Goal: Information Seeking & Learning: Learn about a topic

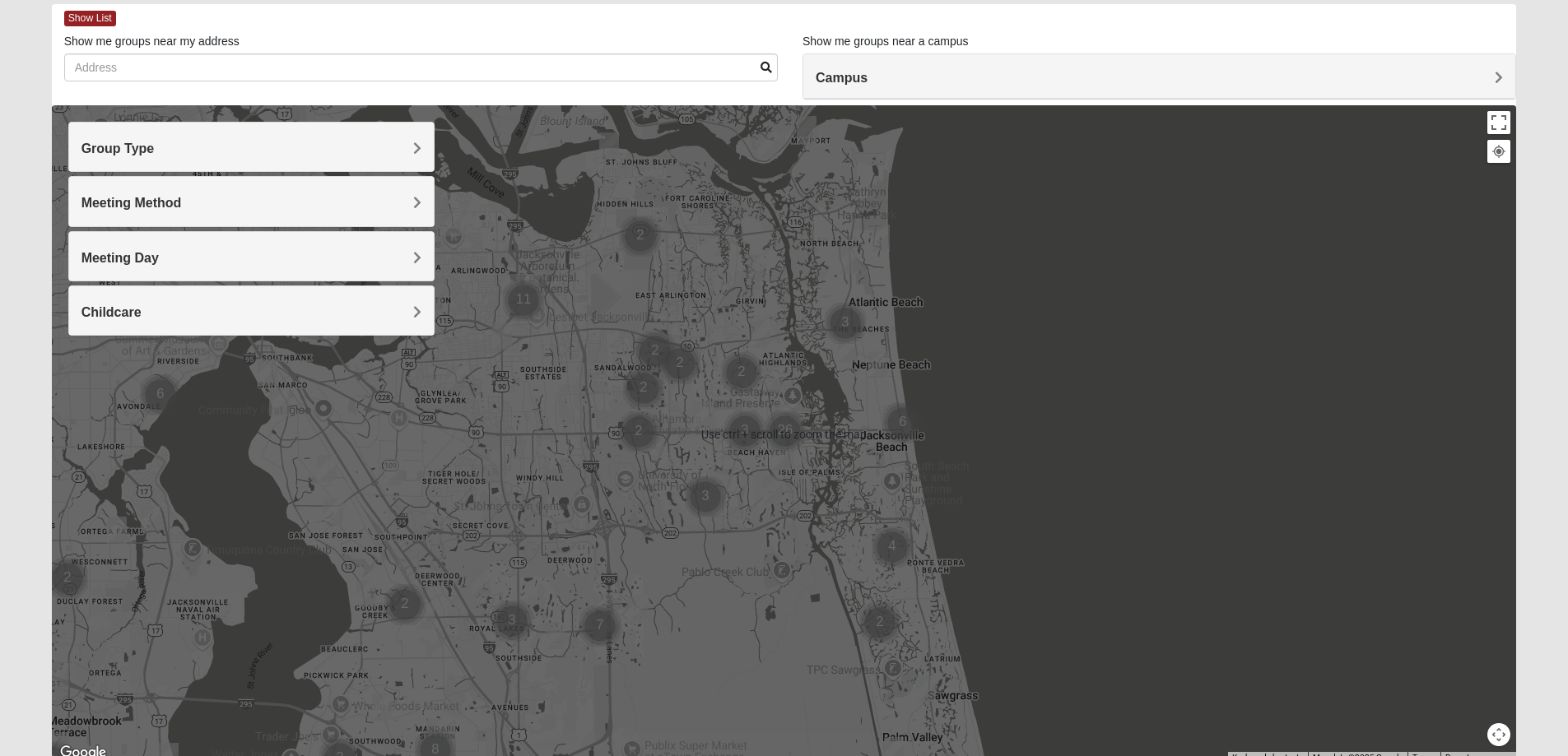
click at [871, 498] on div at bounding box center [784, 434] width 1465 height 658
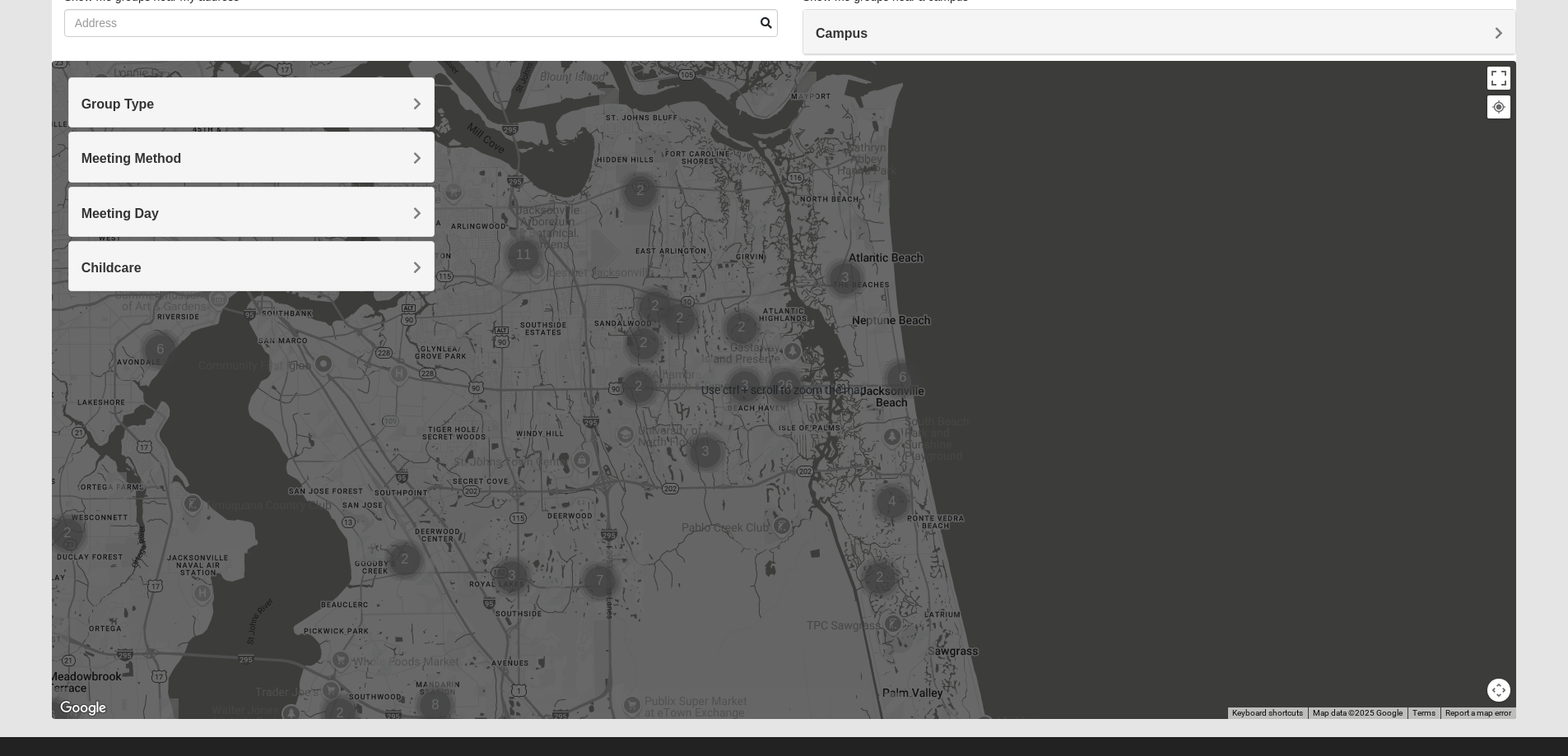
scroll to position [150, 0]
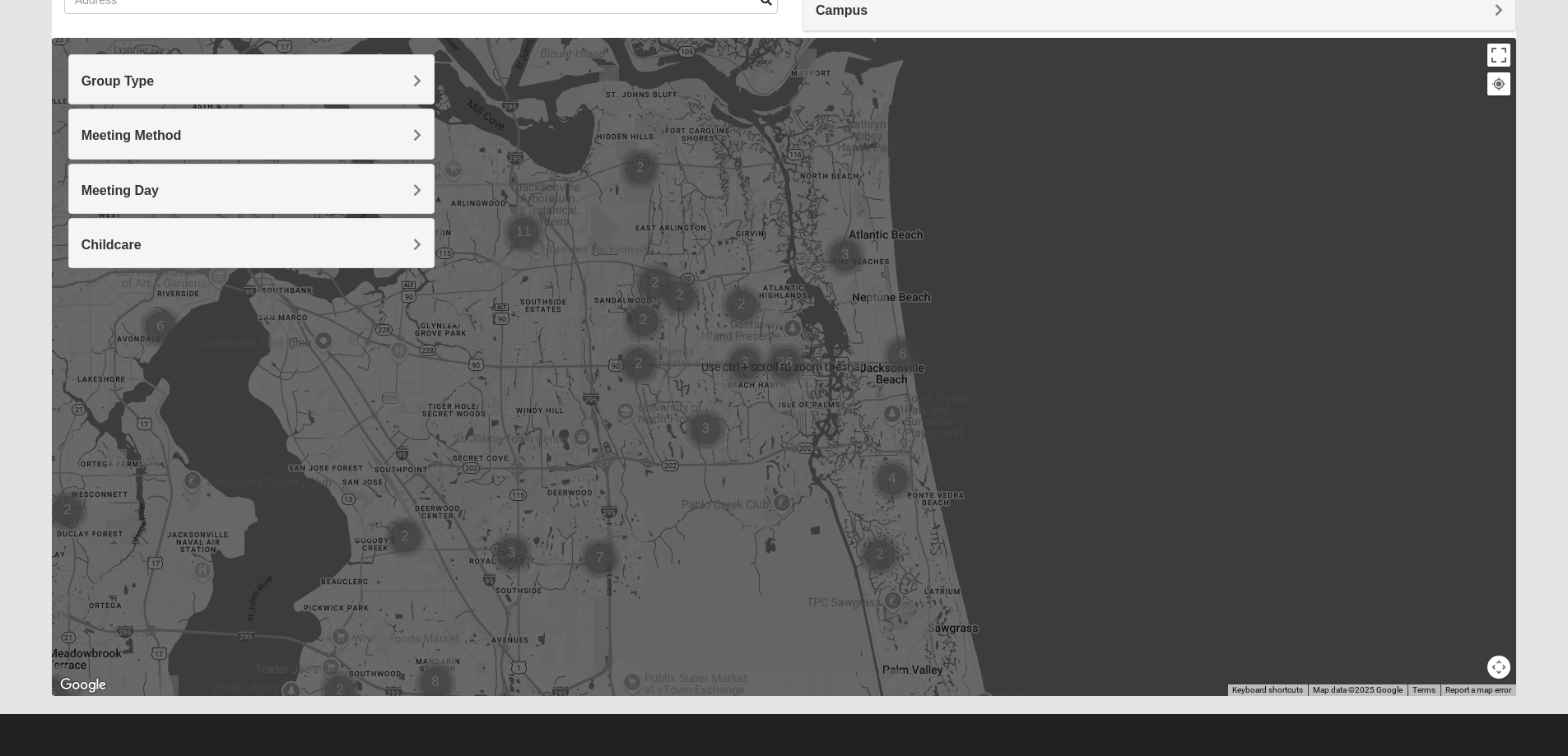
click at [1492, 670] on button "Map camera controls" at bounding box center [1499, 668] width 23 height 23
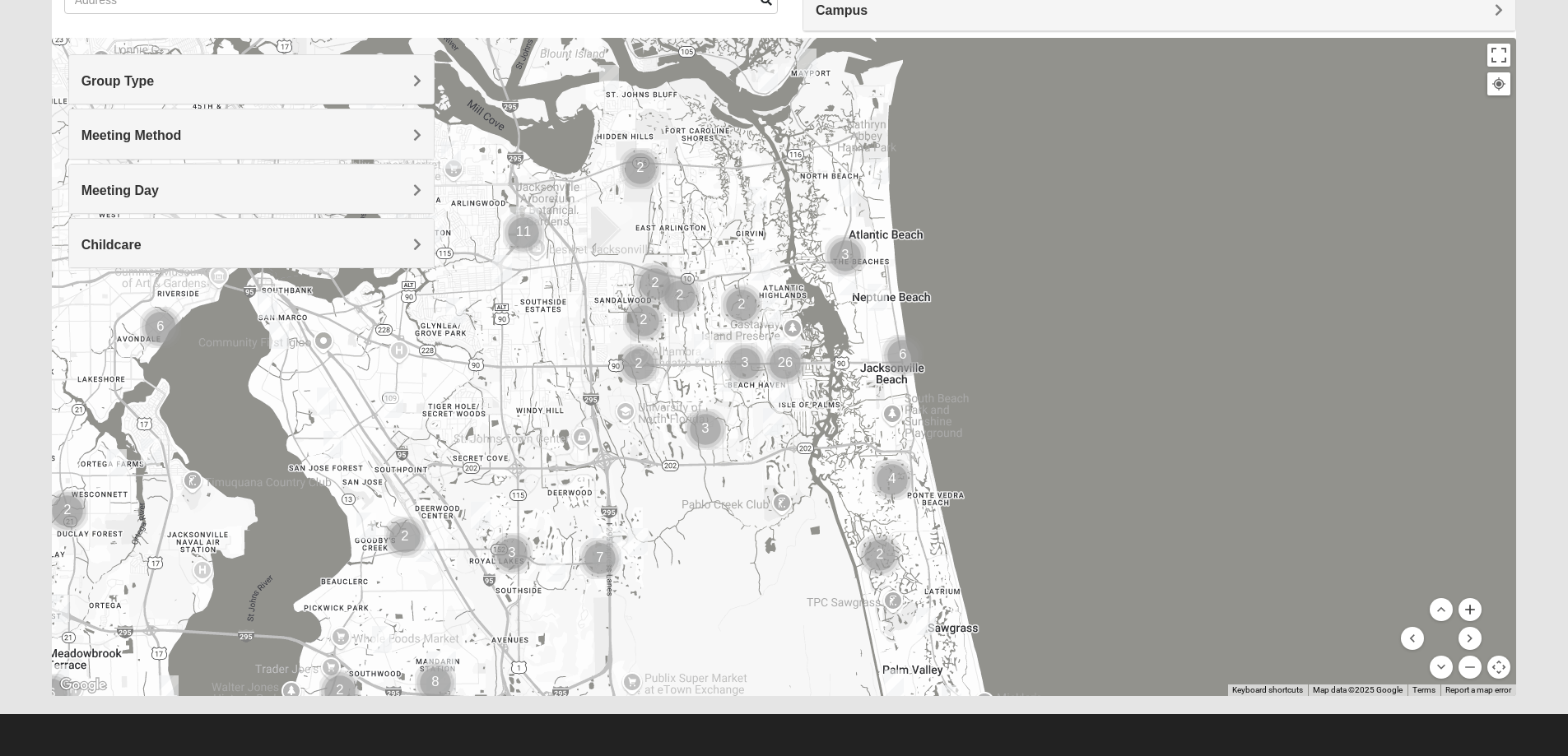
click at [1468, 608] on button "Zoom in" at bounding box center [1471, 610] width 23 height 23
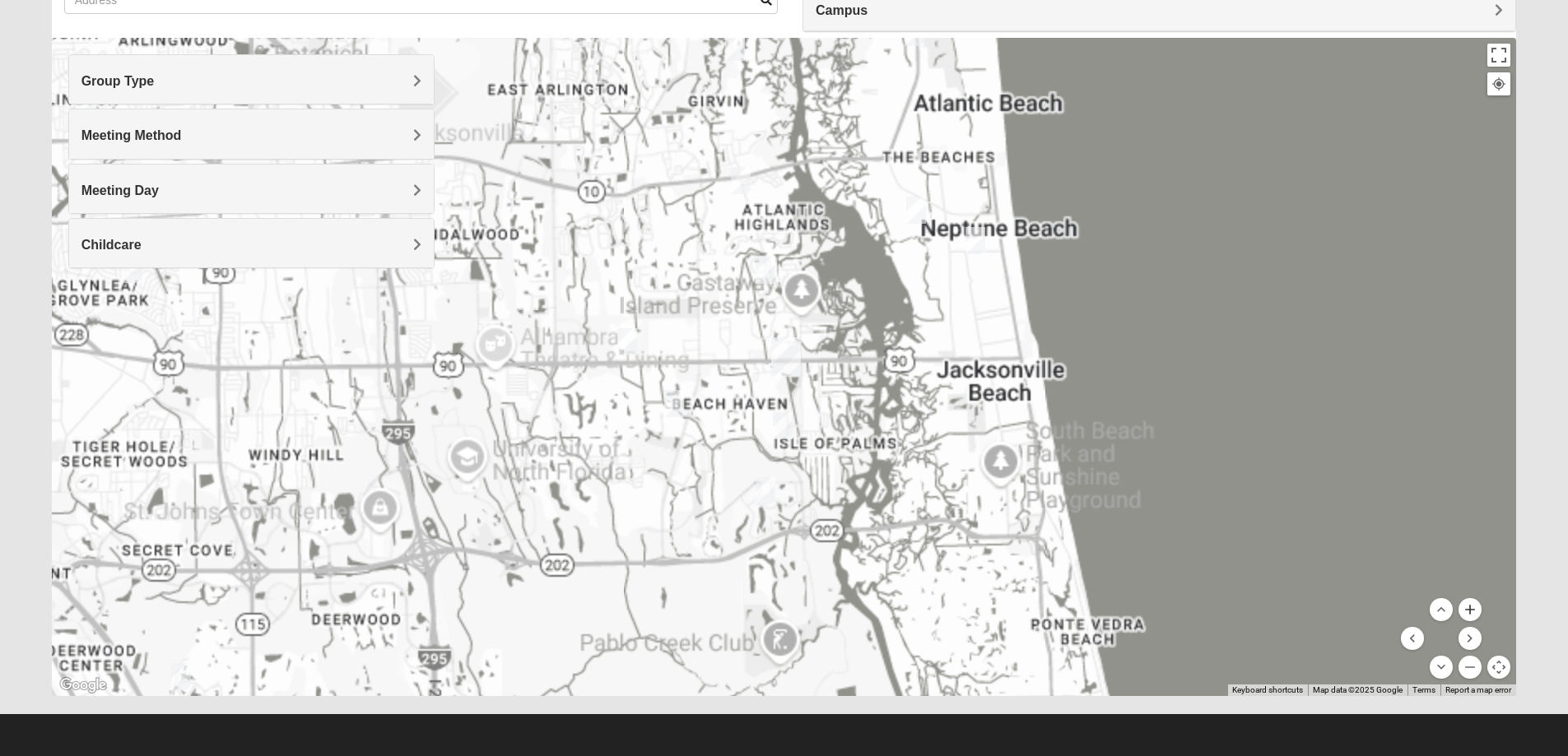
click at [1468, 608] on button "Zoom in" at bounding box center [1471, 610] width 23 height 23
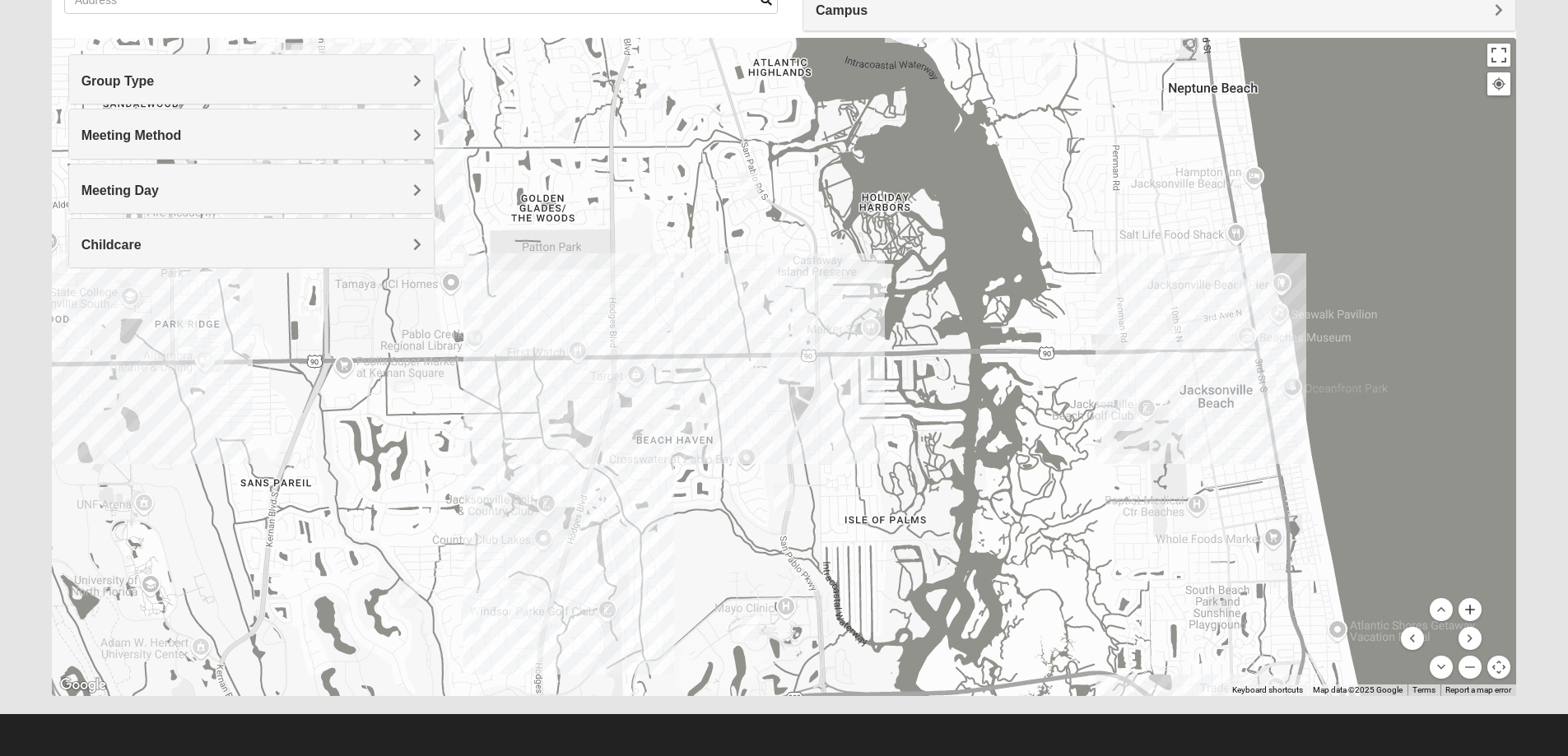
click at [1468, 608] on button "Zoom in" at bounding box center [1471, 610] width 23 height 23
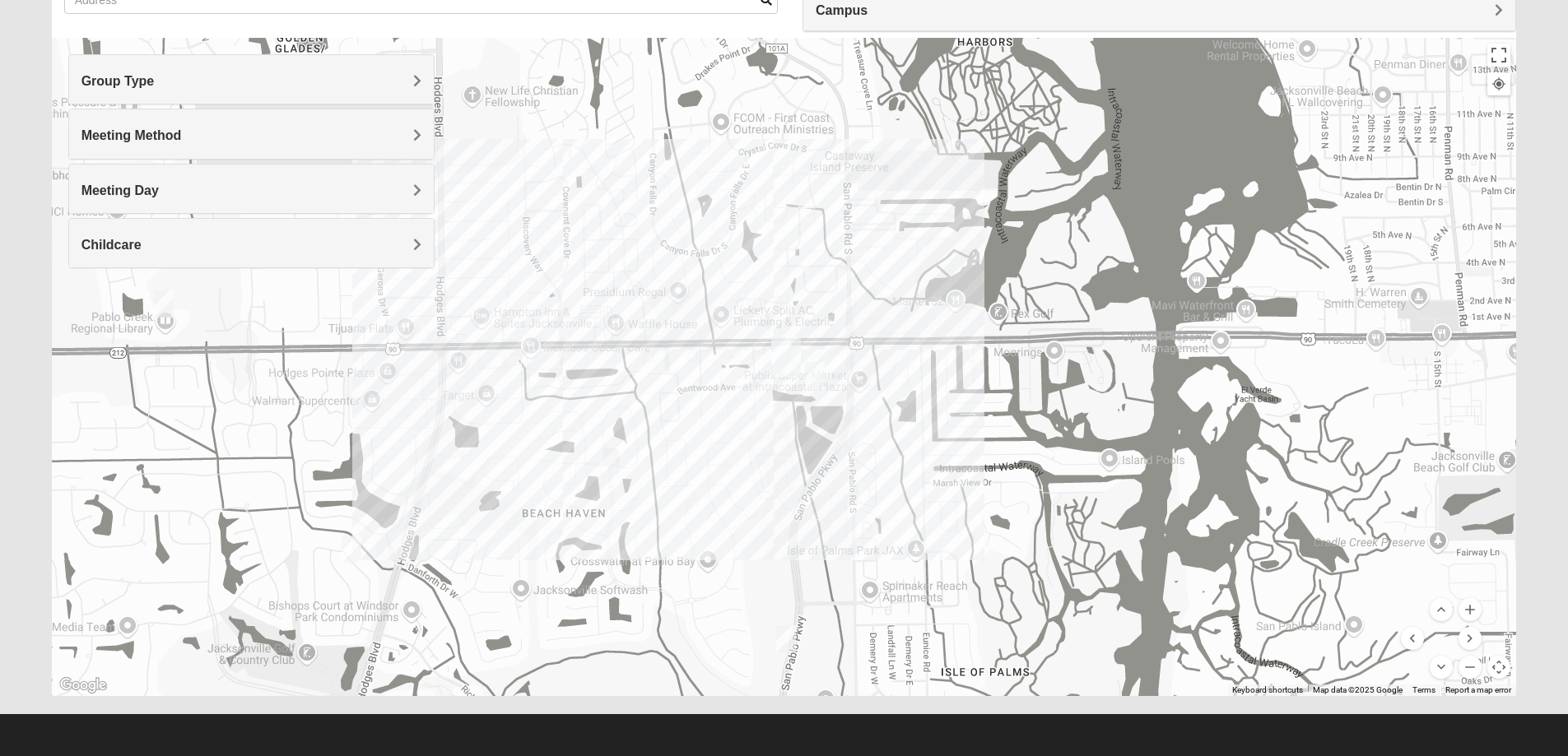
click at [313, 68] on div "Group Type" at bounding box center [252, 79] width 365 height 48
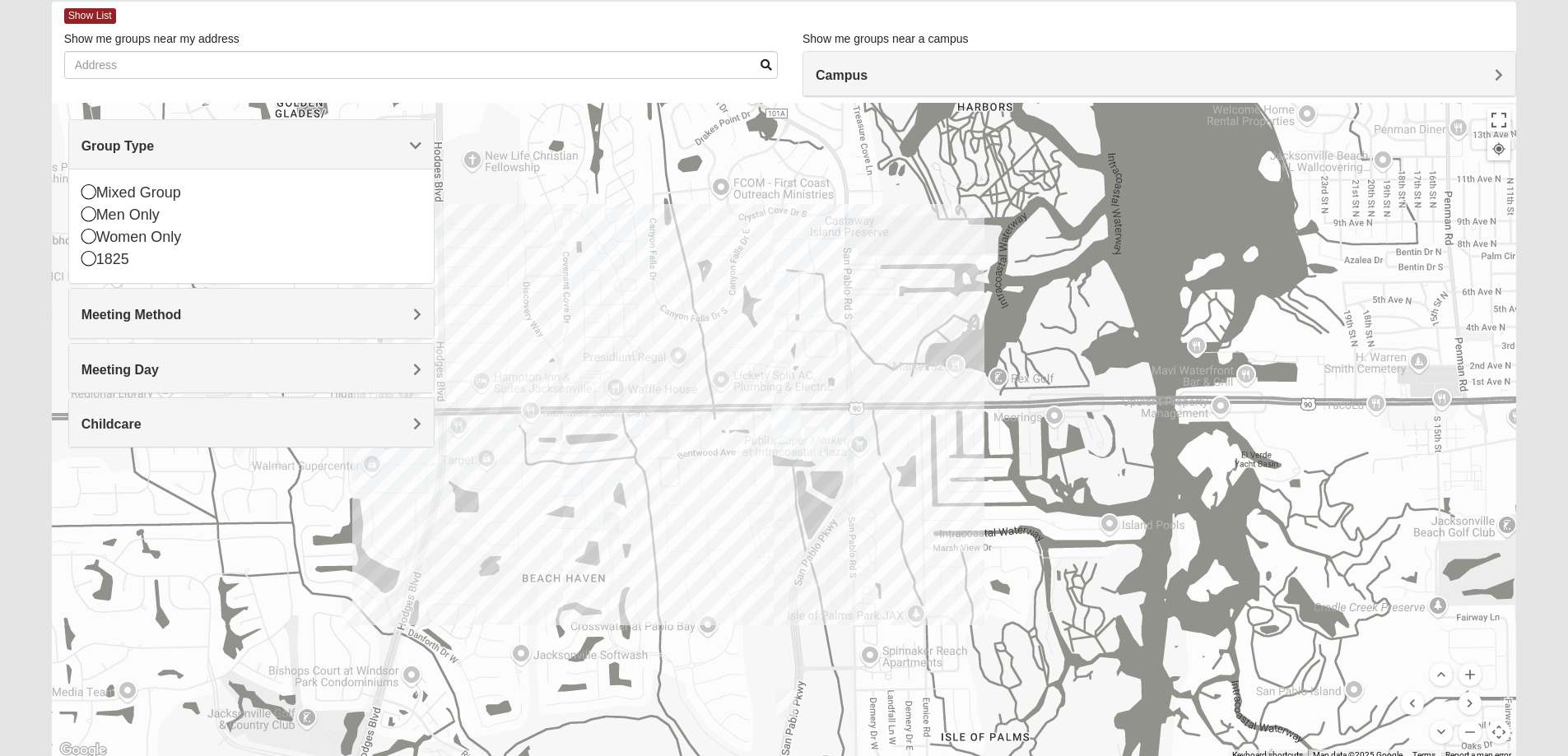
scroll to position [68, 0]
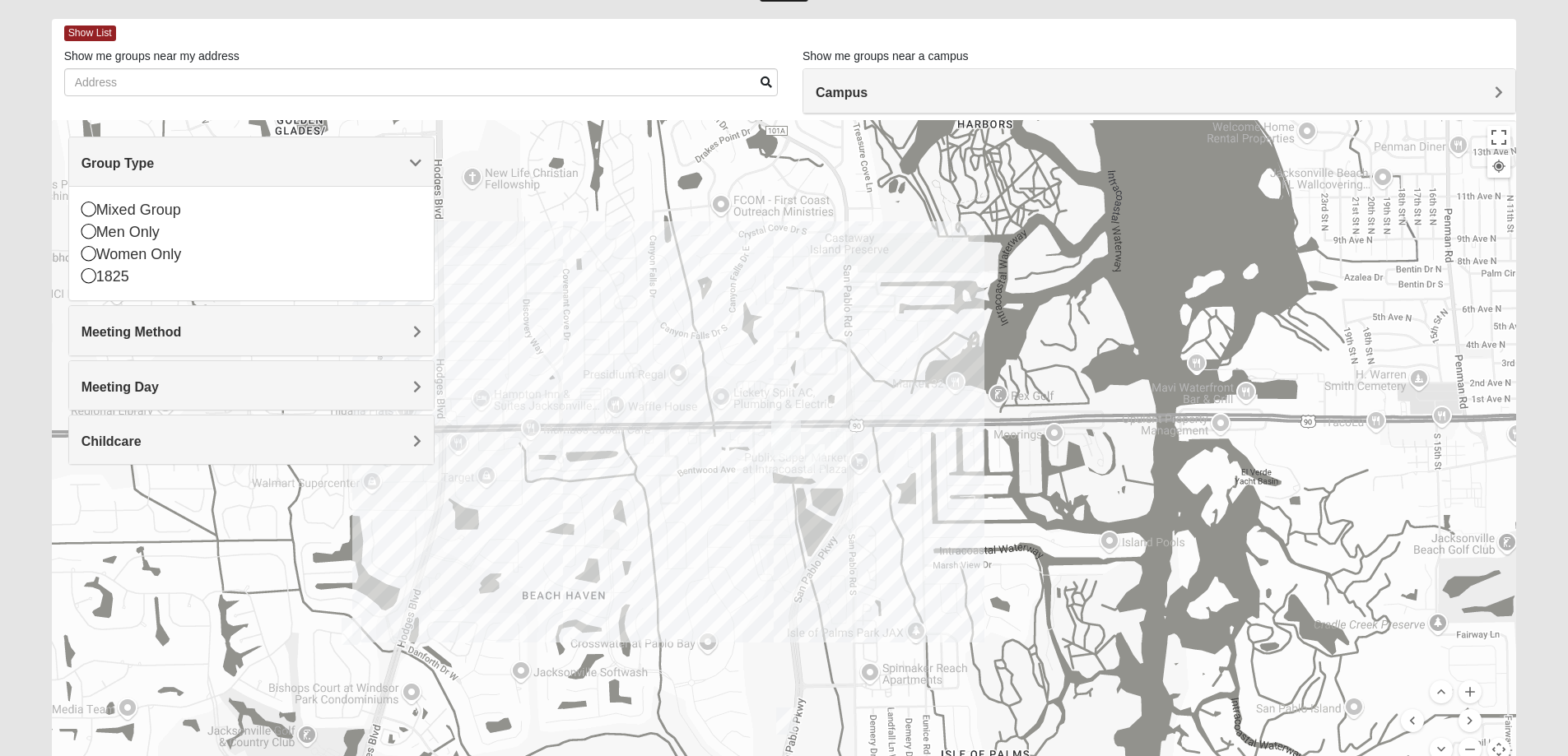
click at [934, 90] on h4 "Campus" at bounding box center [1159, 93] width 688 height 16
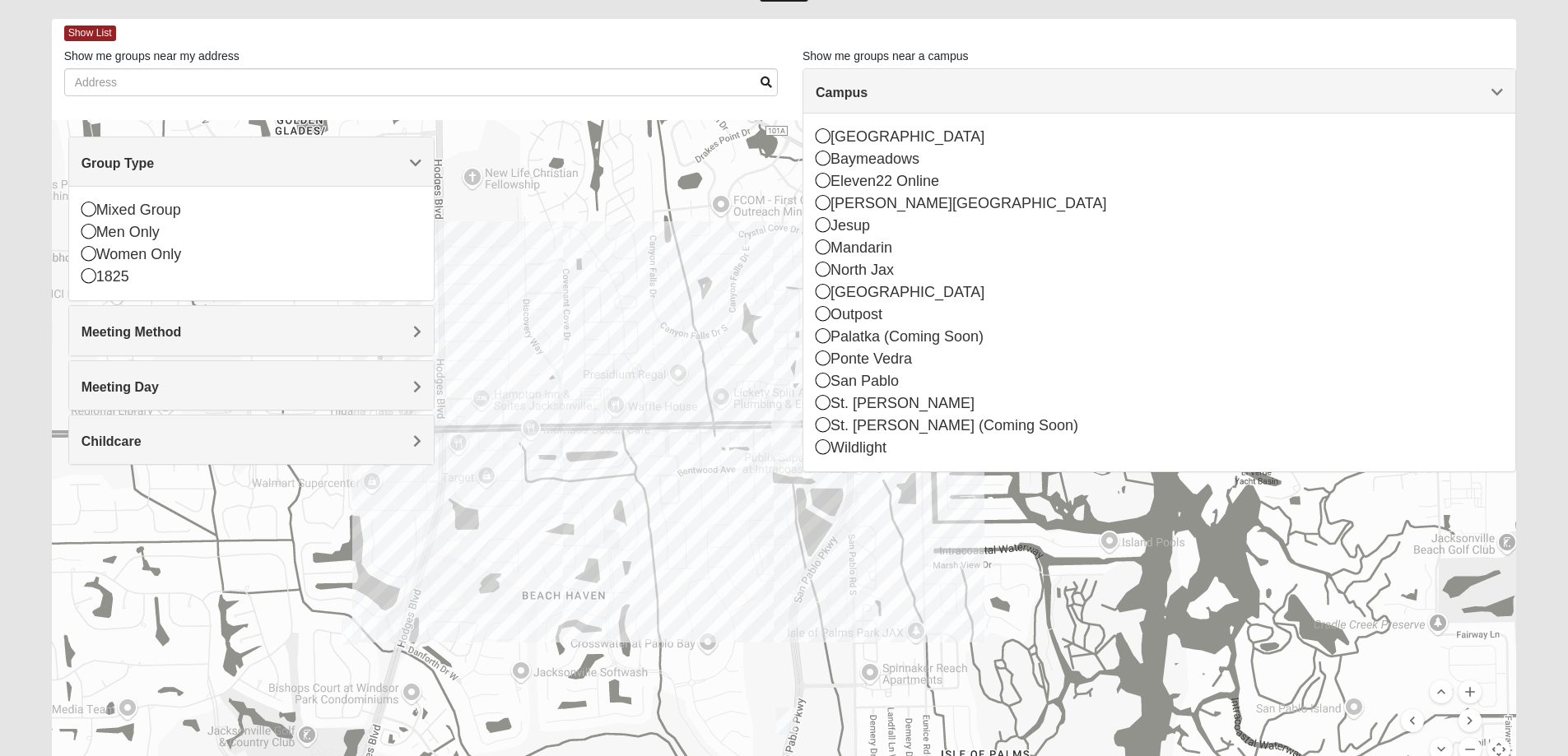
scroll to position [0, 0]
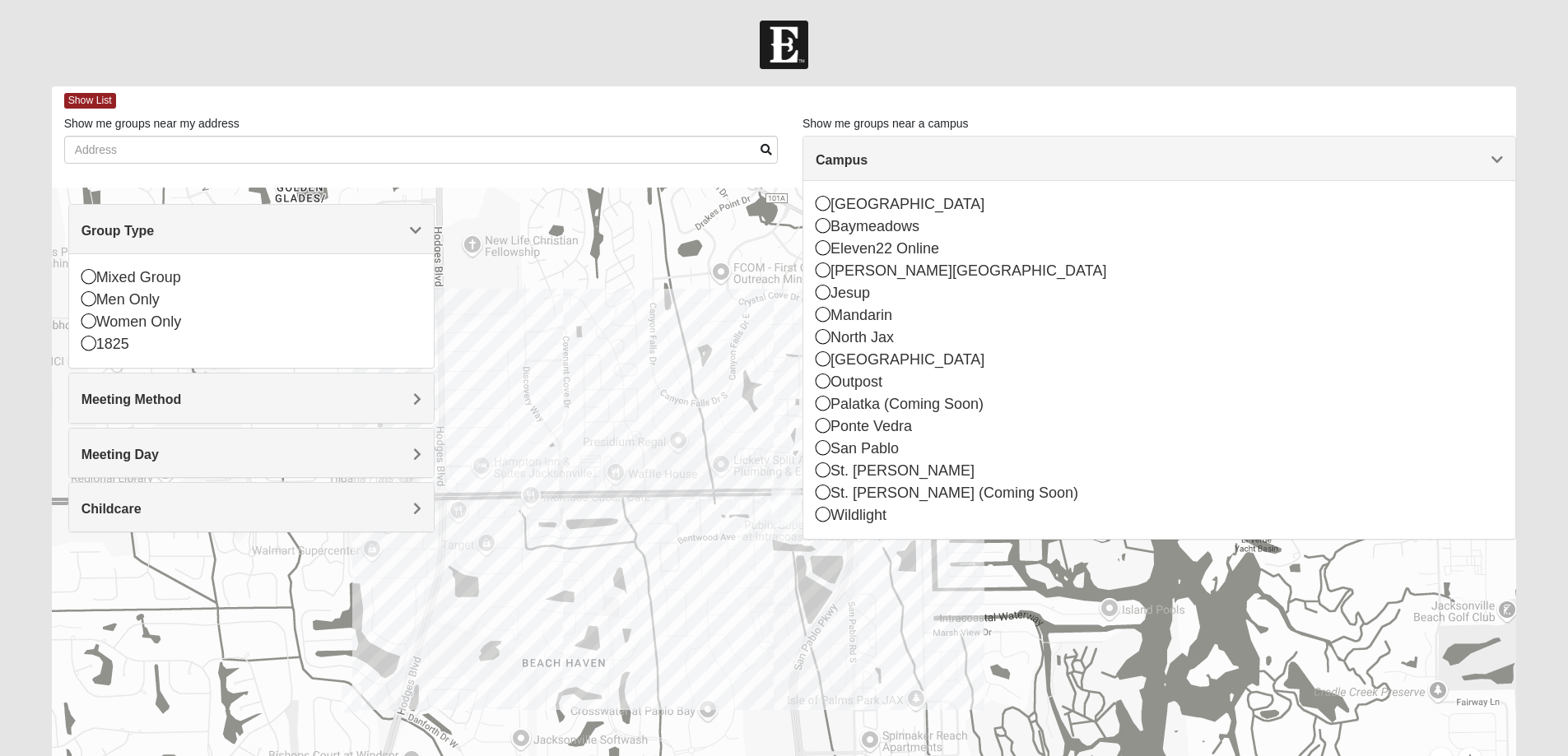
click at [937, 134] on div "Show me groups near a campus Campus [GEOGRAPHIC_DATA] [GEOGRAPHIC_DATA] Eleven2…" at bounding box center [1159, 125] width 714 height 21
click at [83, 103] on span "Show List" at bounding box center [90, 101] width 52 height 16
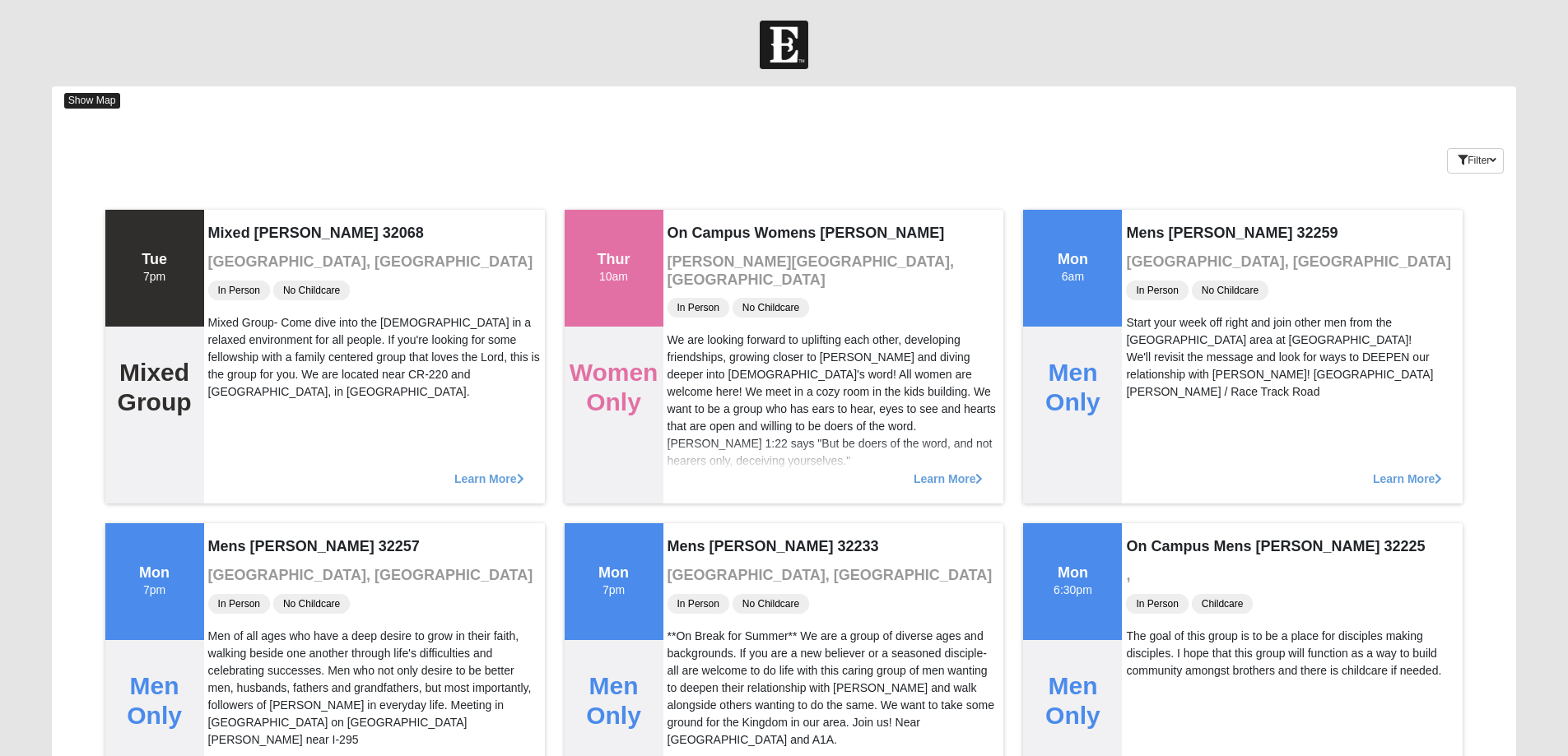
click at [116, 103] on span "Show Map" at bounding box center [92, 101] width 56 height 16
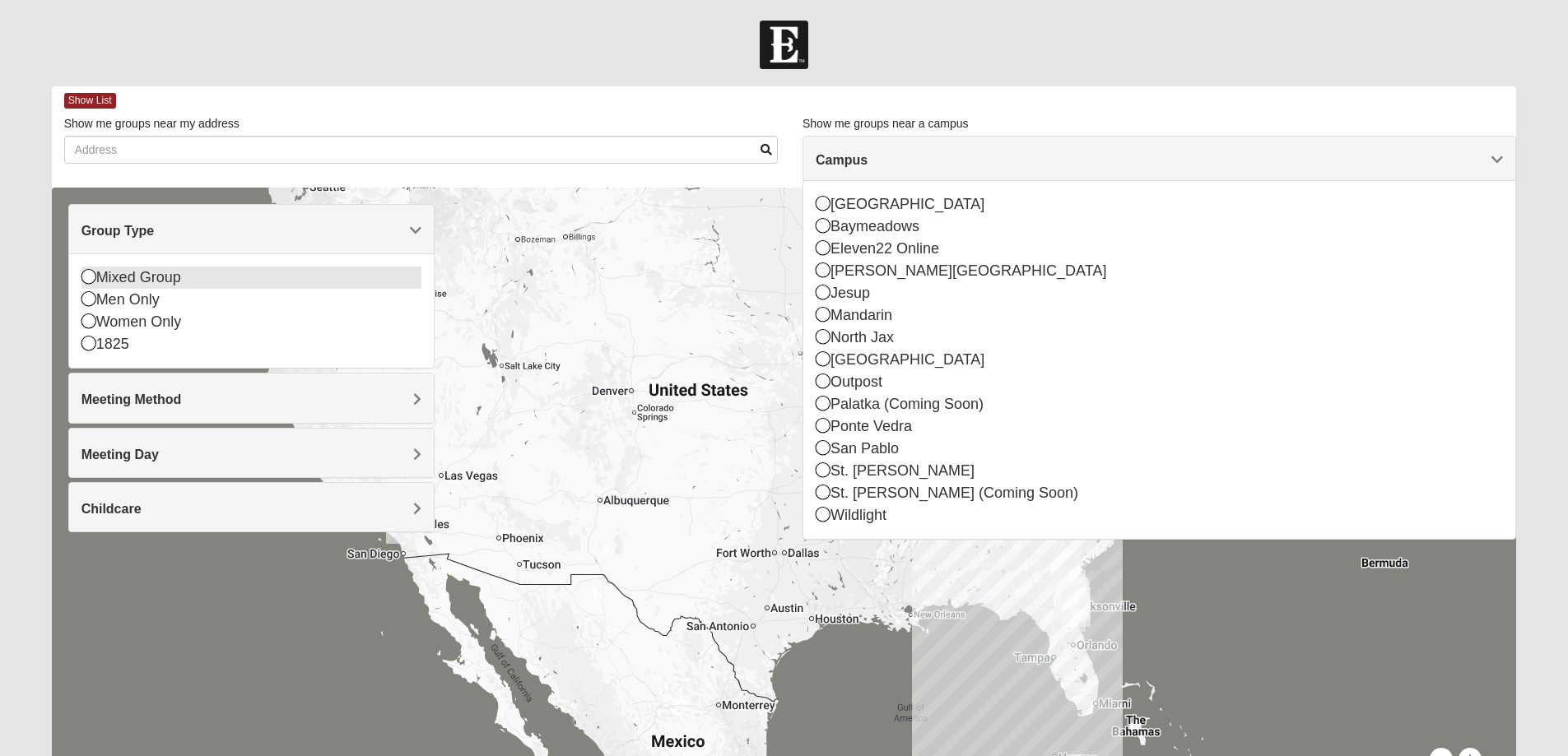
click at [170, 276] on div "Mixed Group" at bounding box center [251, 277] width 340 height 22
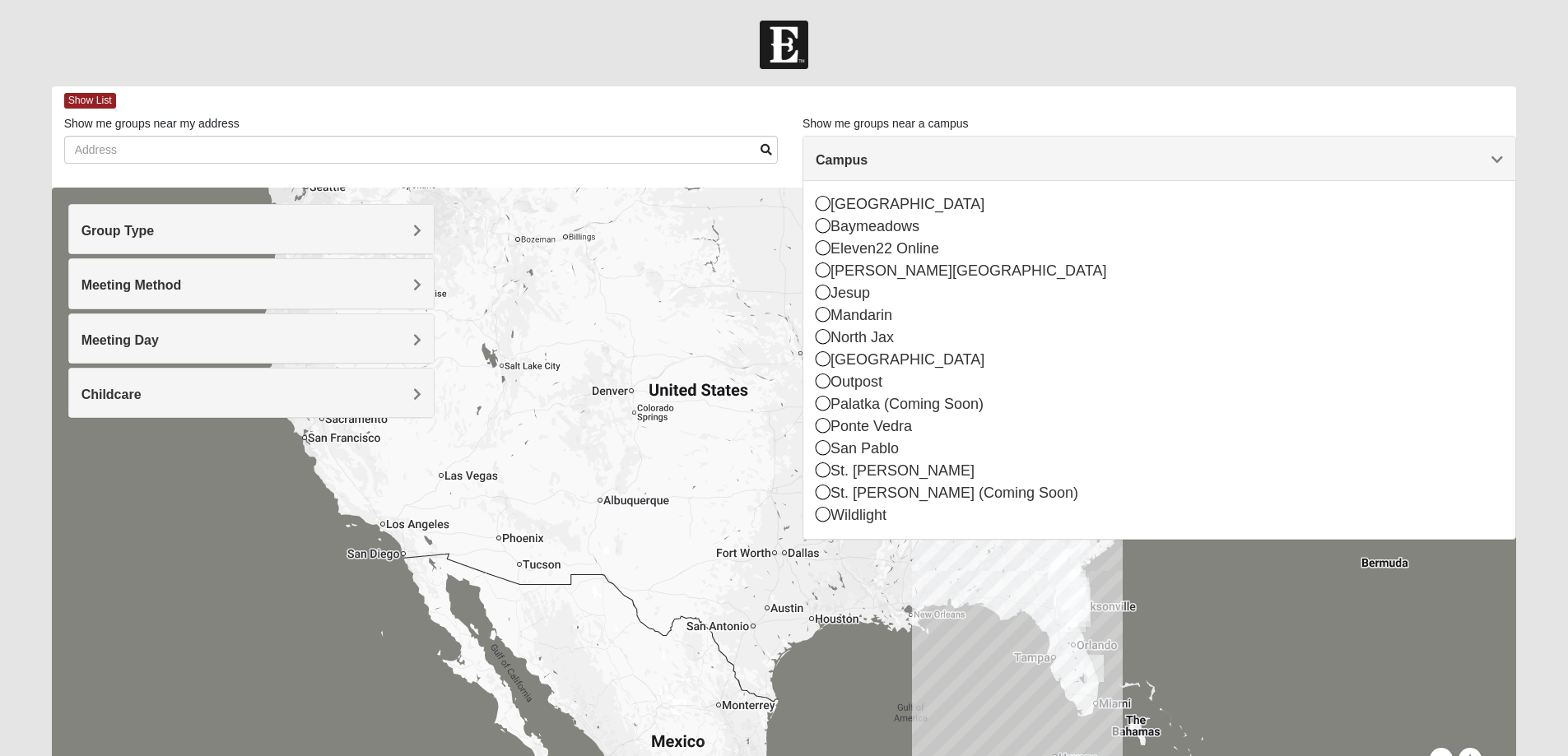
click at [190, 222] on div "Group Type" at bounding box center [252, 229] width 365 height 48
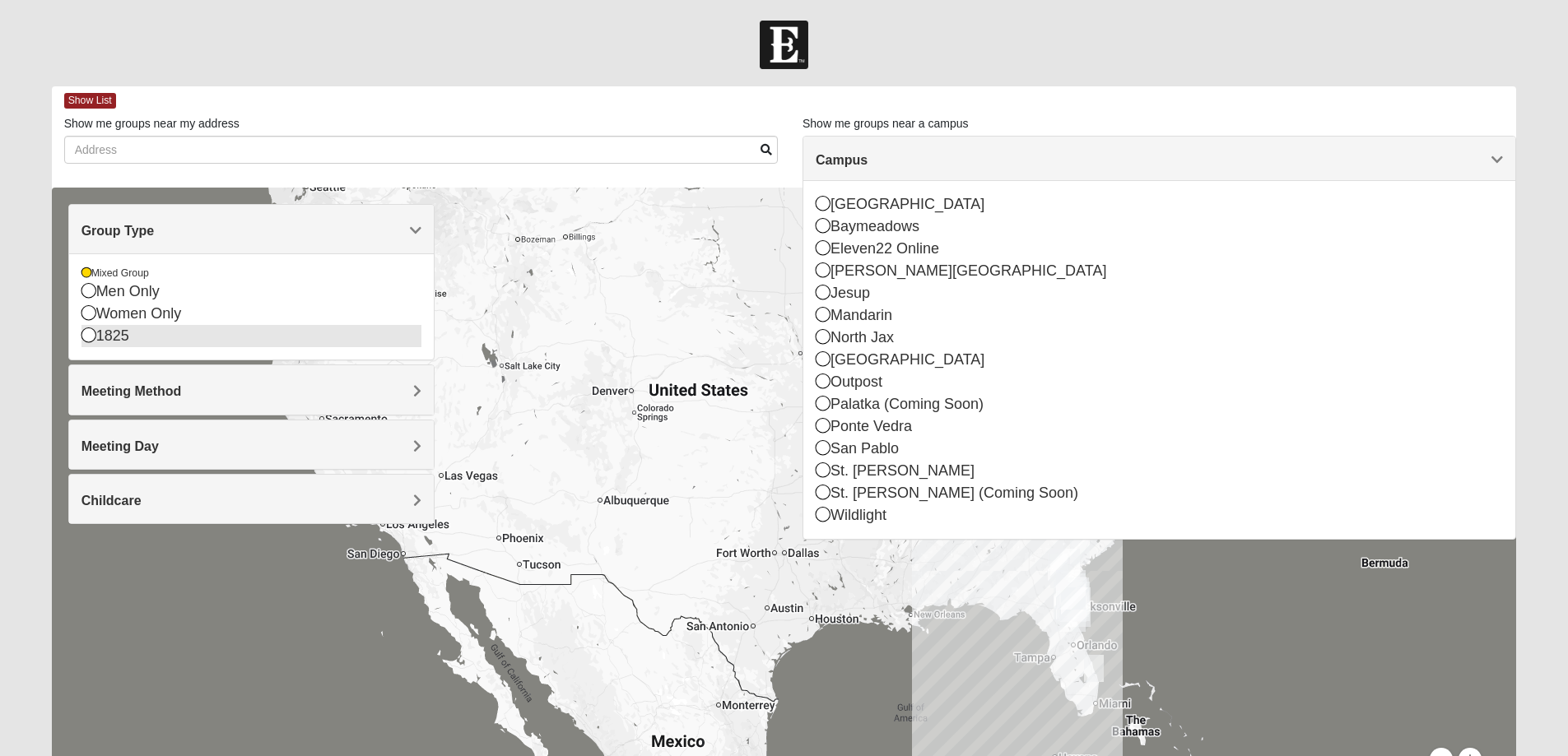
click at [90, 338] on icon at bounding box center [88, 334] width 15 height 15
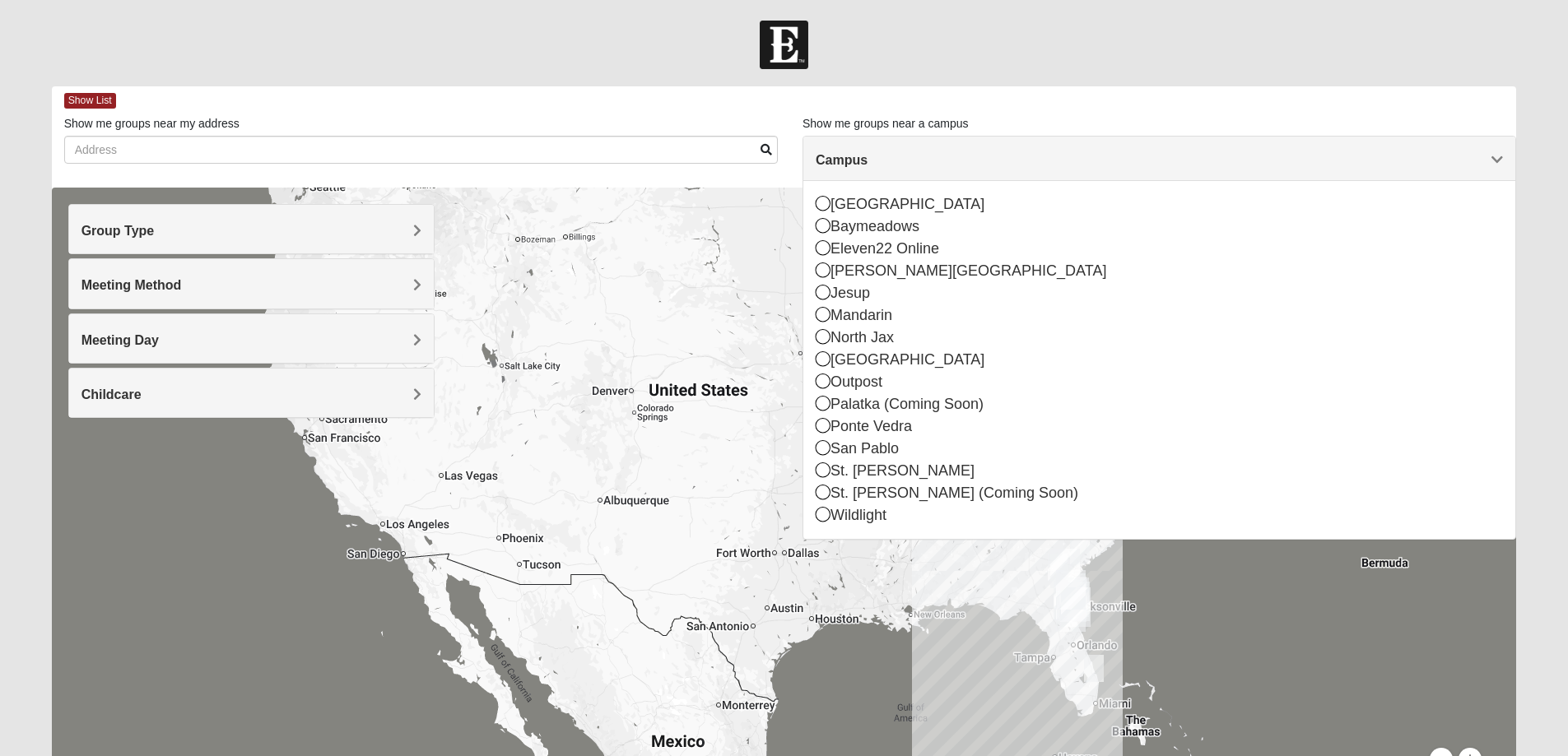
click at [149, 292] on span "Meeting Method" at bounding box center [131, 285] width 101 height 14
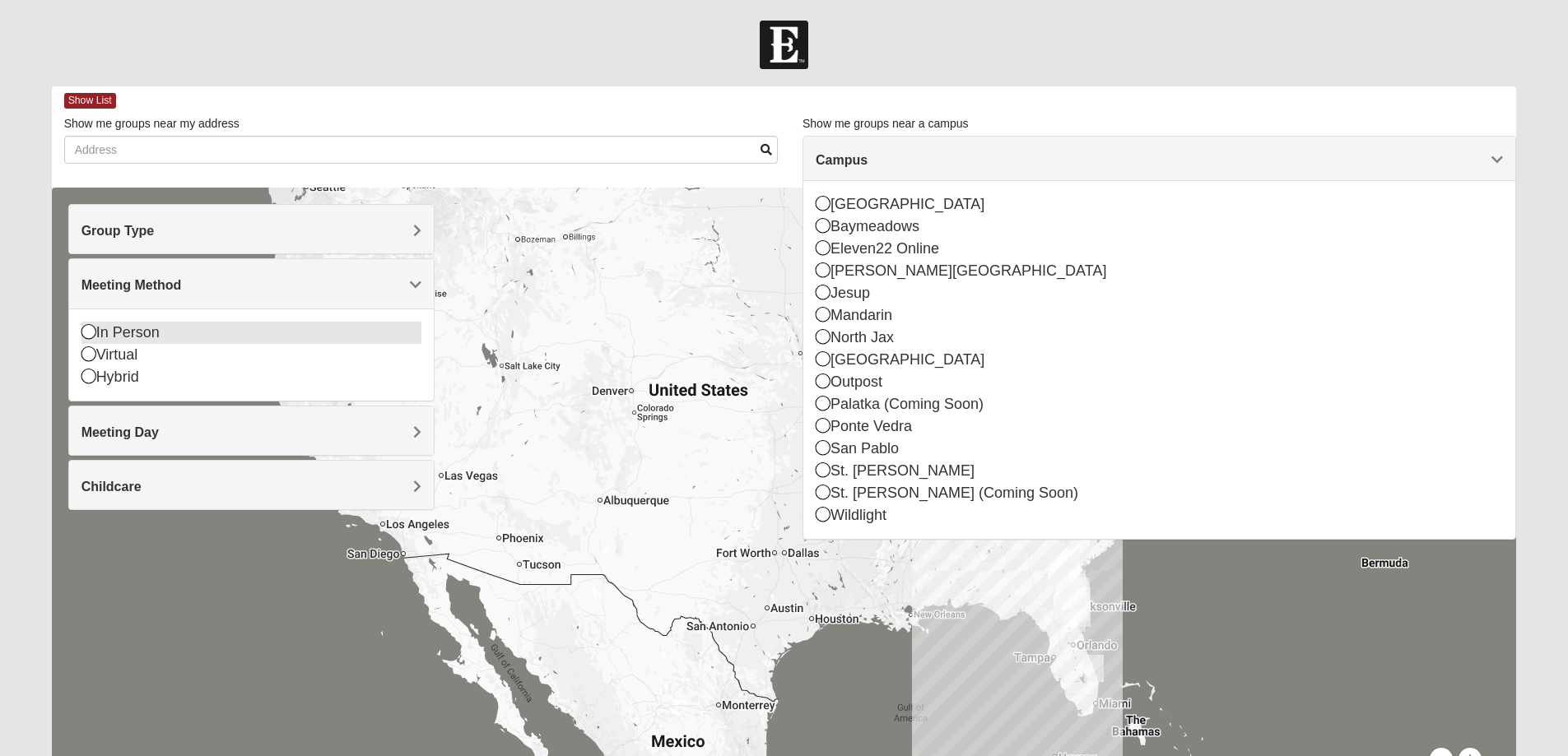
click at [144, 333] on div "In Person" at bounding box center [251, 333] width 340 height 22
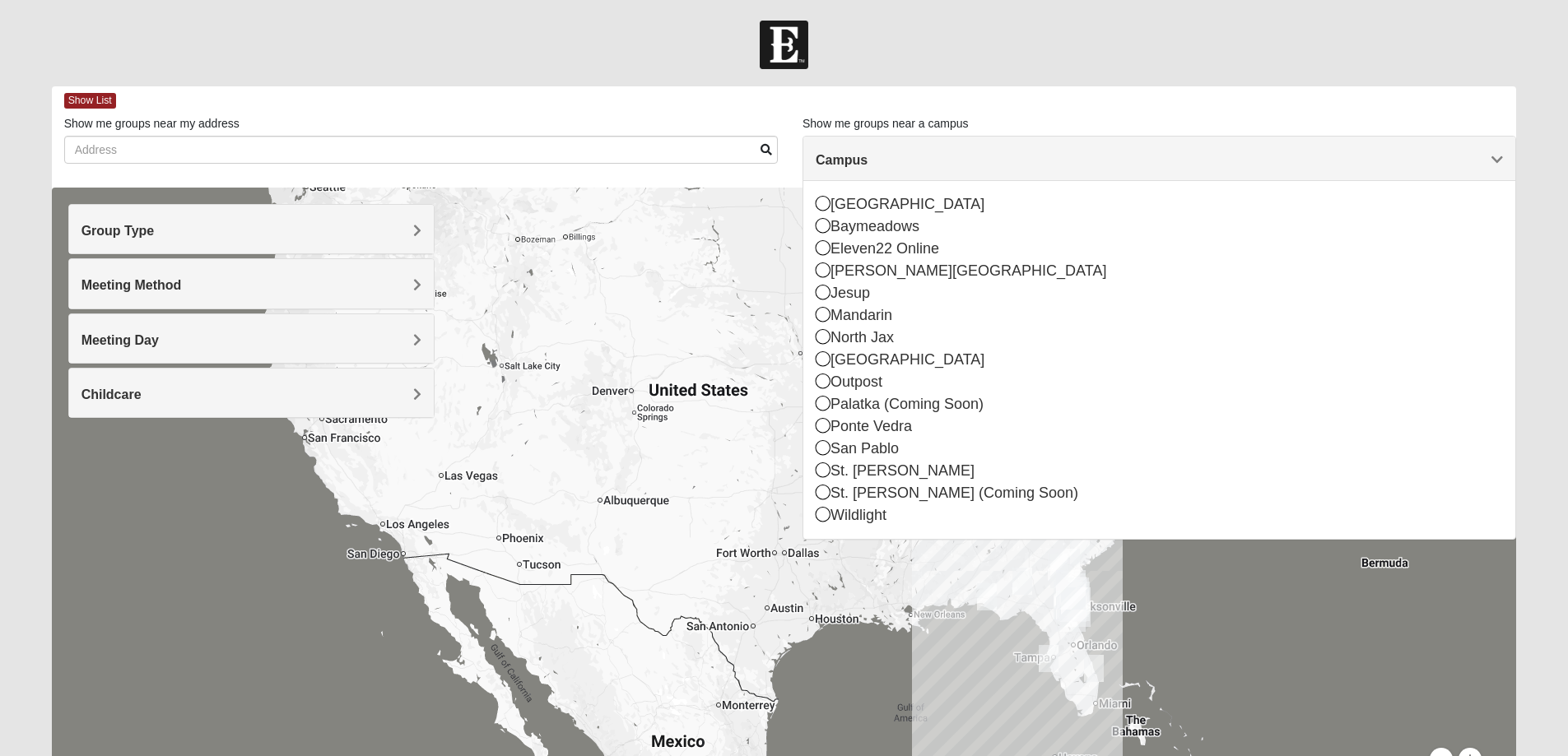
click at [151, 395] on h4 "Childcare" at bounding box center [251, 395] width 340 height 16
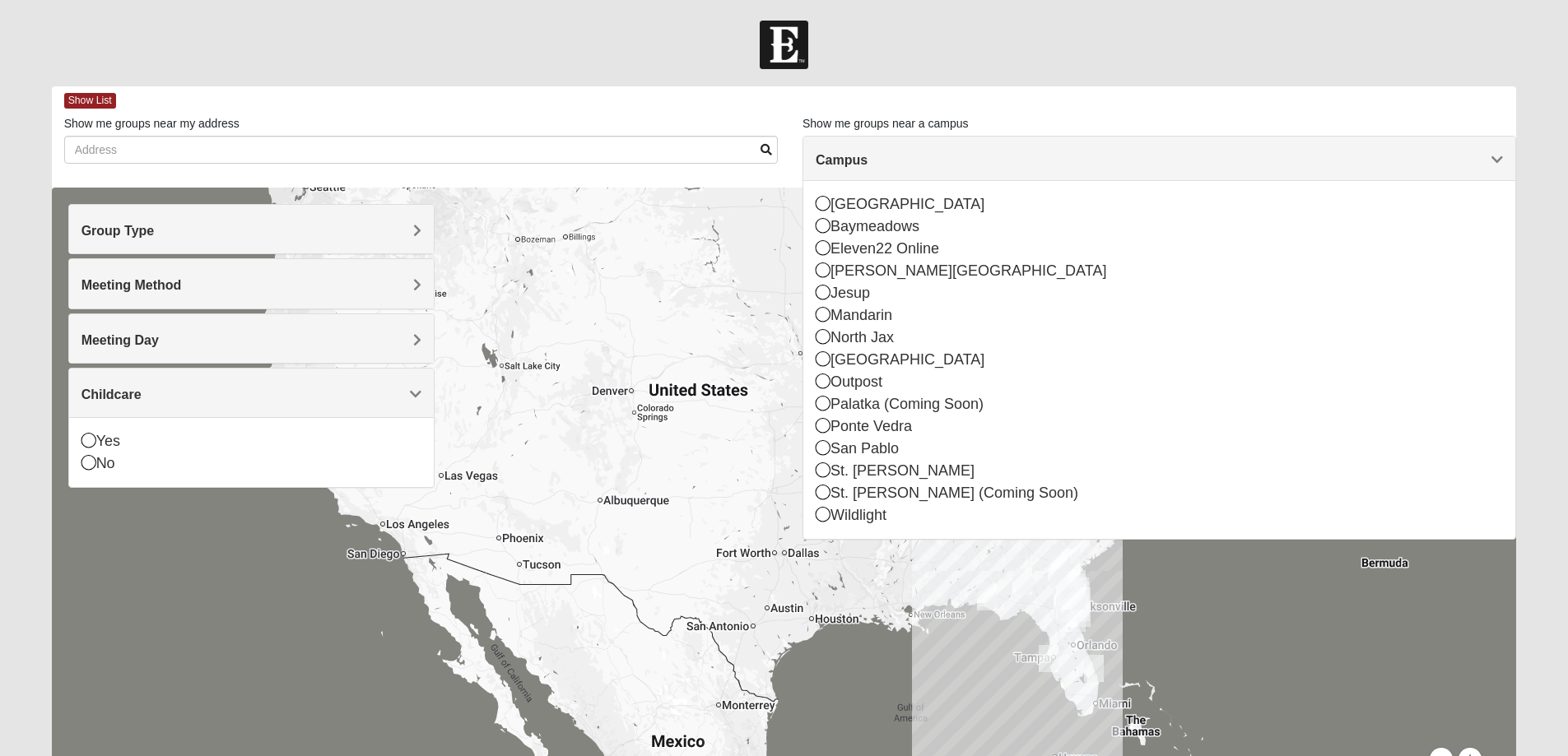
click at [151, 395] on h4 "Childcare" at bounding box center [251, 395] width 340 height 16
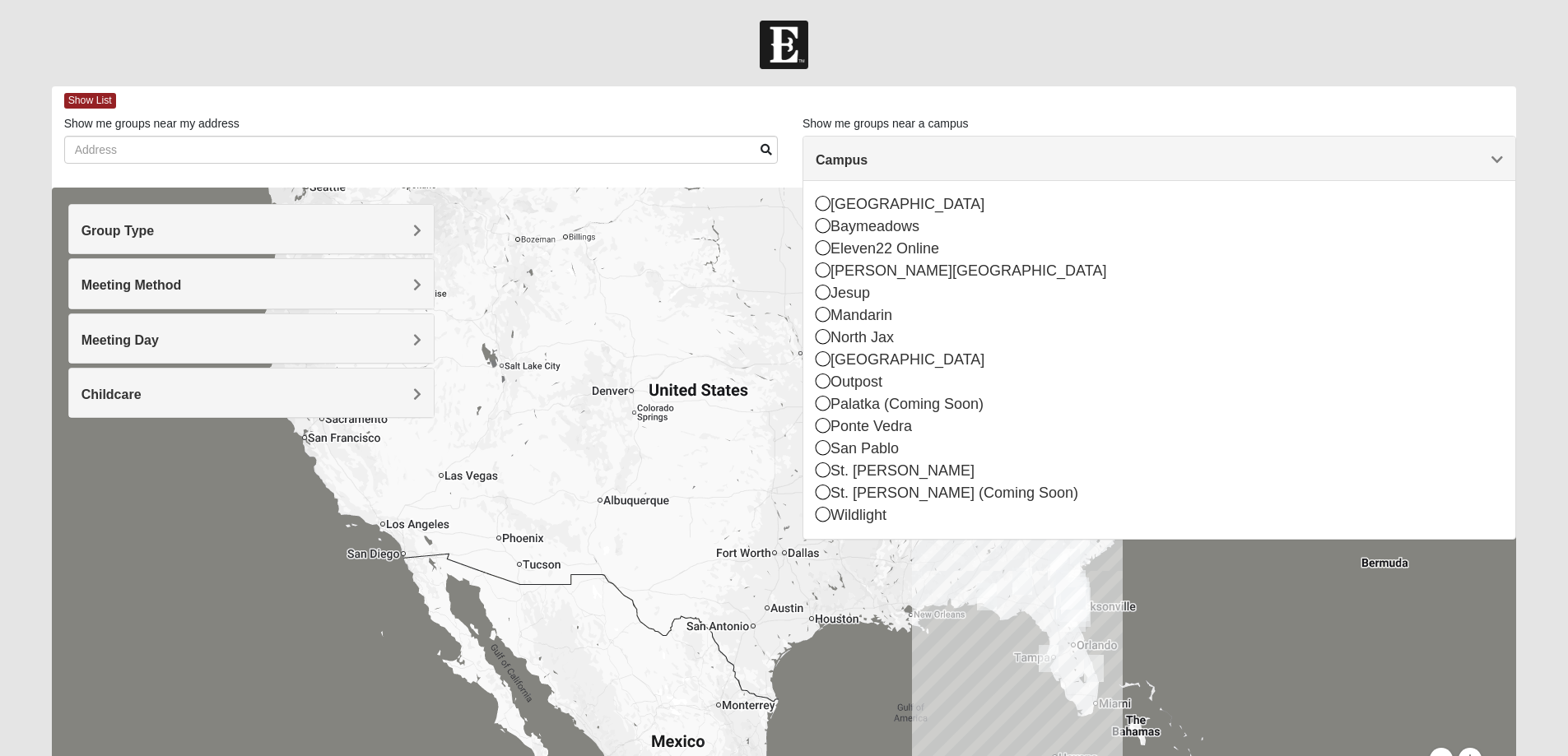
click at [189, 236] on h4 "Group Type" at bounding box center [251, 231] width 340 height 16
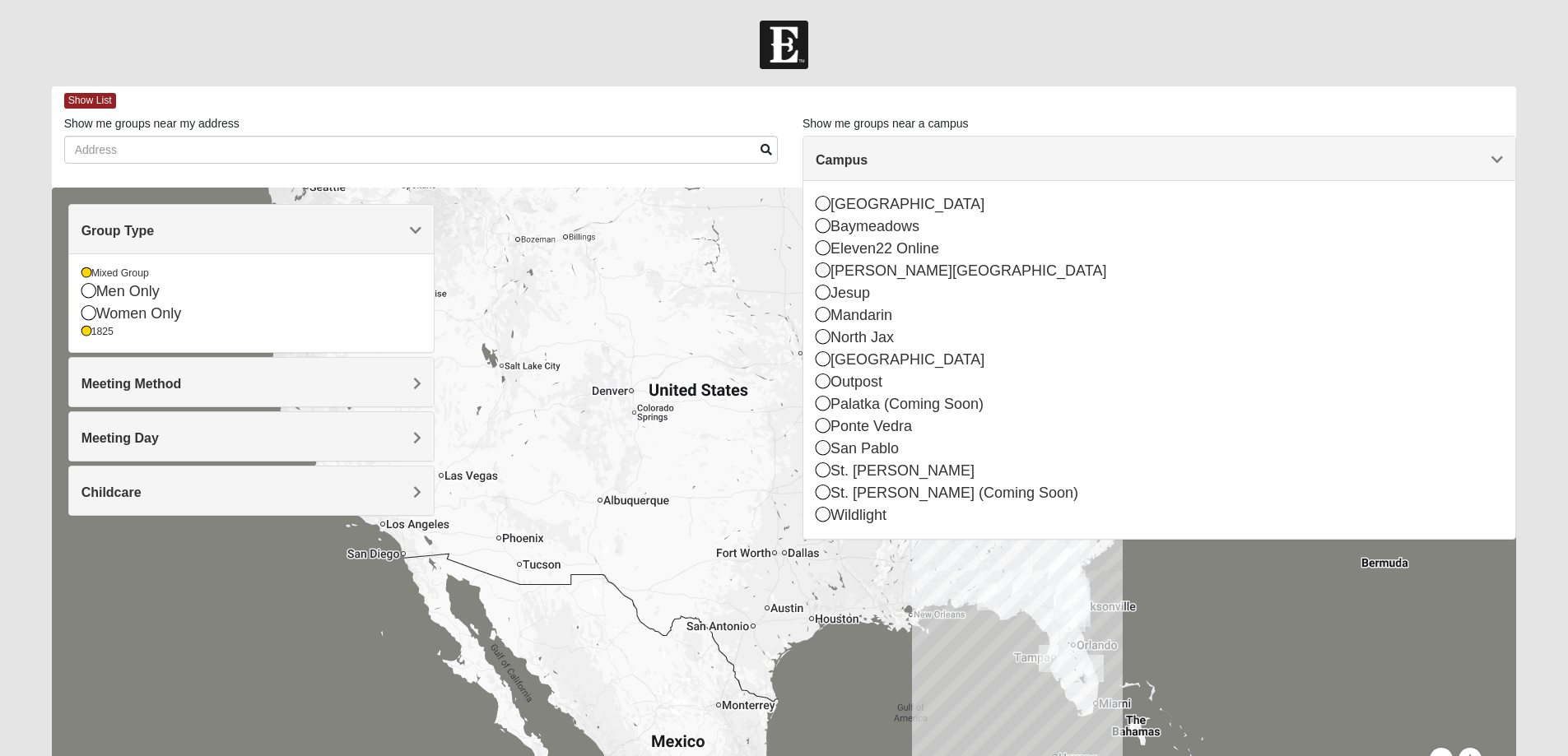
click at [189, 236] on h4 "Group Type" at bounding box center [251, 231] width 340 height 16
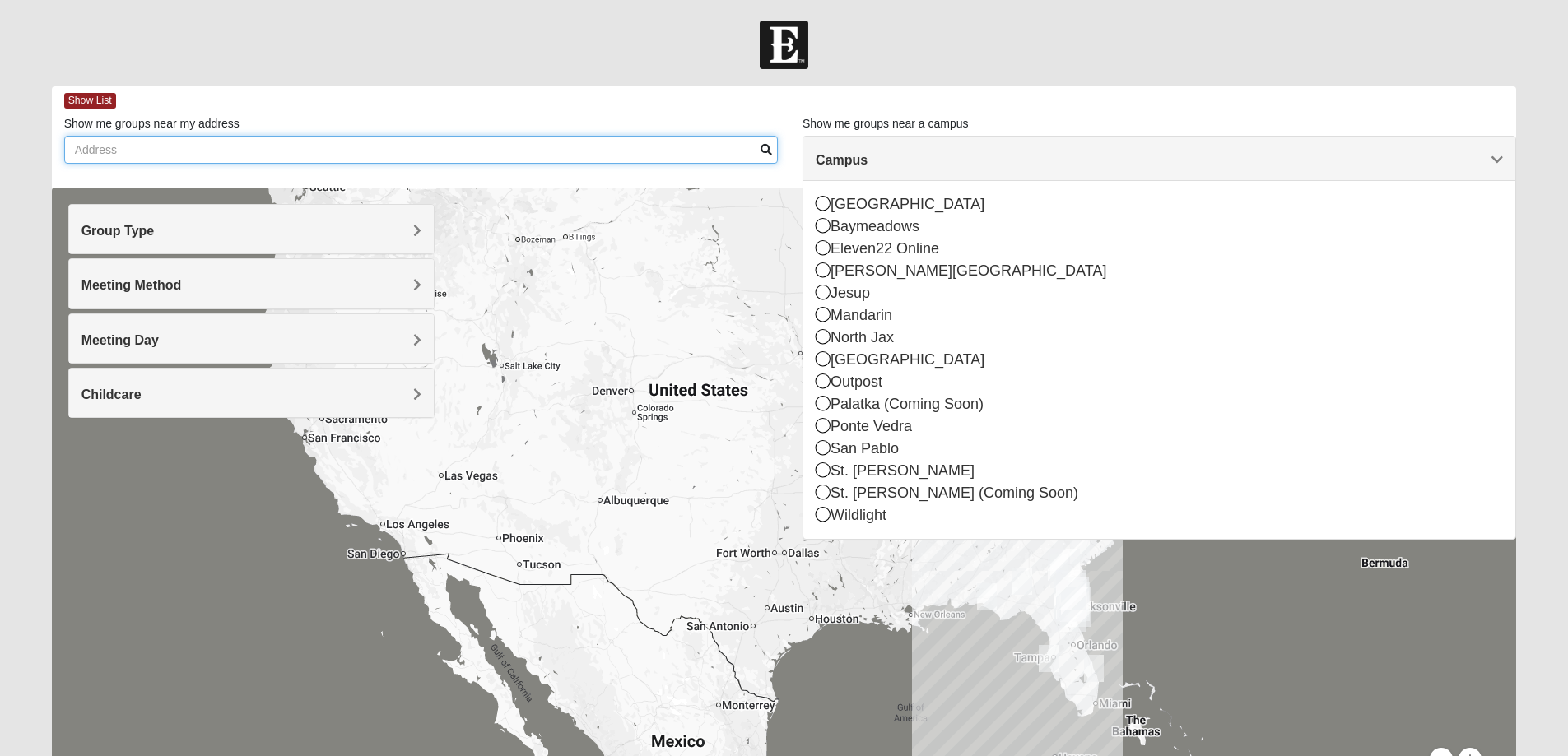
click at [183, 163] on input "Show me groups near my address" at bounding box center [421, 149] width 714 height 28
type input "[STREET_ADDRESS]"
click at [362, 123] on div "Show me groups near my address [STREET_ADDRESS]" at bounding box center [421, 139] width 714 height 48
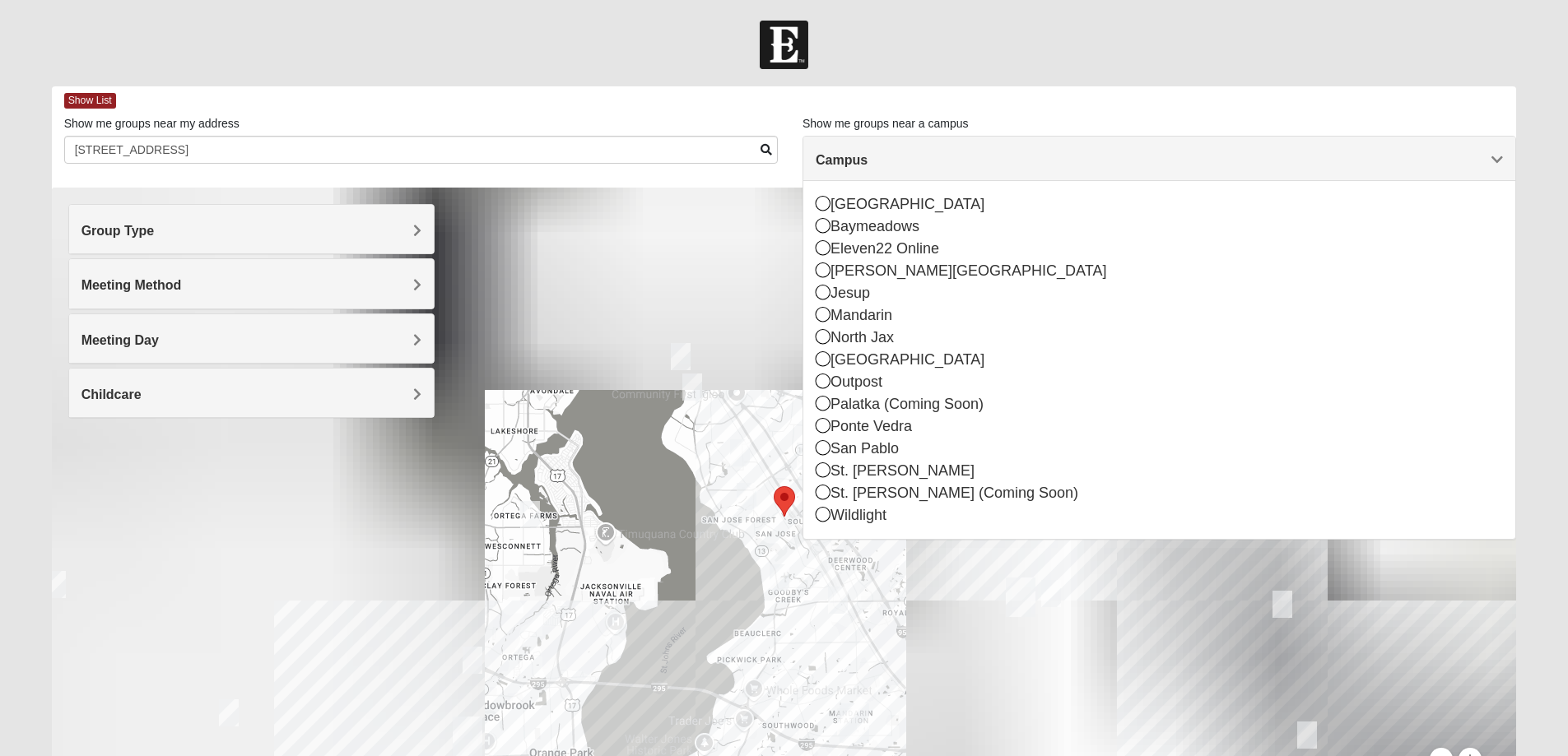
click at [1480, 161] on h4 "Campus" at bounding box center [1159, 160] width 688 height 16
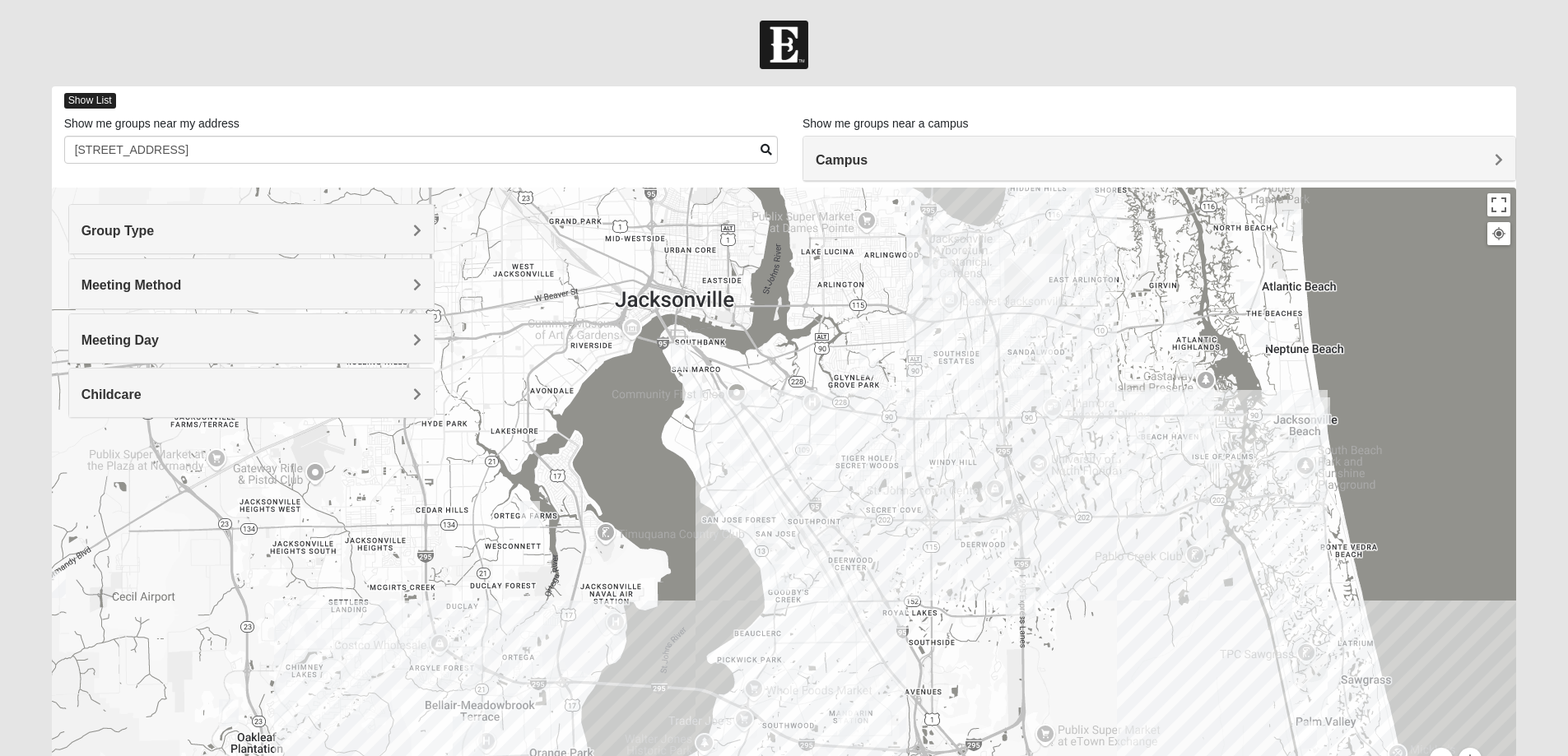
click at [111, 97] on span "Show List" at bounding box center [90, 101] width 52 height 16
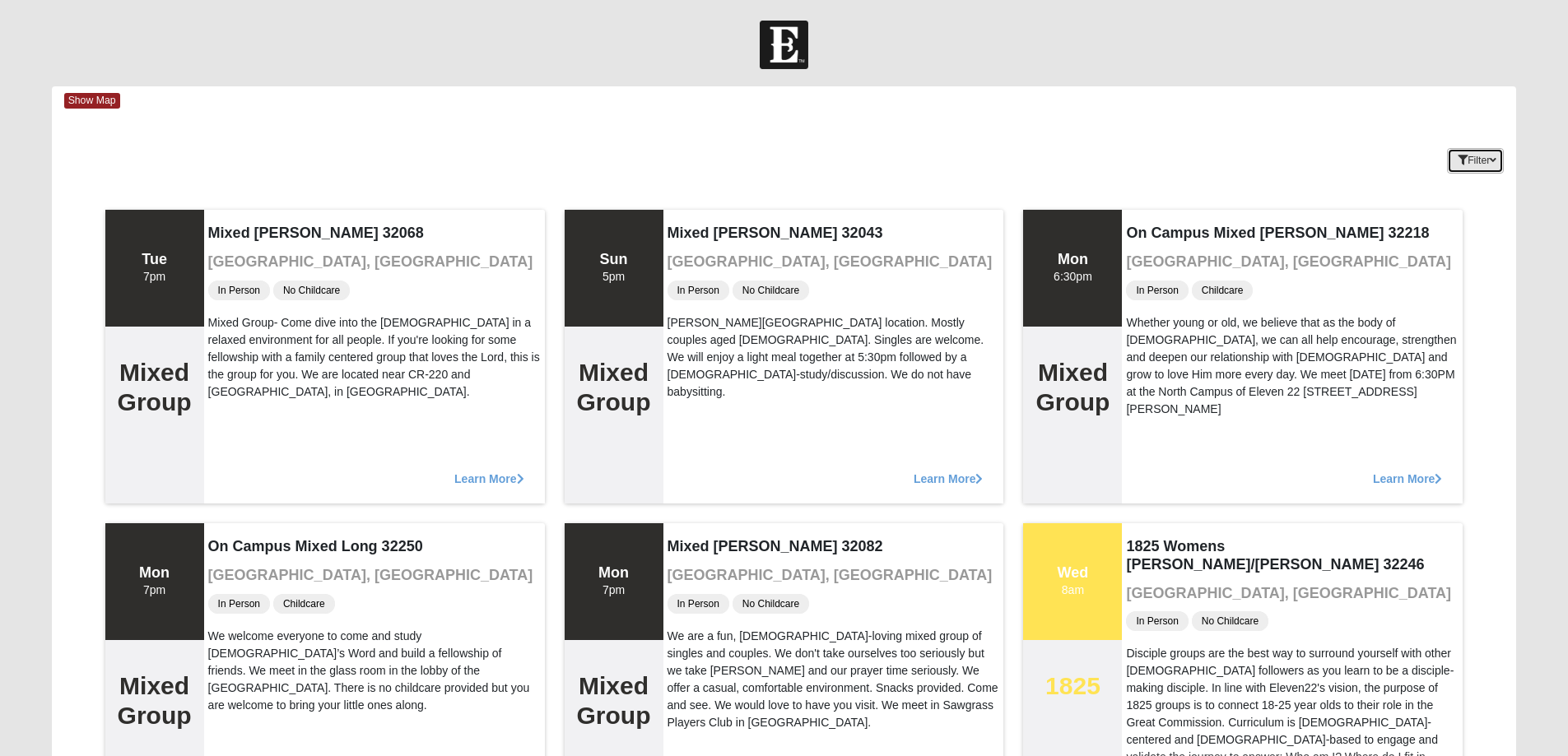
click at [1486, 161] on button "Filter" at bounding box center [1476, 160] width 57 height 26
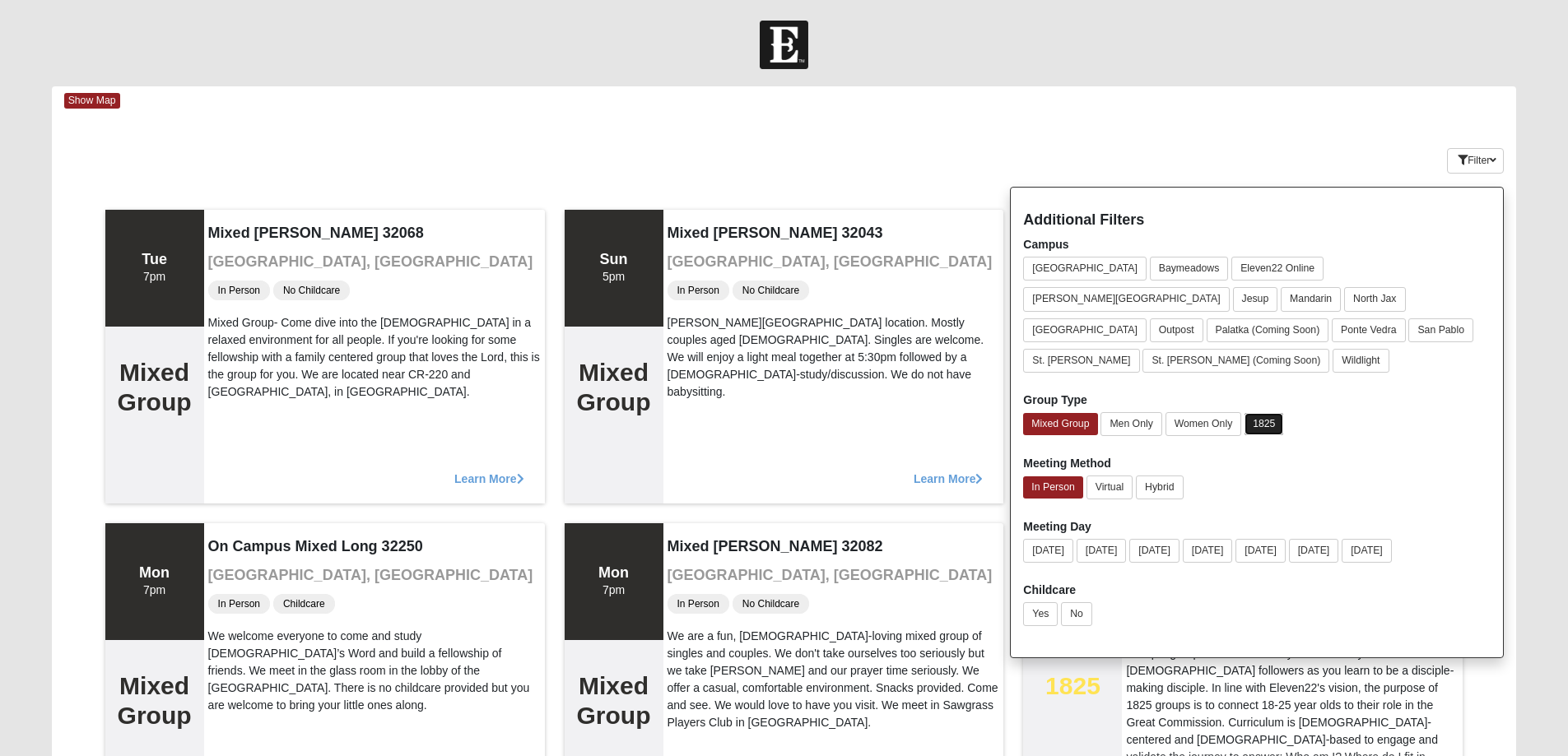
click at [1261, 413] on button "1825" at bounding box center [1264, 423] width 38 height 22
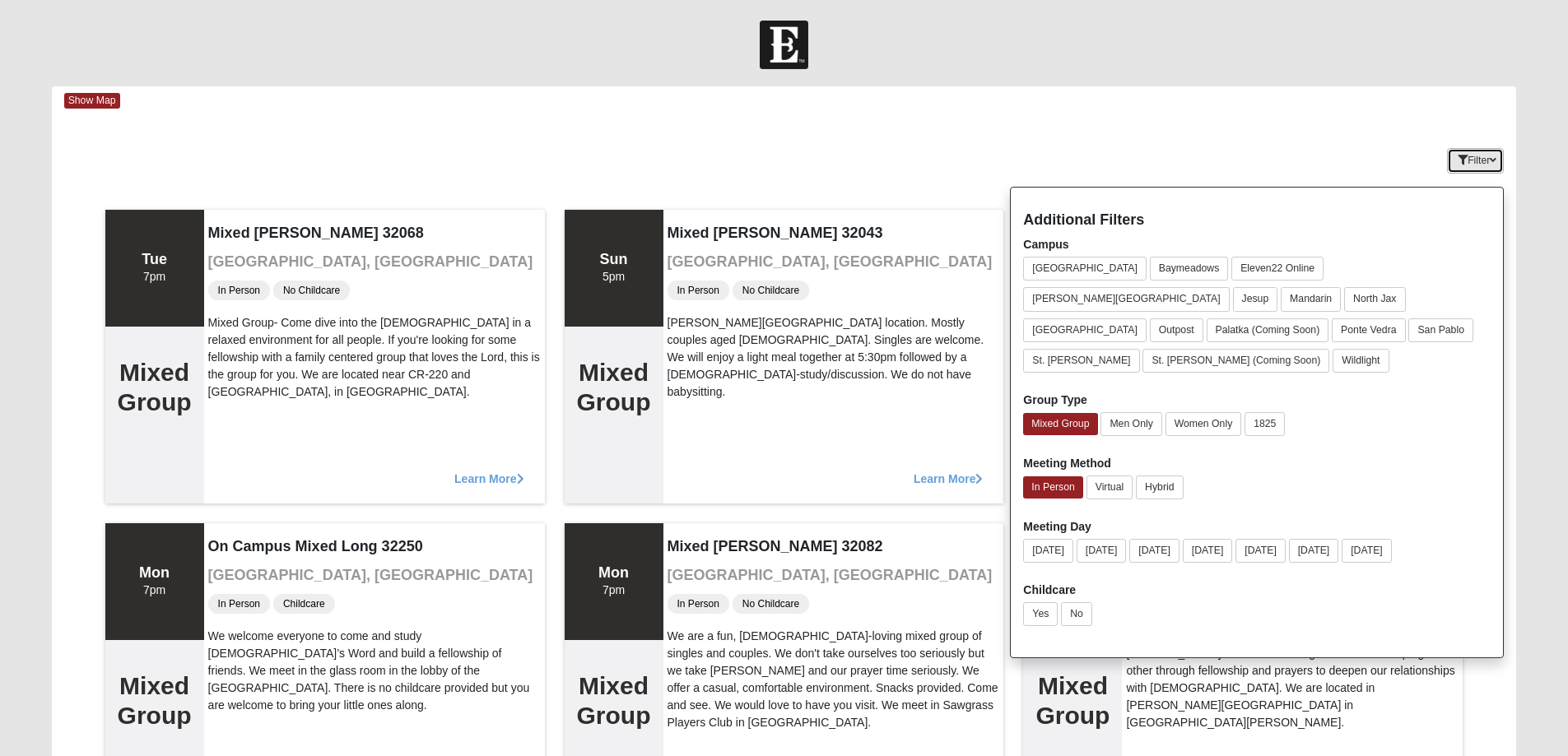
click at [1482, 155] on button "Filter" at bounding box center [1476, 160] width 57 height 26
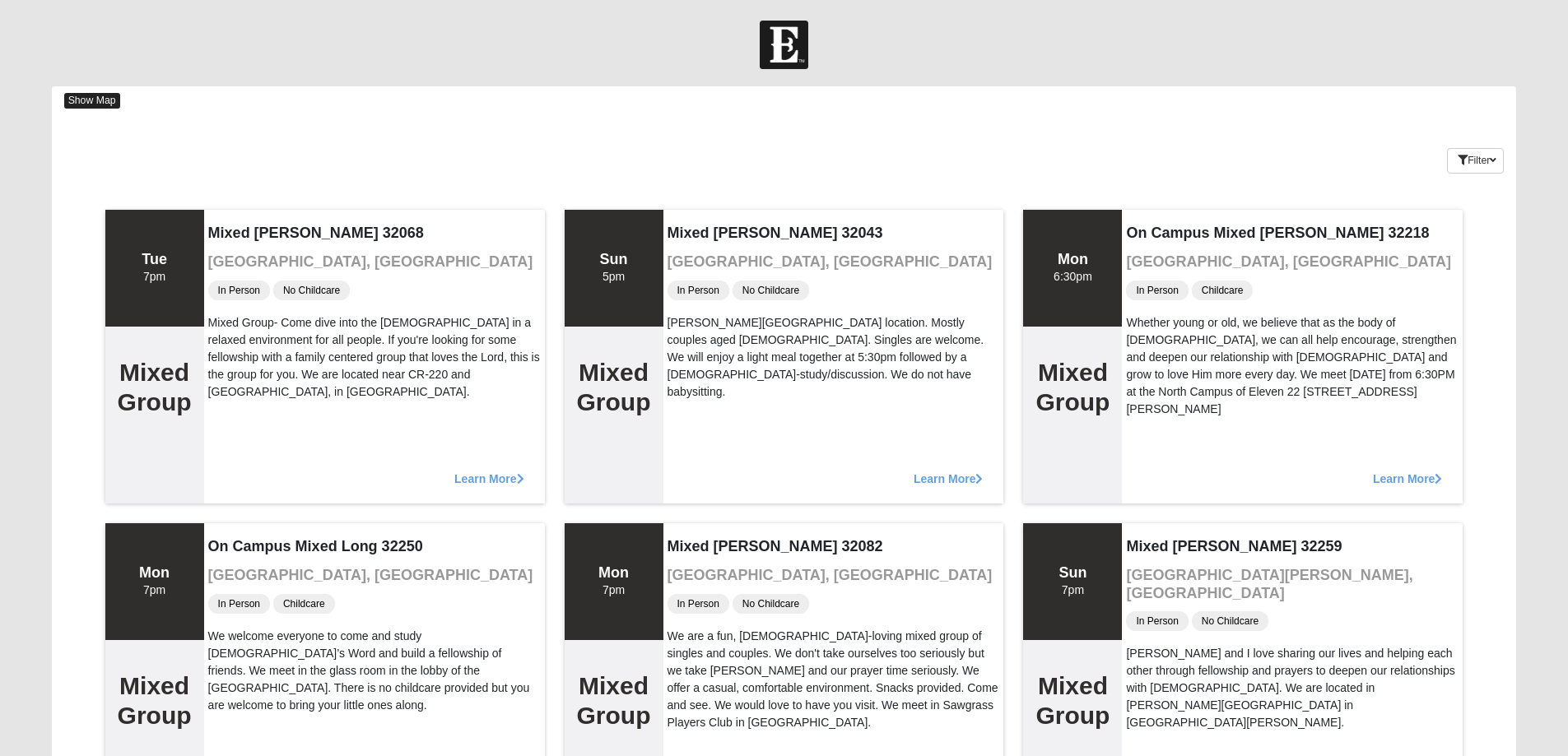
click at [103, 103] on span "Show Map" at bounding box center [92, 101] width 56 height 16
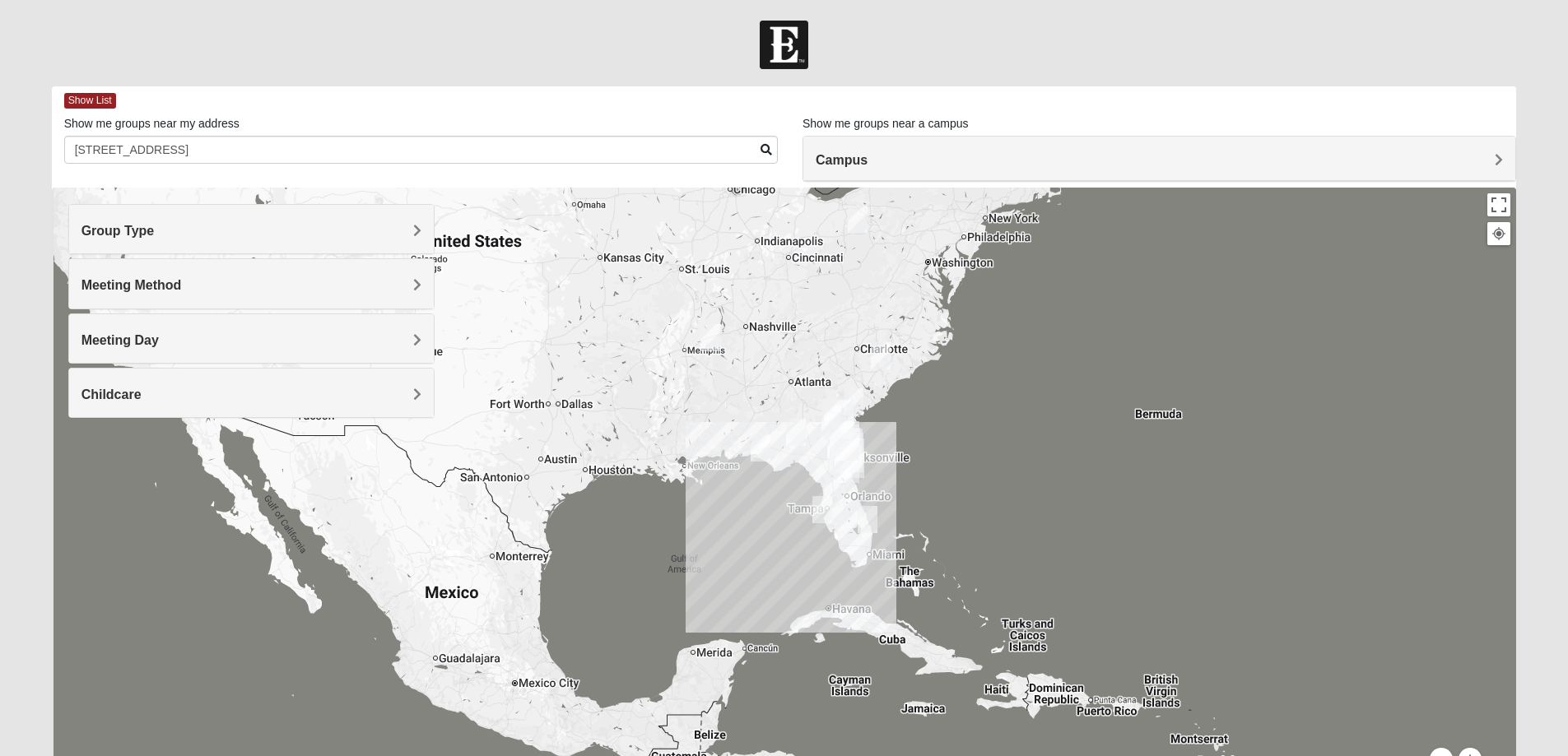
drag, startPoint x: 1015, startPoint y: 588, endPoint x: 1036, endPoint y: 440, distance: 149.5
click at [1036, 440] on div at bounding box center [784, 516] width 1465 height 658
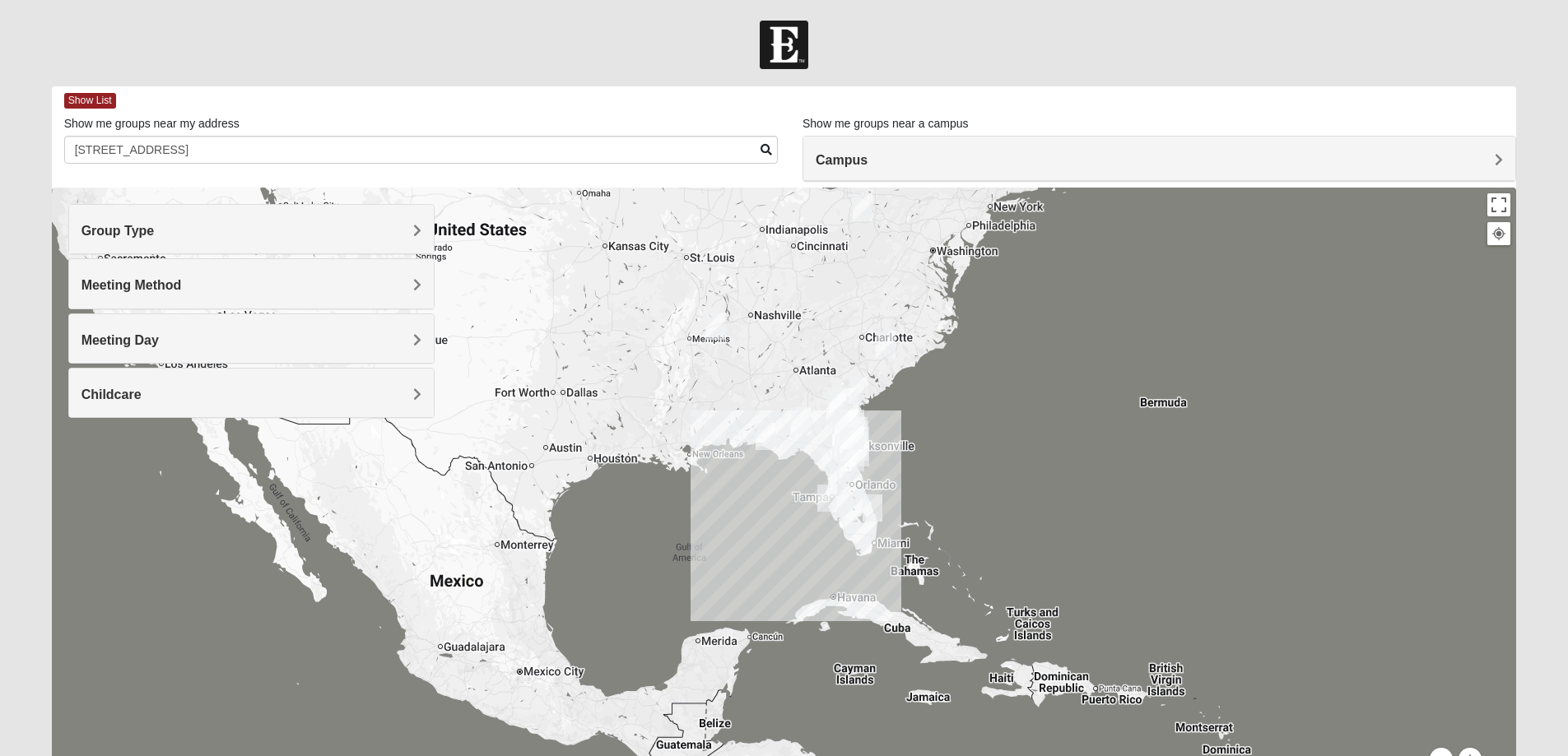
click at [947, 473] on div at bounding box center [784, 516] width 1465 height 658
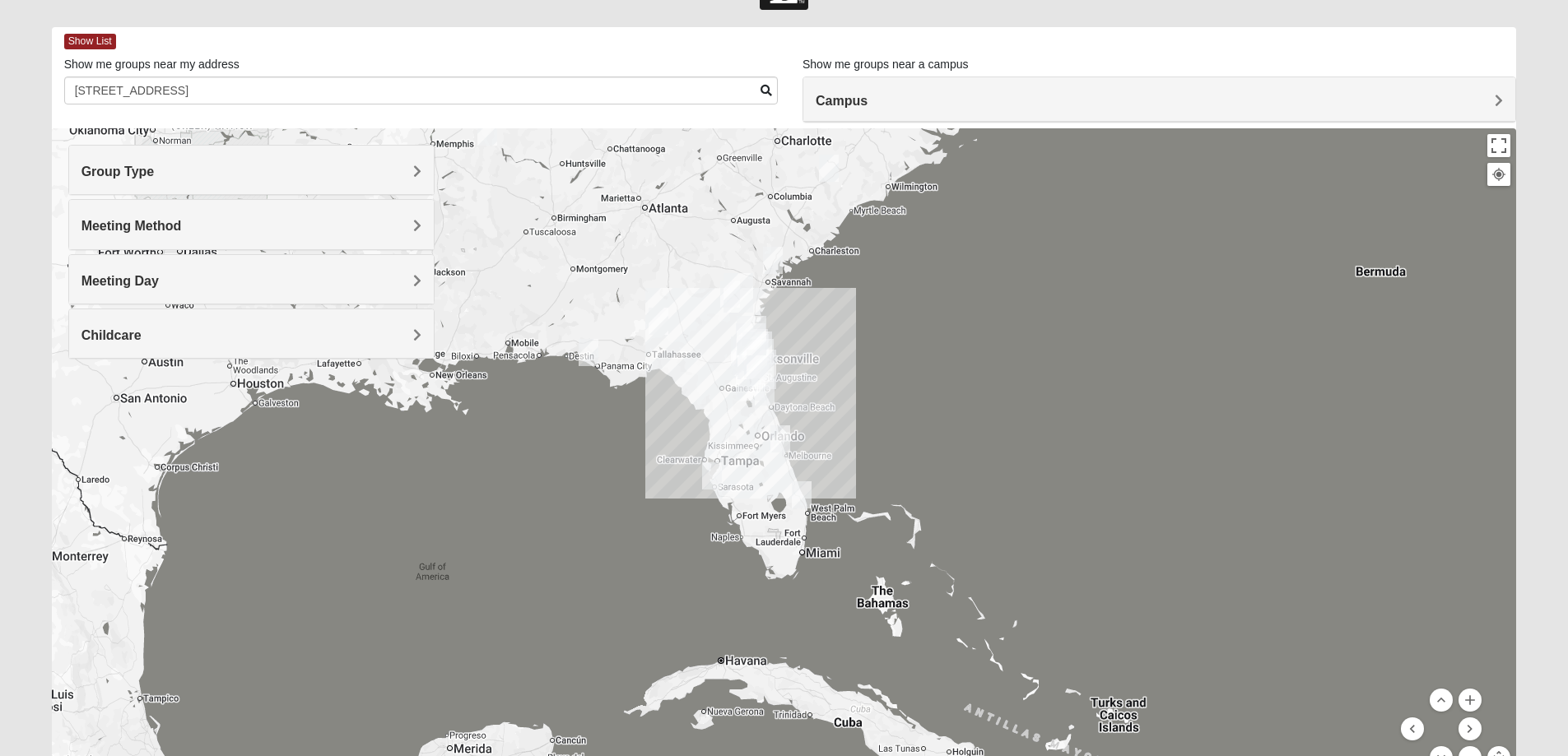
scroll to position [150, 0]
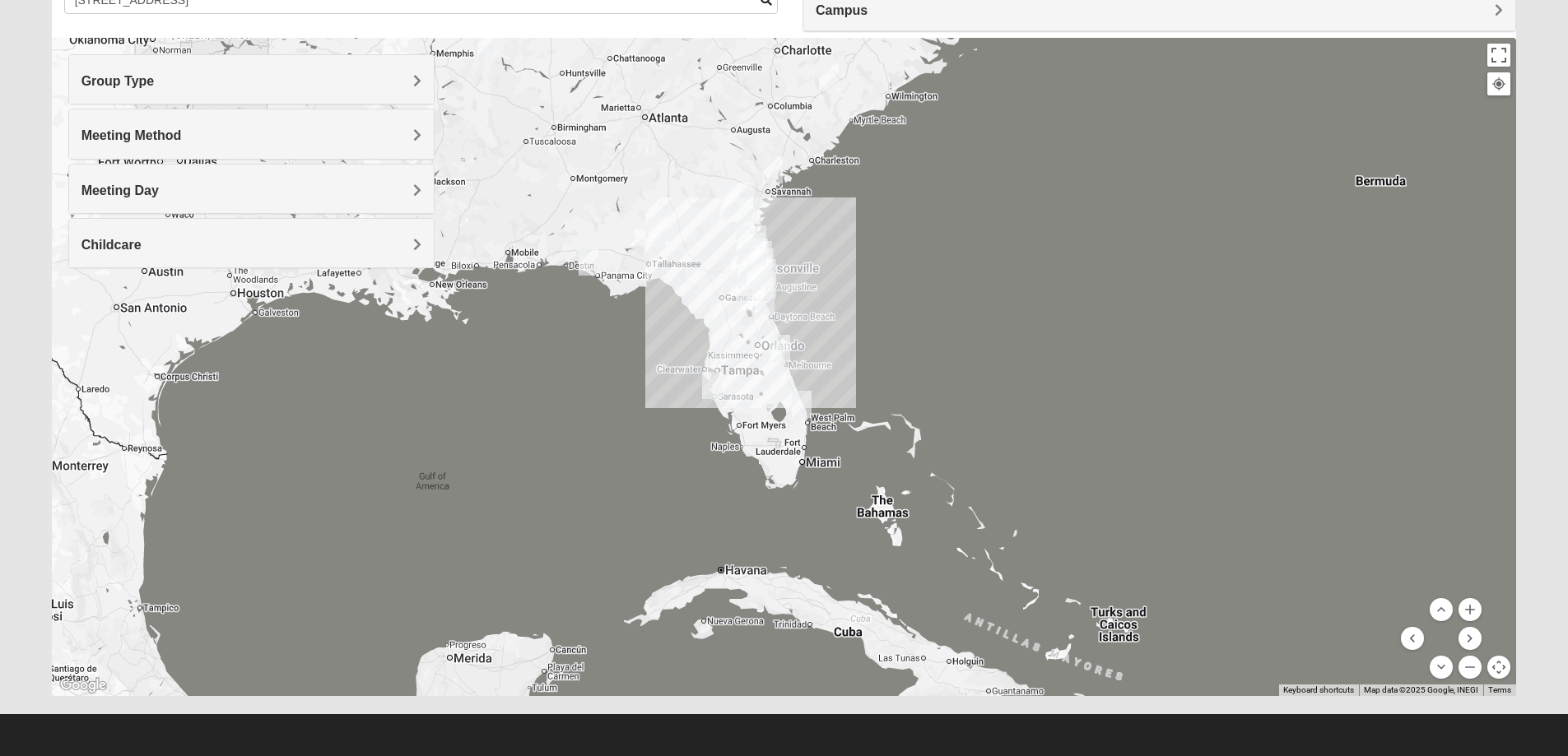
click at [728, 316] on div at bounding box center [784, 366] width 1465 height 658
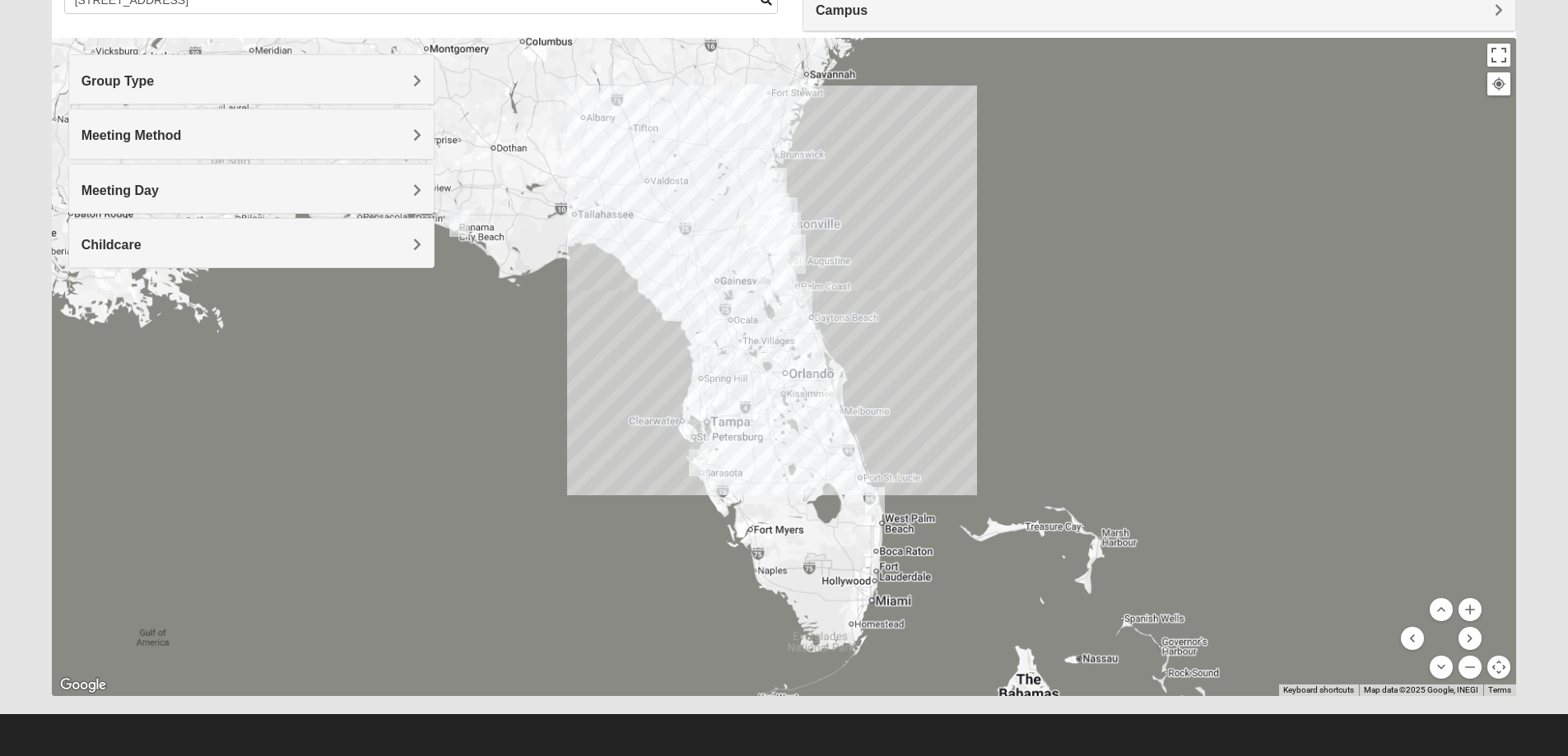
click at [722, 307] on div at bounding box center [784, 366] width 1465 height 658
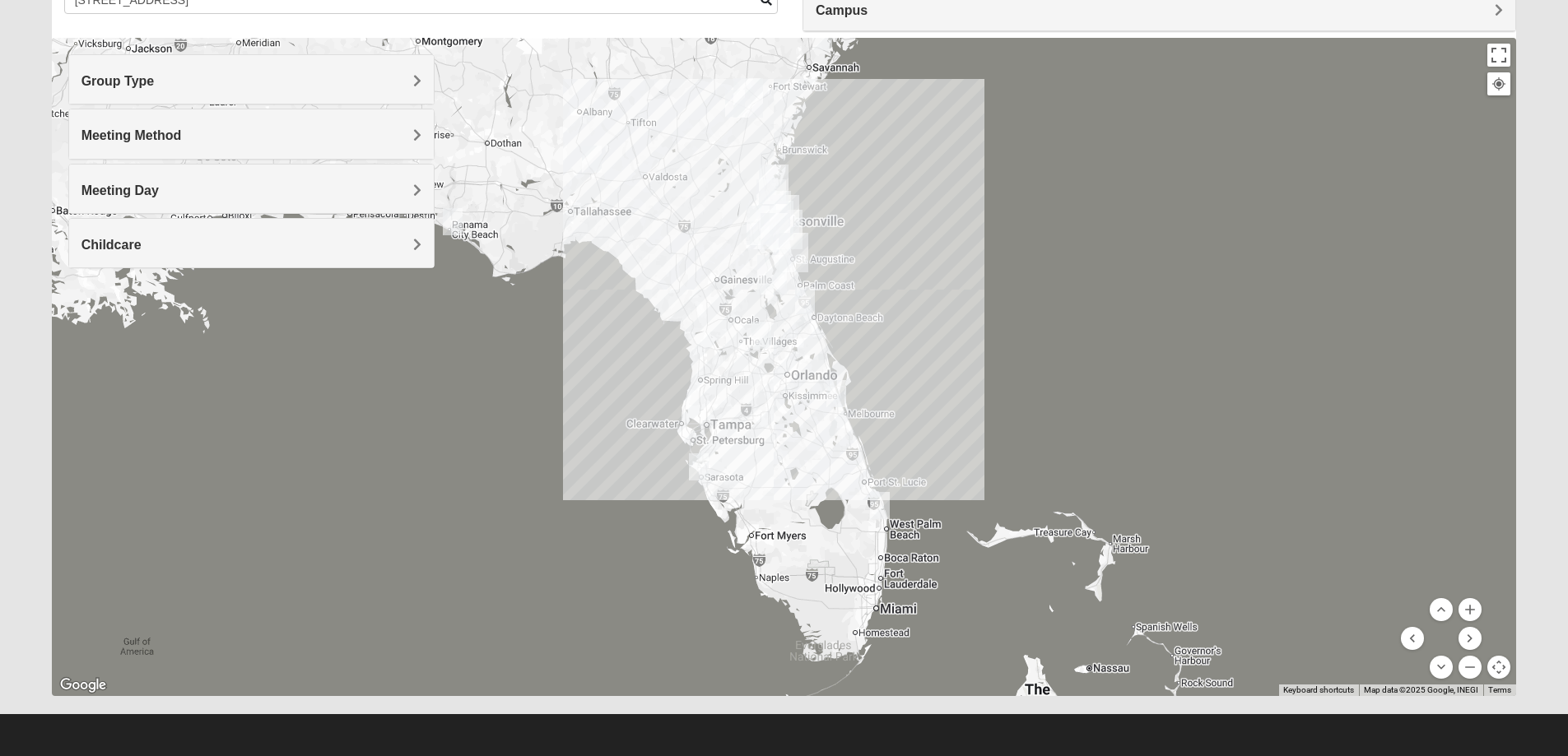
click at [722, 307] on div at bounding box center [784, 366] width 1465 height 658
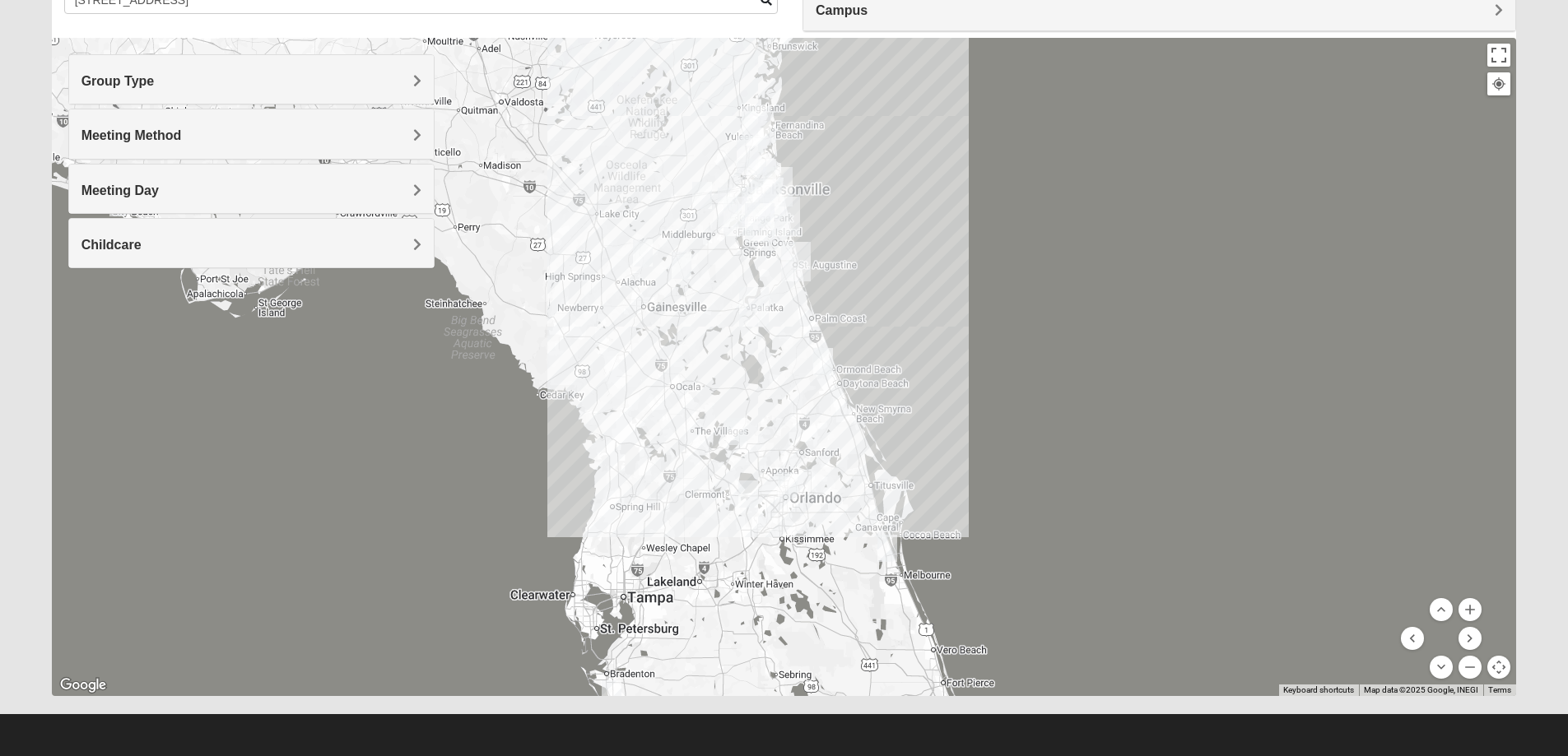
drag, startPoint x: 755, startPoint y: 305, endPoint x: 637, endPoint y: 404, distance: 154.0
click at [637, 404] on div at bounding box center [784, 366] width 1465 height 658
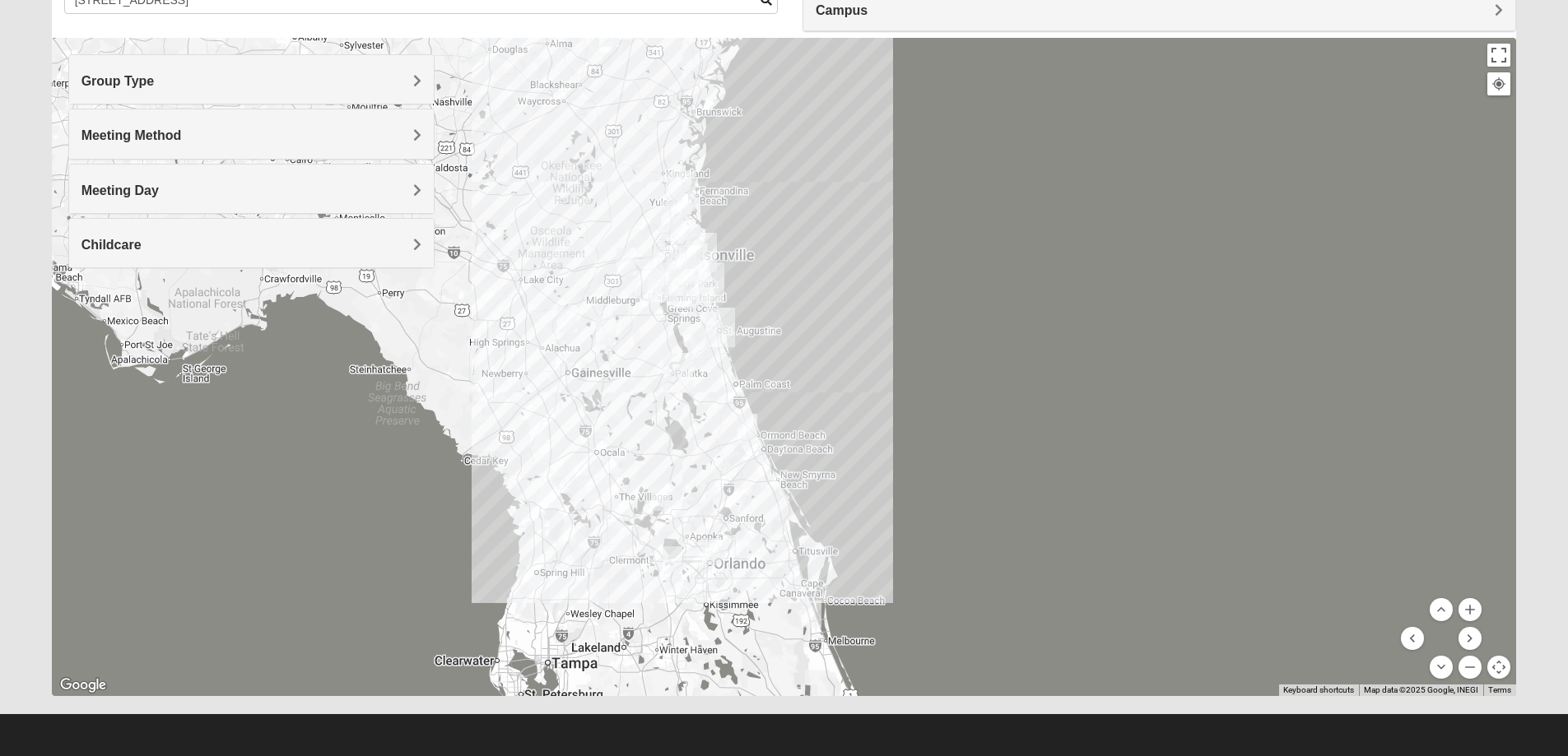
click at [657, 319] on div at bounding box center [784, 366] width 1465 height 658
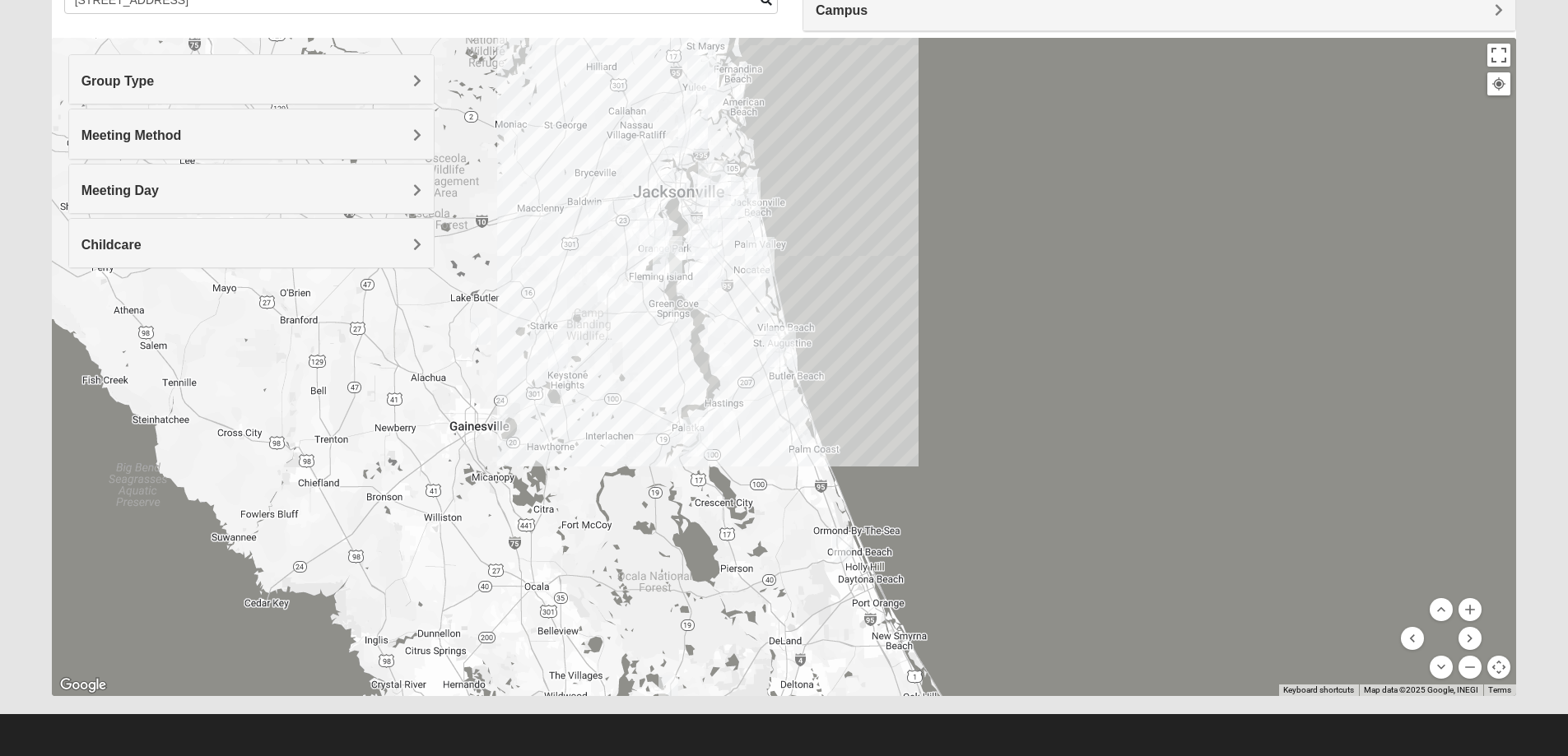
click at [656, 325] on div at bounding box center [784, 366] width 1465 height 658
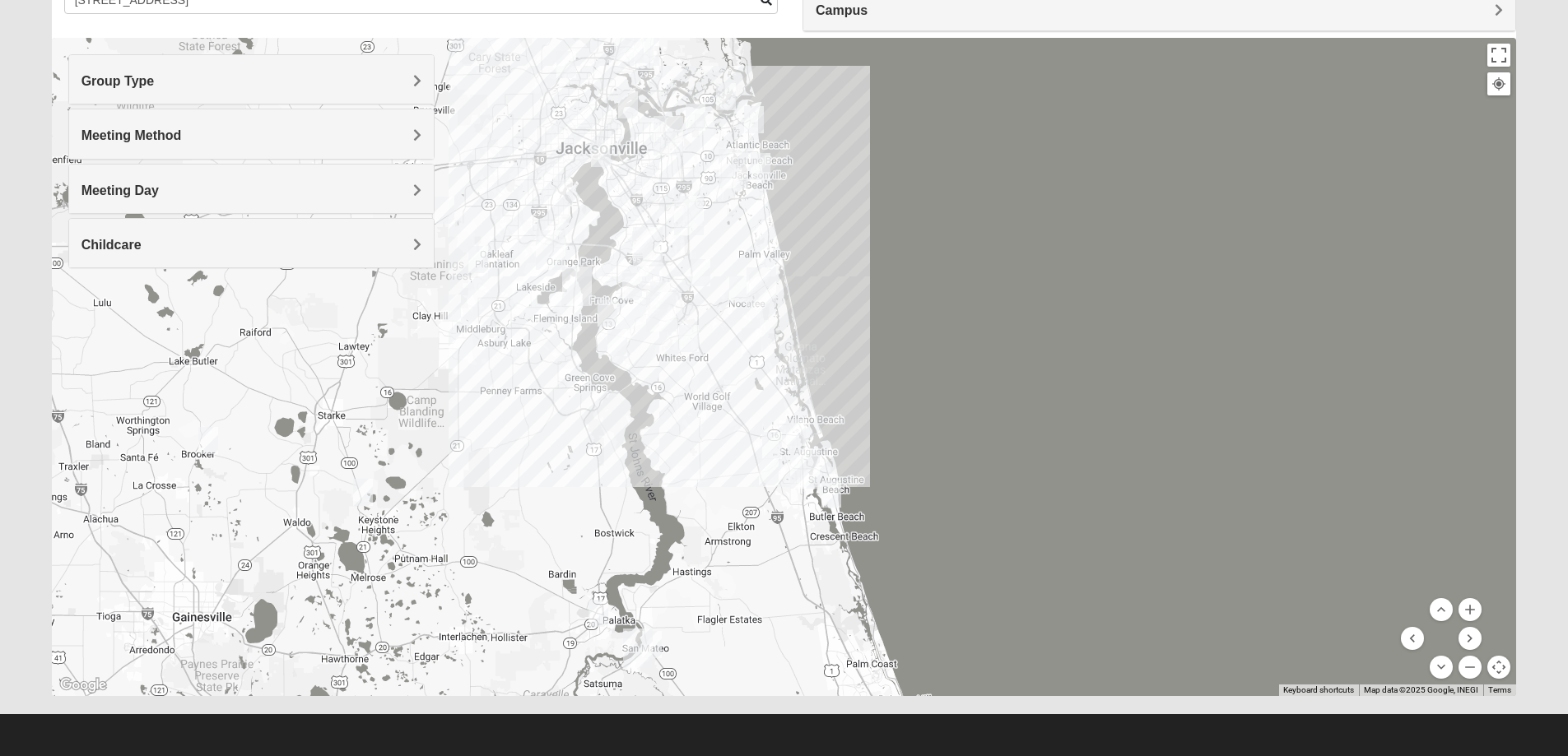
drag, startPoint x: 690, startPoint y: 338, endPoint x: 586, endPoint y: 432, distance: 140.2
click at [586, 432] on div at bounding box center [784, 366] width 1465 height 658
click at [612, 401] on div at bounding box center [784, 366] width 1465 height 658
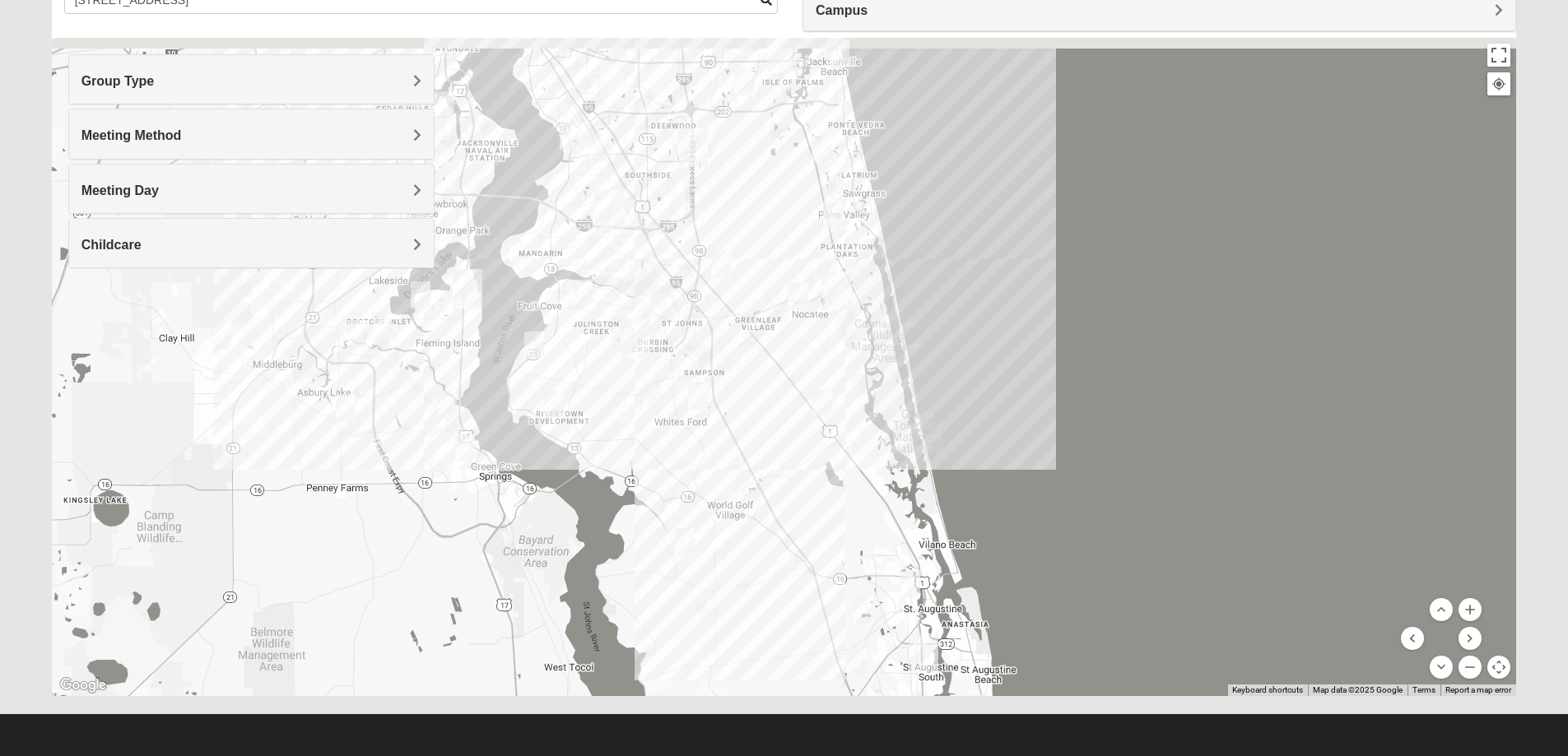
drag, startPoint x: 672, startPoint y: 352, endPoint x: 582, endPoint y: 484, distance: 159.8
click at [582, 484] on div at bounding box center [784, 366] width 1465 height 658
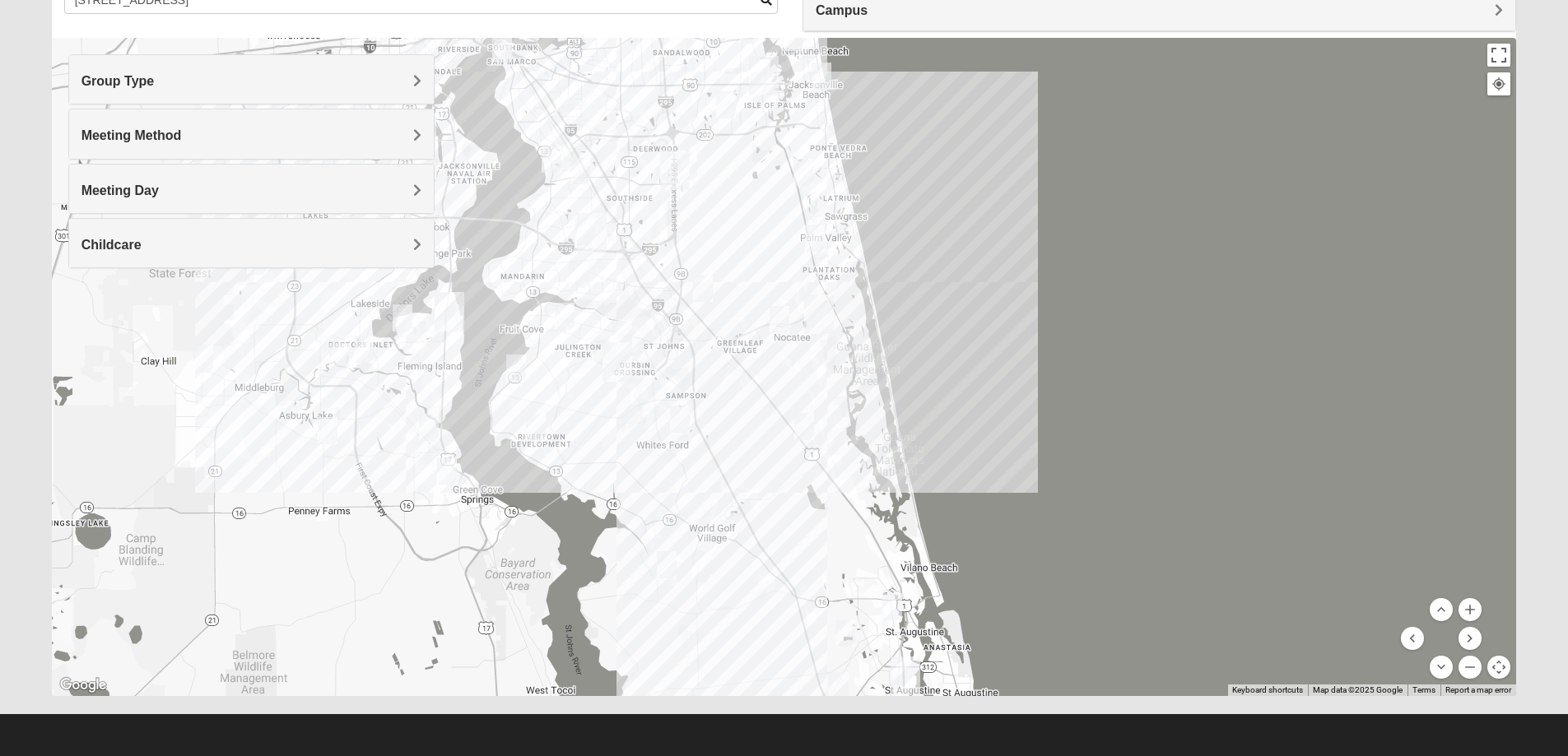
click at [663, 232] on div at bounding box center [784, 366] width 1465 height 658
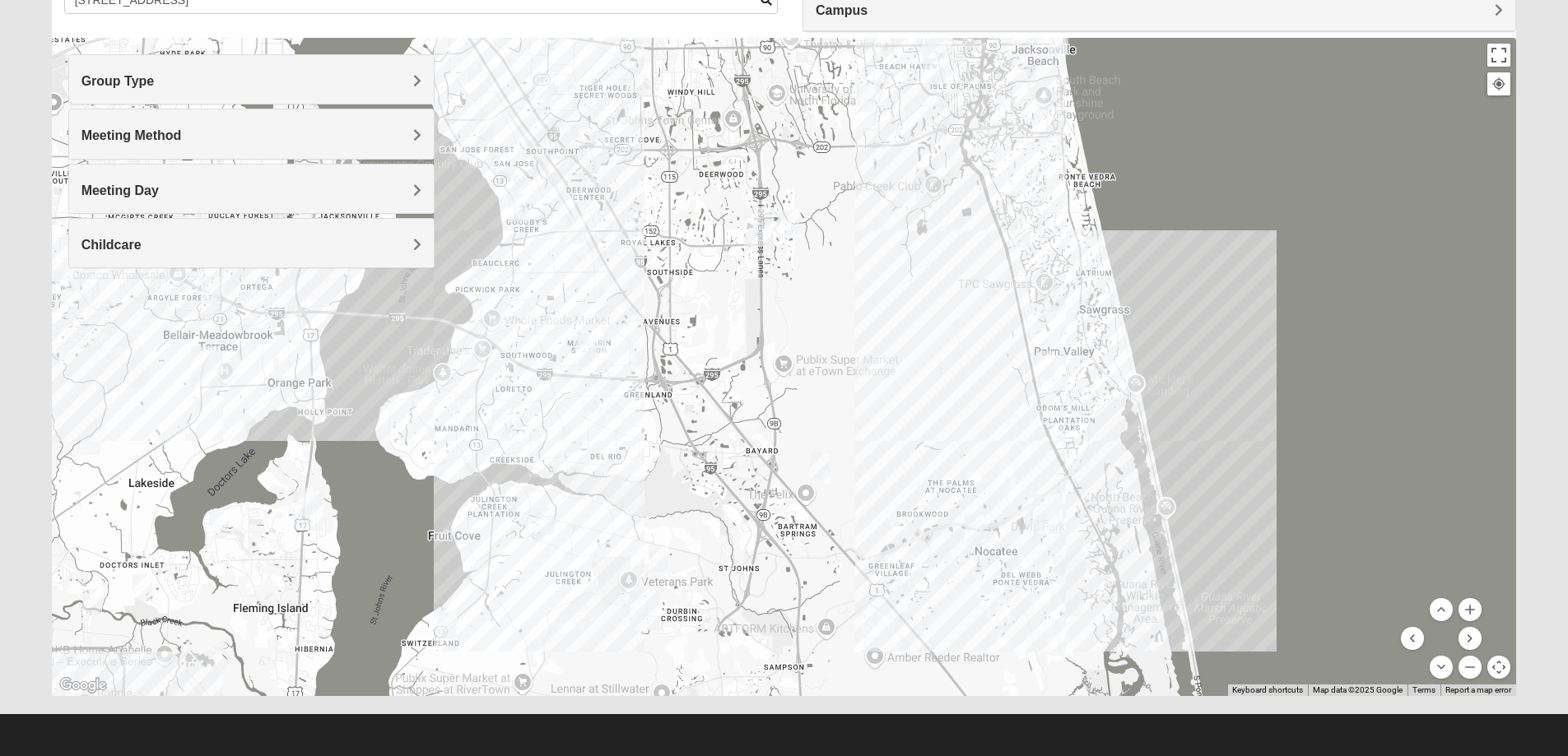
drag, startPoint x: 648, startPoint y: 226, endPoint x: 729, endPoint y: 344, distance: 143.1
click at [729, 344] on div at bounding box center [784, 366] width 1465 height 658
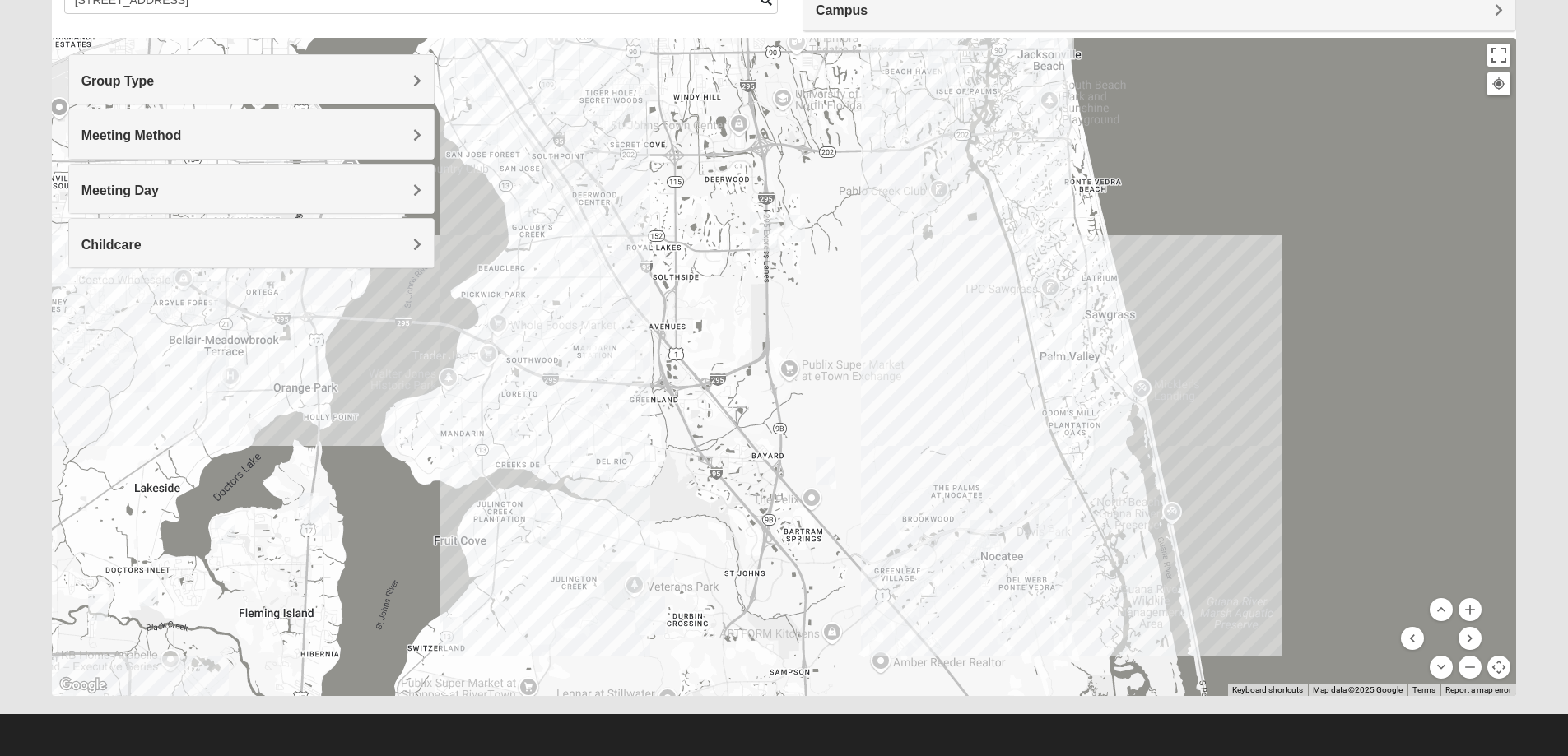
click at [673, 299] on div at bounding box center [784, 366] width 1465 height 658
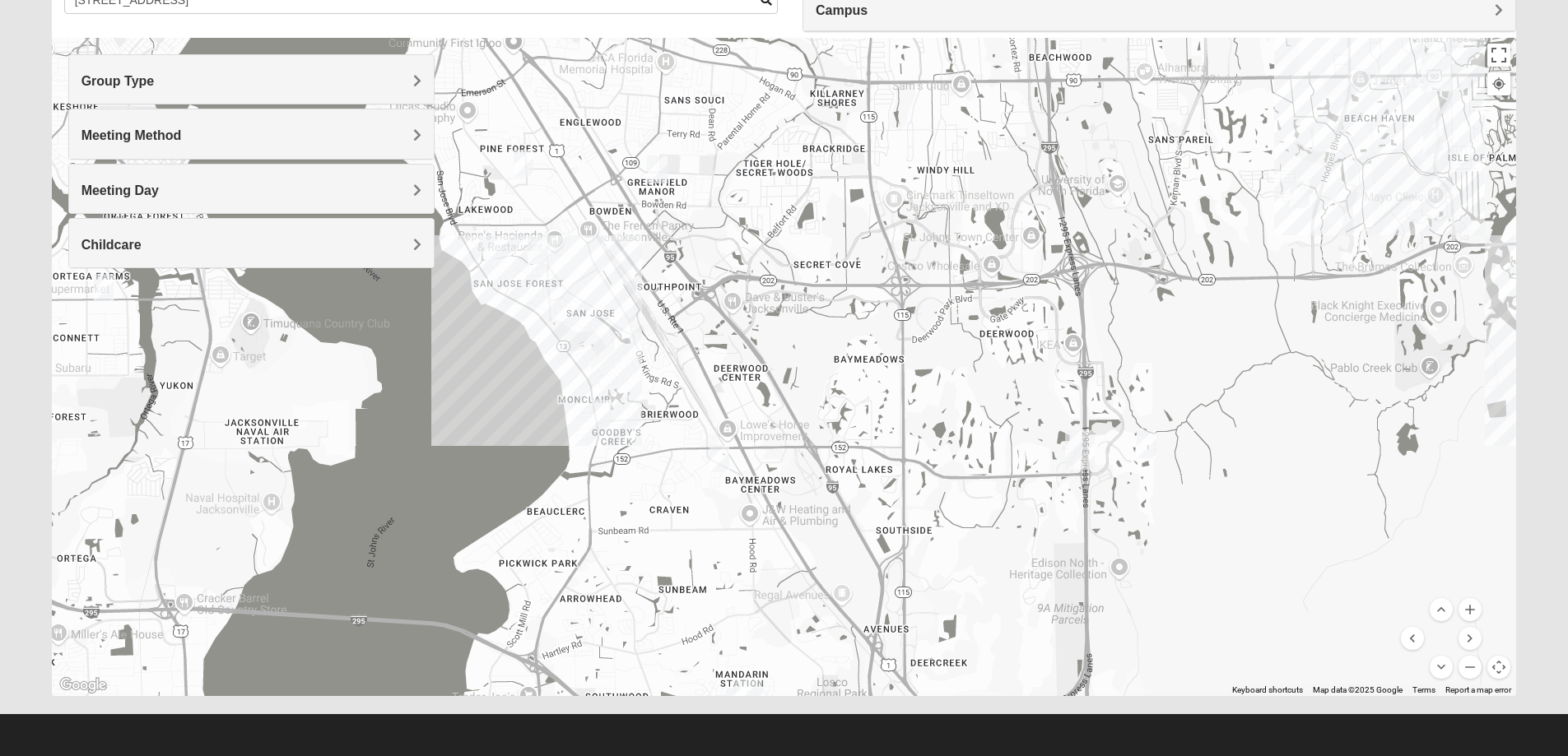
drag, startPoint x: 645, startPoint y: 255, endPoint x: 872, endPoint y: 535, distance: 360.5
click at [872, 535] on div at bounding box center [784, 366] width 1465 height 658
click at [530, 242] on img "Mixed Mann 32217" at bounding box center [538, 251] width 20 height 27
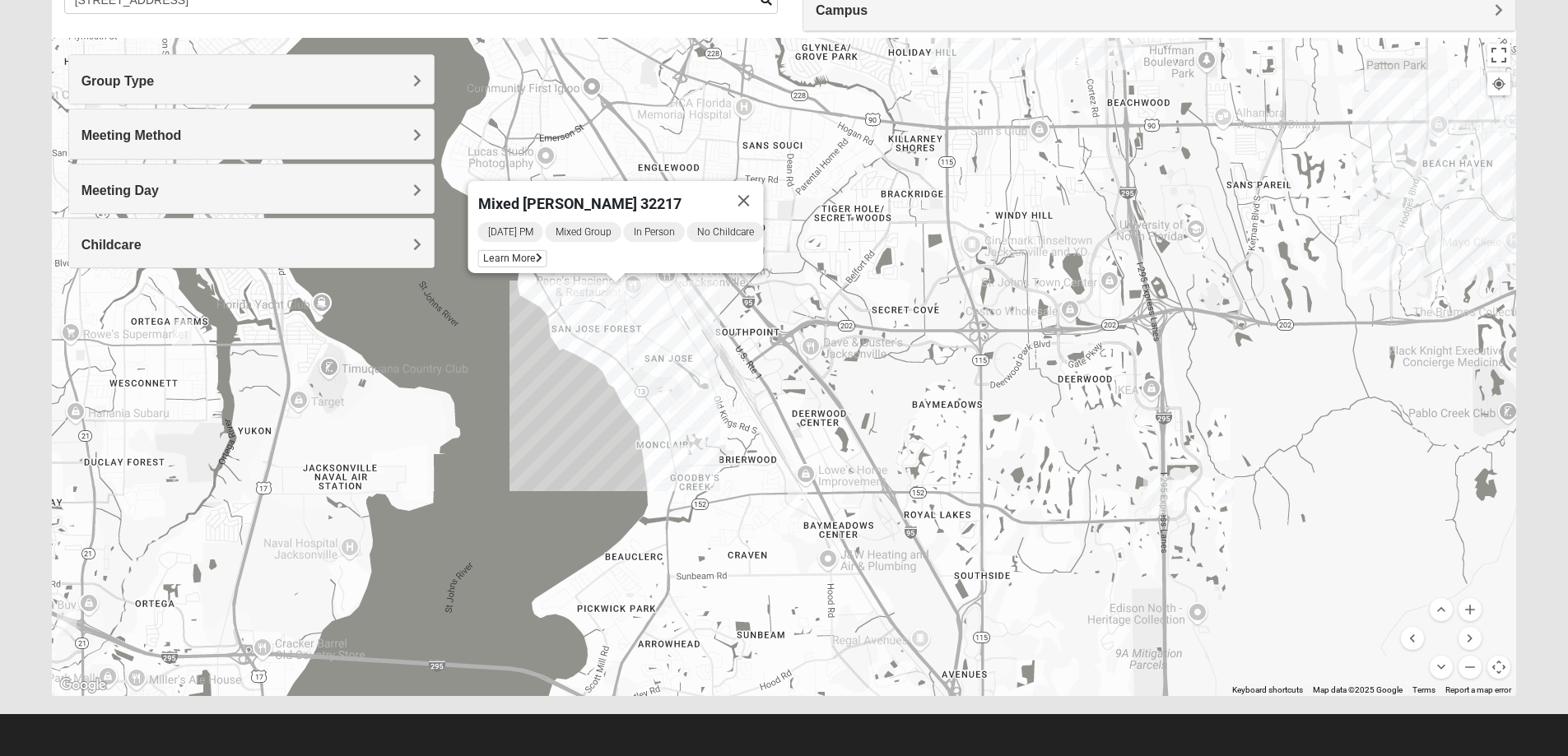
drag, startPoint x: 573, startPoint y: 330, endPoint x: 653, endPoint y: 376, distance: 92.3
click at [653, 376] on div "Mixed [PERSON_NAME] 32217 [DATE] PM Mixed Group In Person No Childcare Learn Mo…" at bounding box center [784, 366] width 1465 height 658
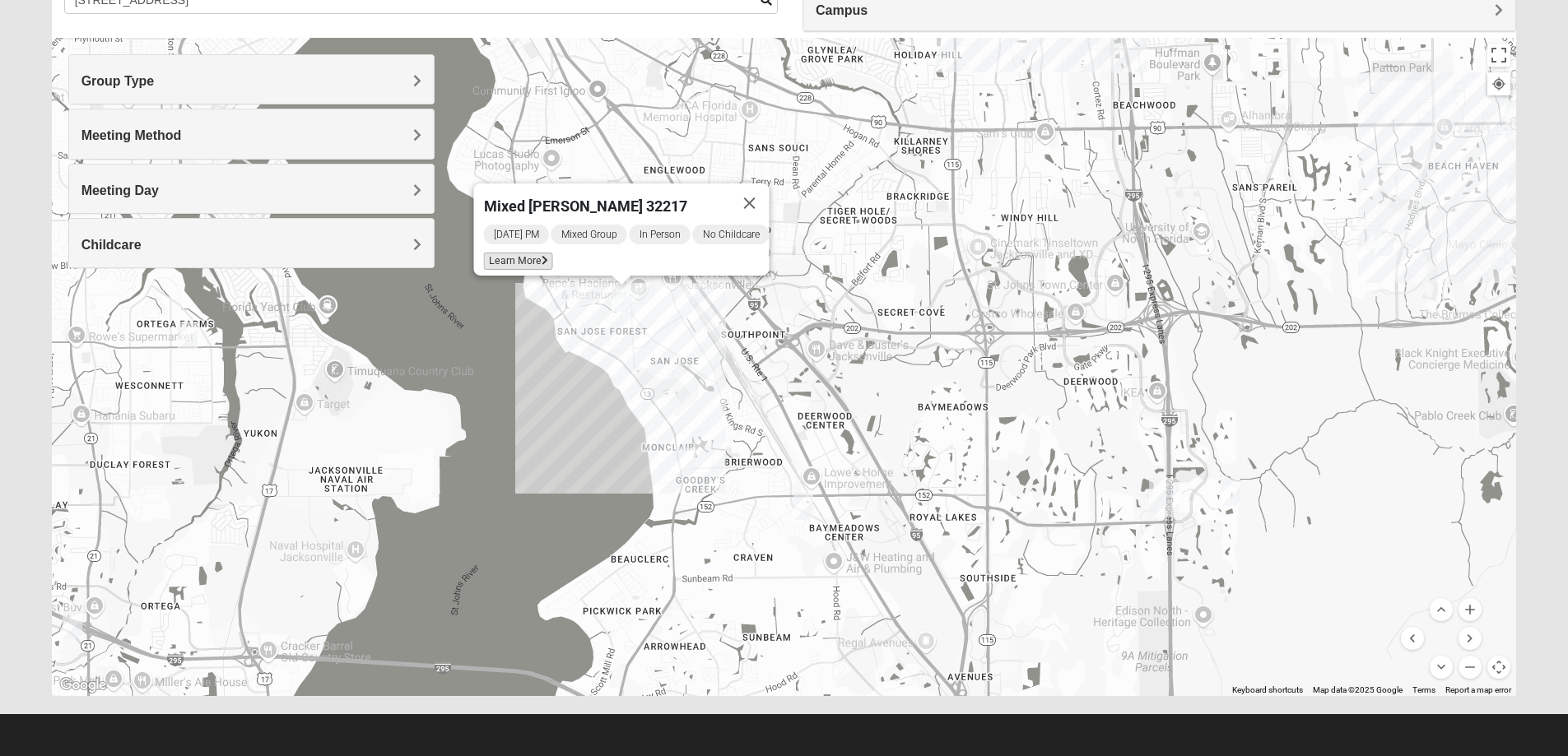
click at [515, 252] on span "Learn More" at bounding box center [518, 260] width 70 height 17
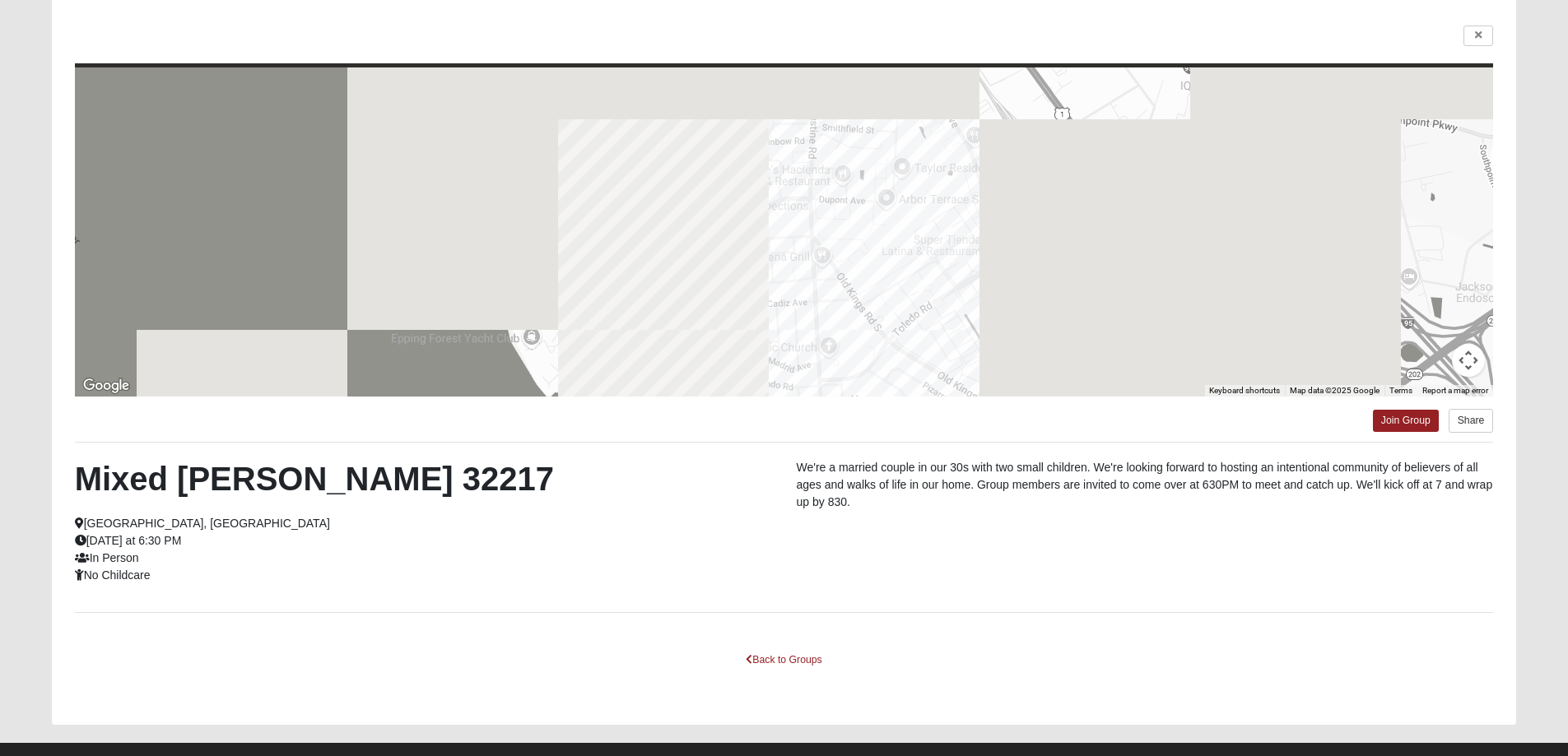
scroll to position [142, 0]
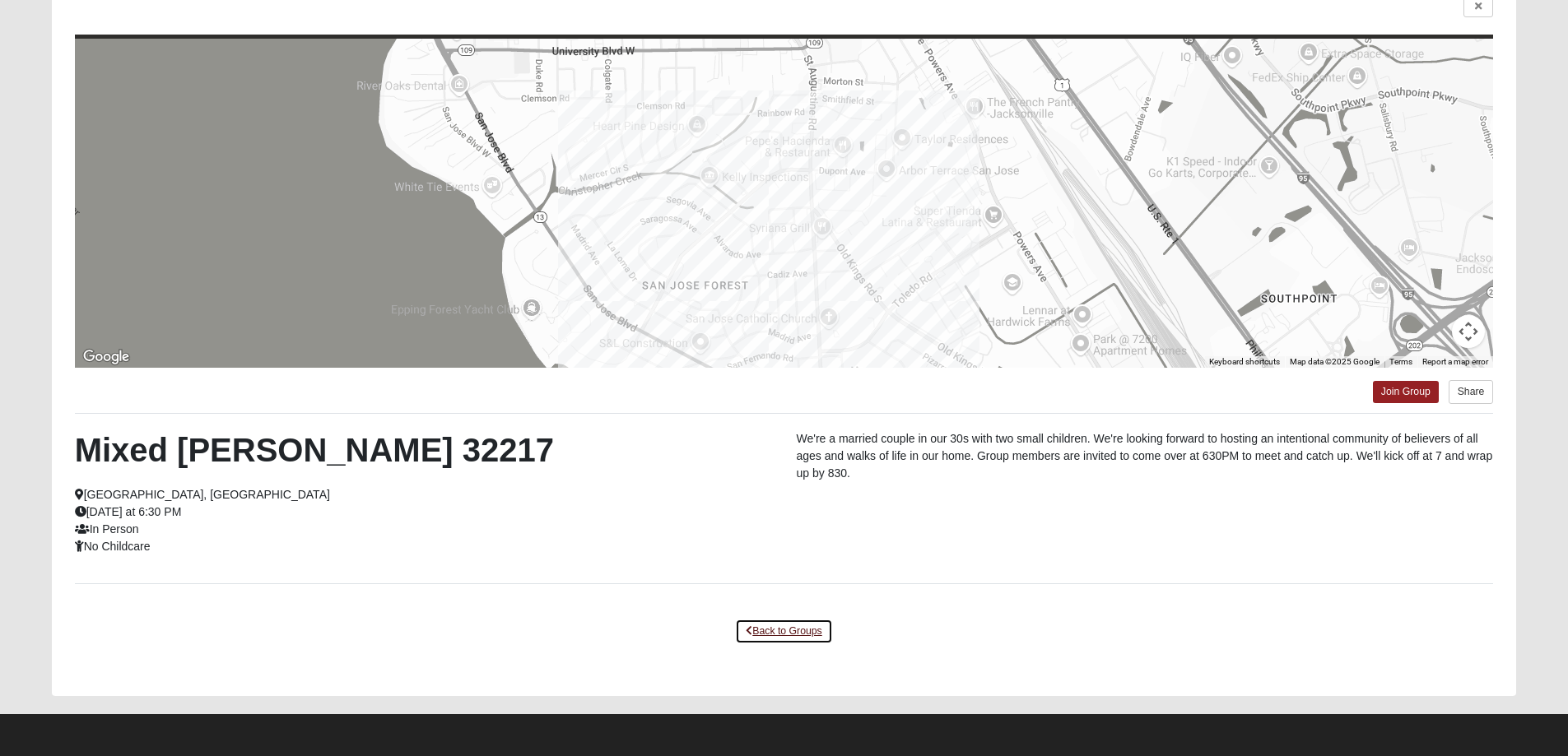
click at [813, 627] on link "Back to Groups" at bounding box center [783, 631] width 97 height 26
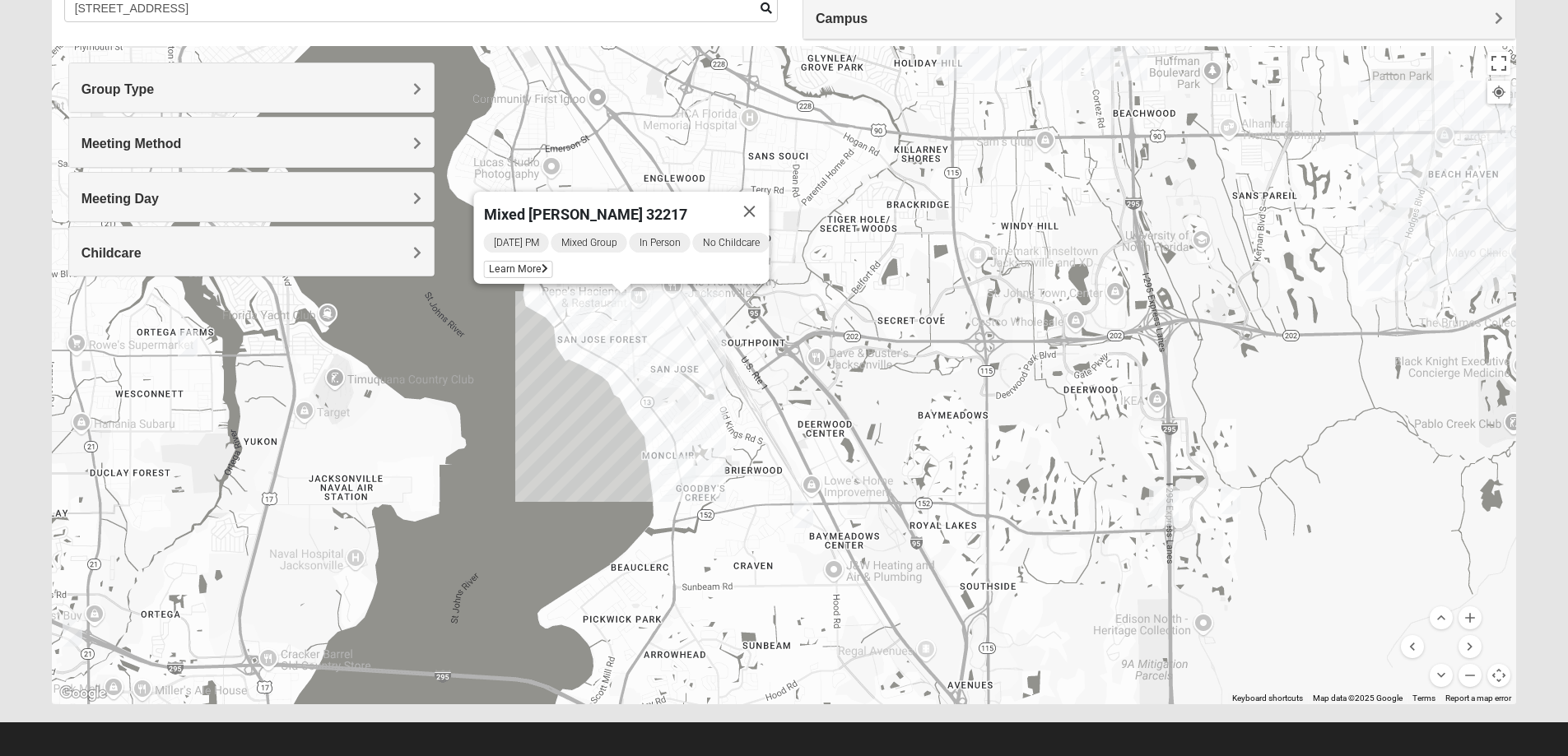
click at [856, 374] on div "Mixed [PERSON_NAME] 32217 [DATE] PM Mixed Group In Person No Childcare Learn Mo…" at bounding box center [784, 375] width 1465 height 658
click at [691, 481] on img "Mixed Roulette 32217" at bounding box center [686, 469] width 20 height 27
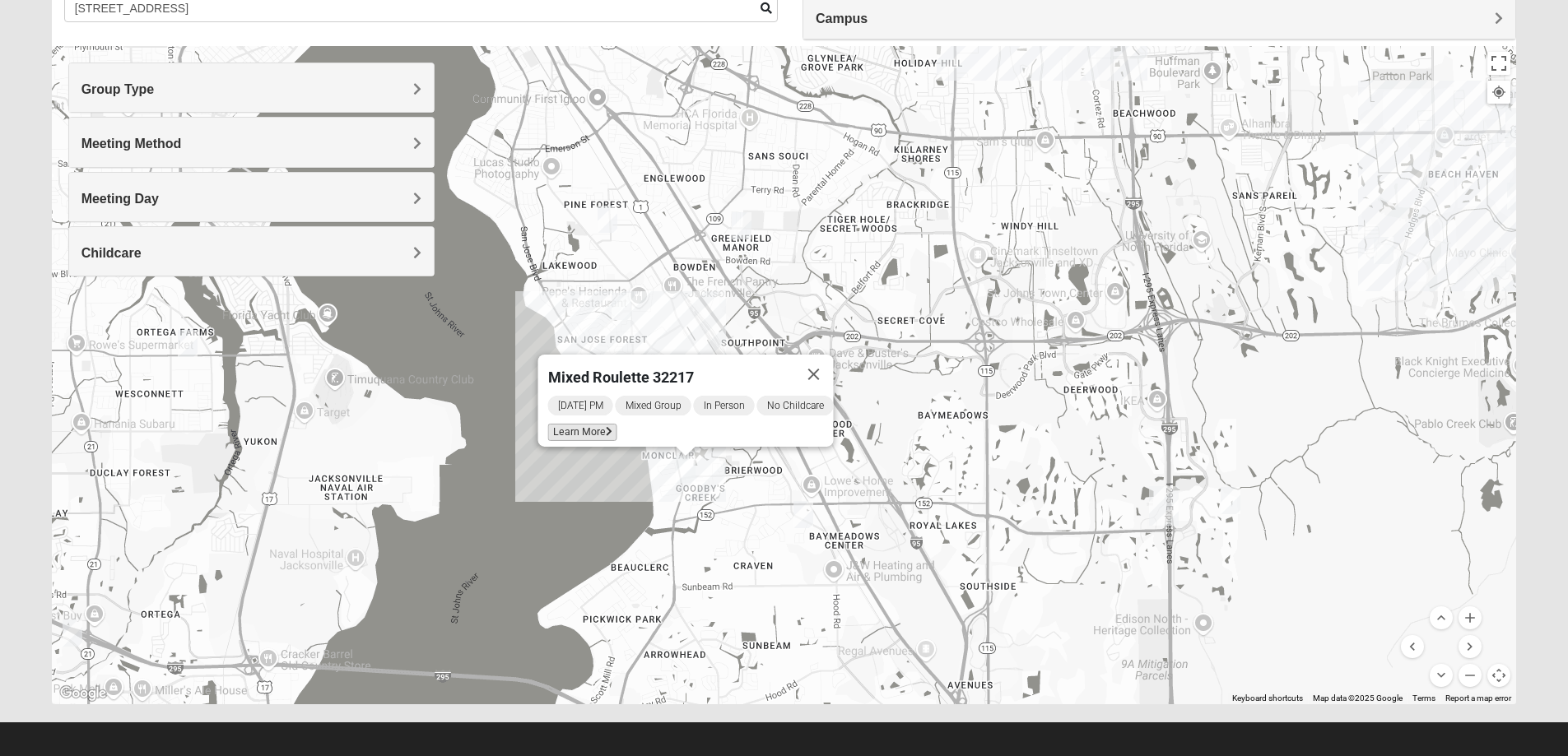
click at [605, 427] on icon at bounding box center [607, 431] width 6 height 10
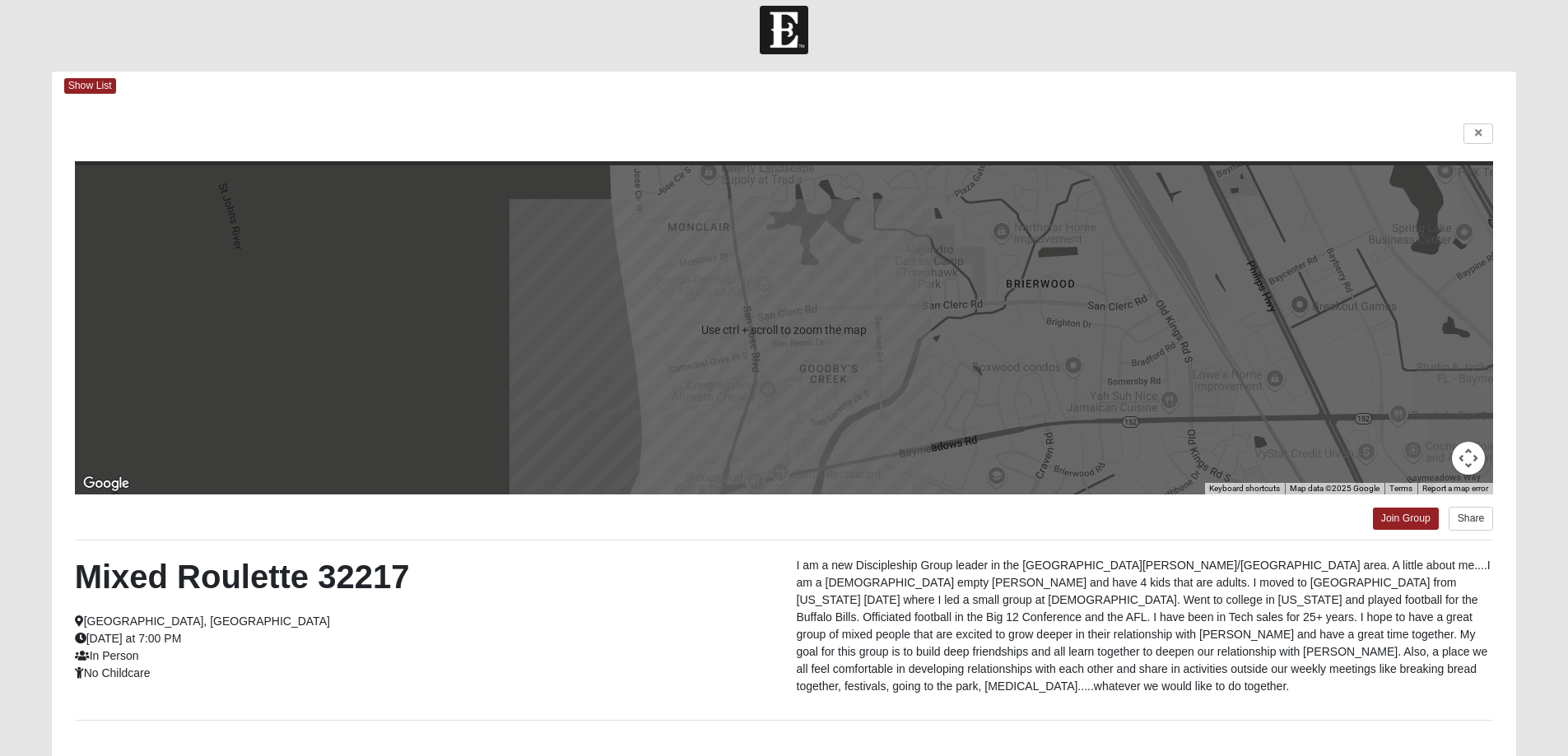
scroll to position [0, 0]
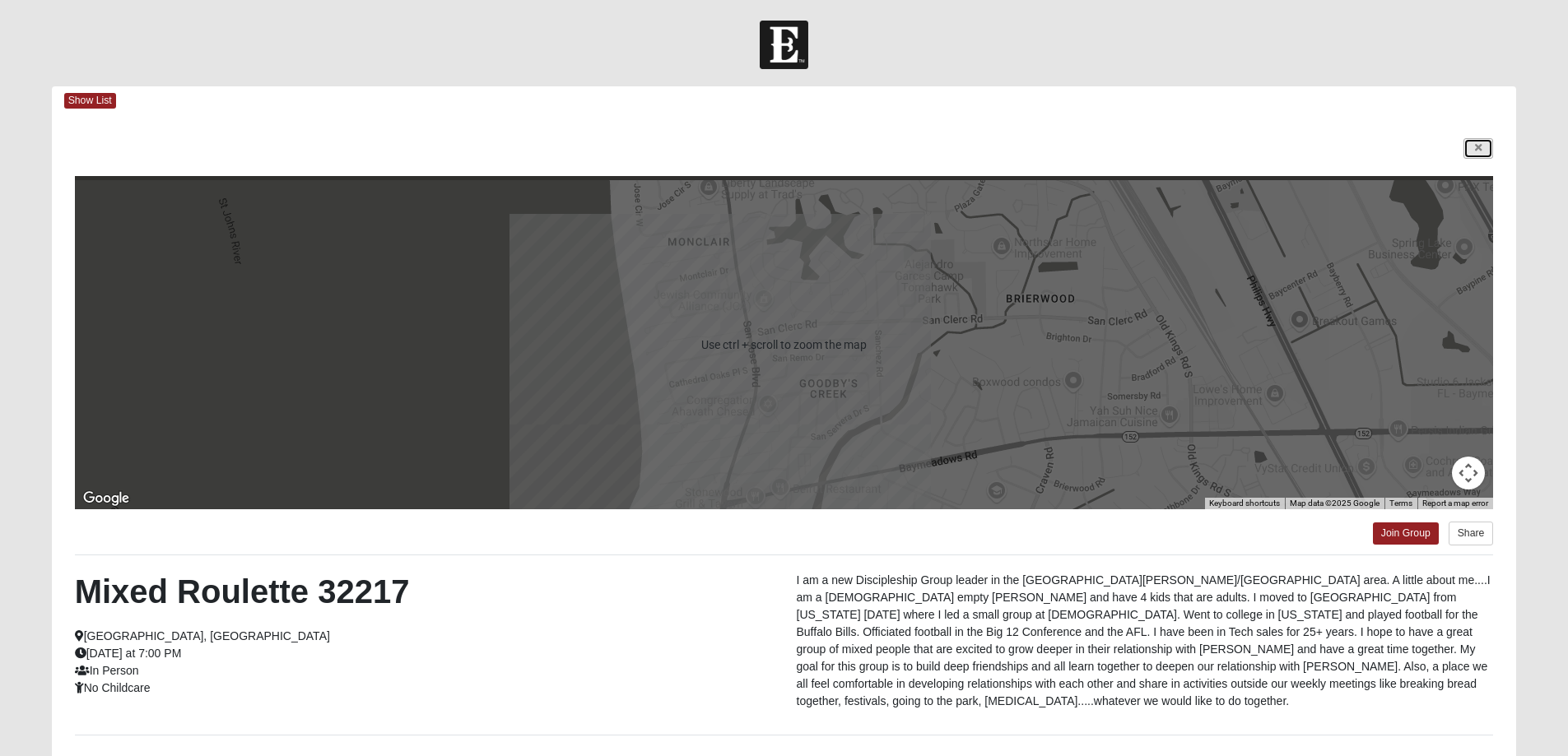
click at [1484, 150] on link at bounding box center [1478, 148] width 29 height 21
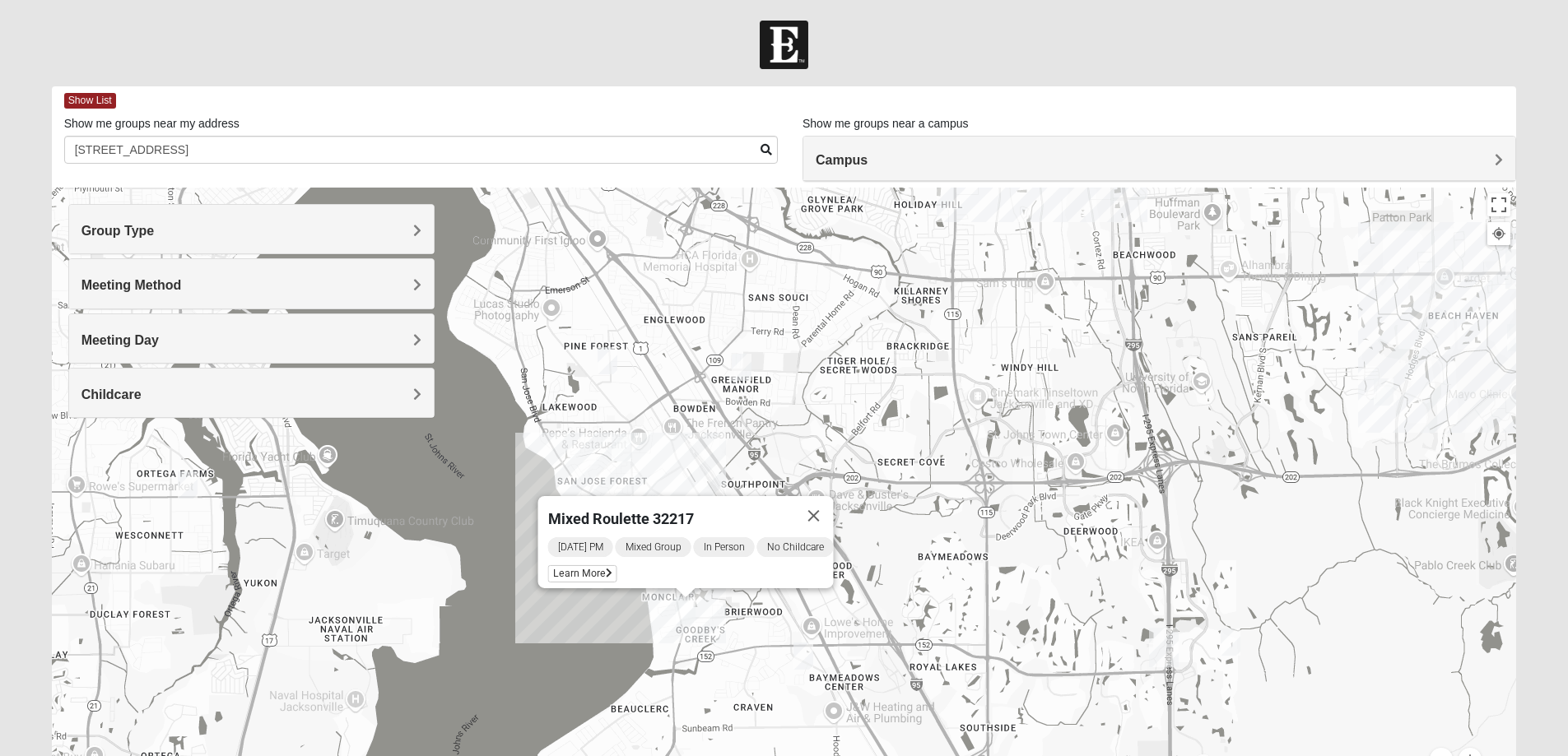
click at [757, 366] on div "Mixed Roulette 32217 [DATE] PM Mixed Group In Person No Childcare Learn More" at bounding box center [784, 516] width 1465 height 658
click at [743, 369] on img "Mixed Hunt 32216" at bounding box center [742, 367] width 20 height 27
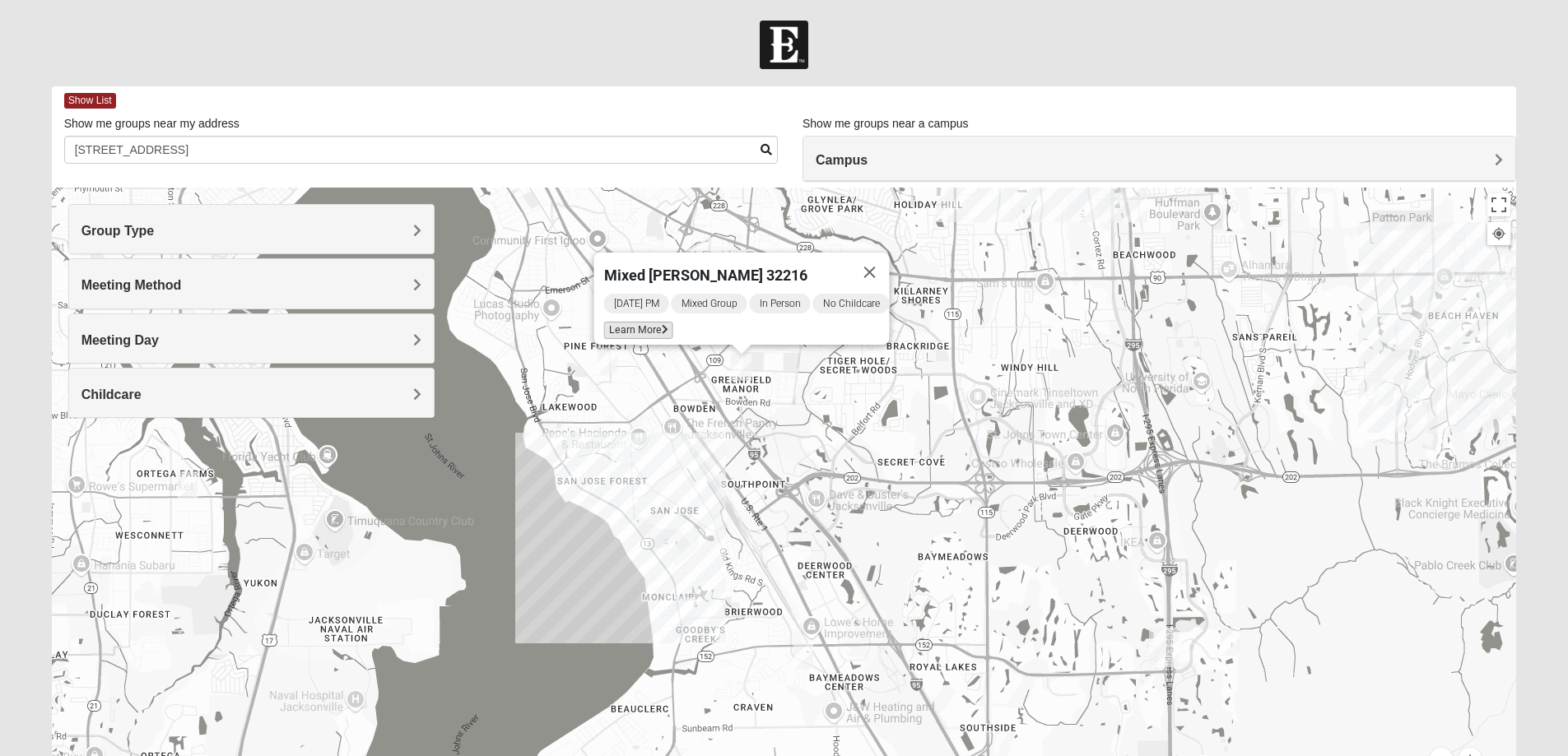
click at [661, 325] on icon at bounding box center [664, 330] width 6 height 10
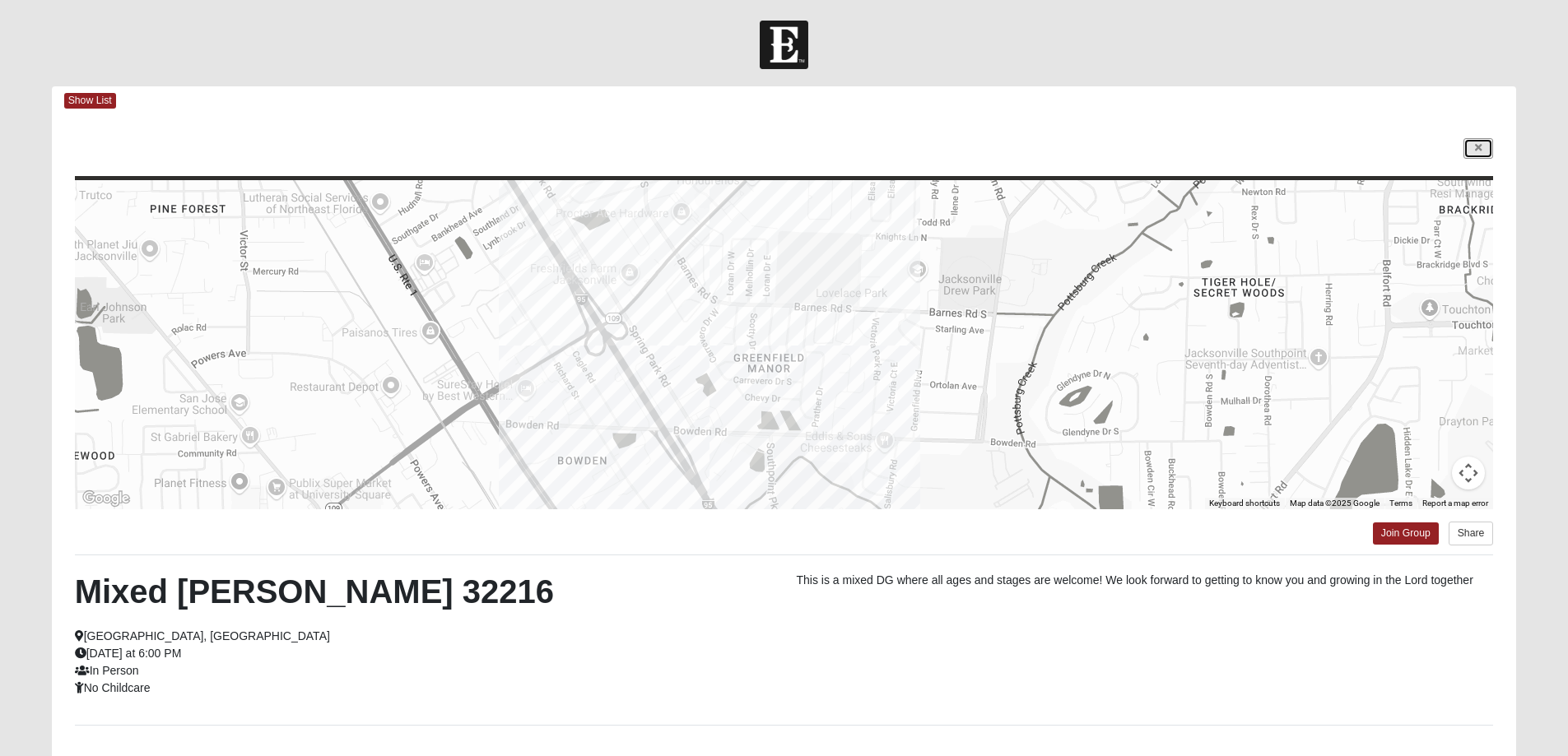
click at [1485, 144] on link at bounding box center [1478, 148] width 29 height 21
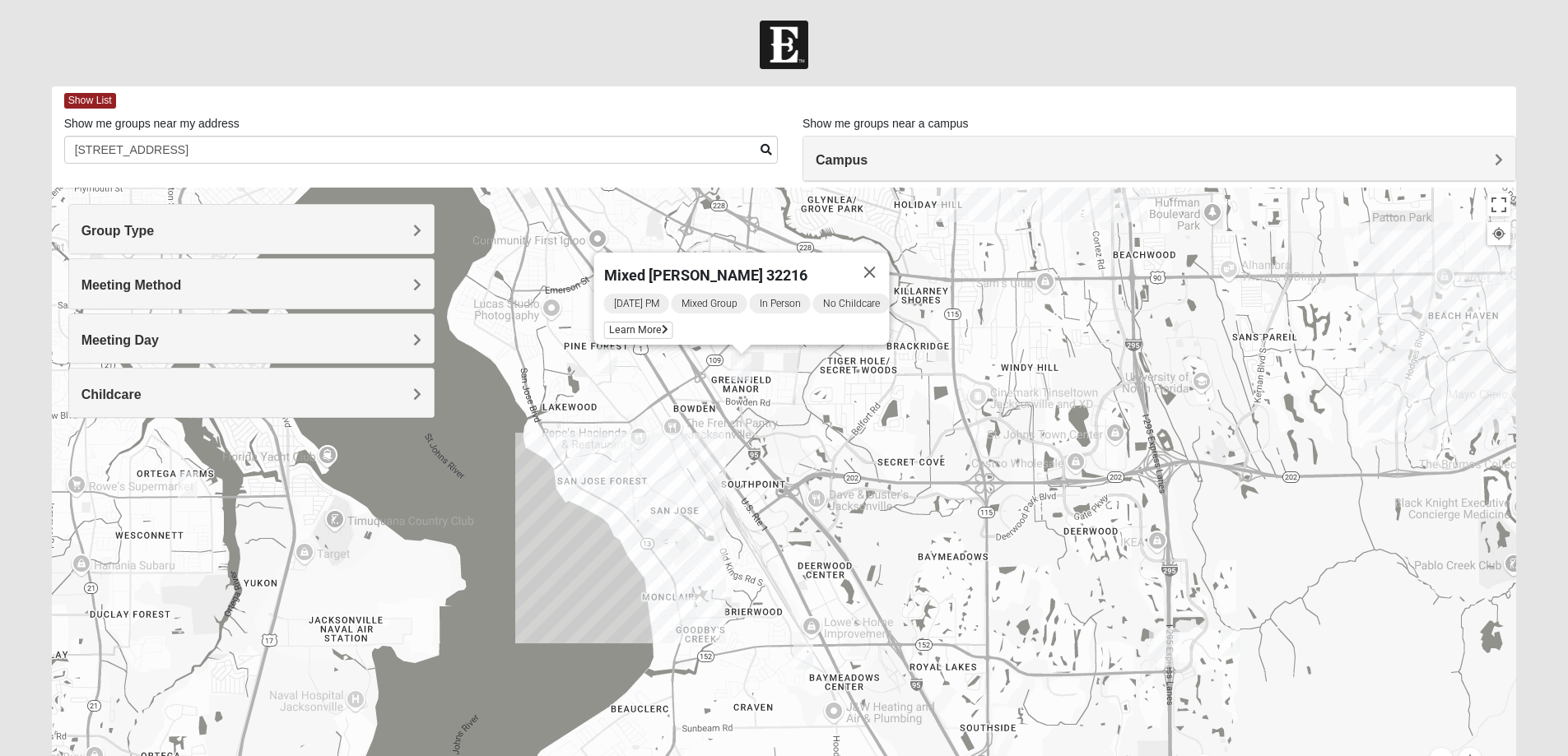
click at [1381, 399] on img "Mixed Slack 32224" at bounding box center [1384, 392] width 20 height 27
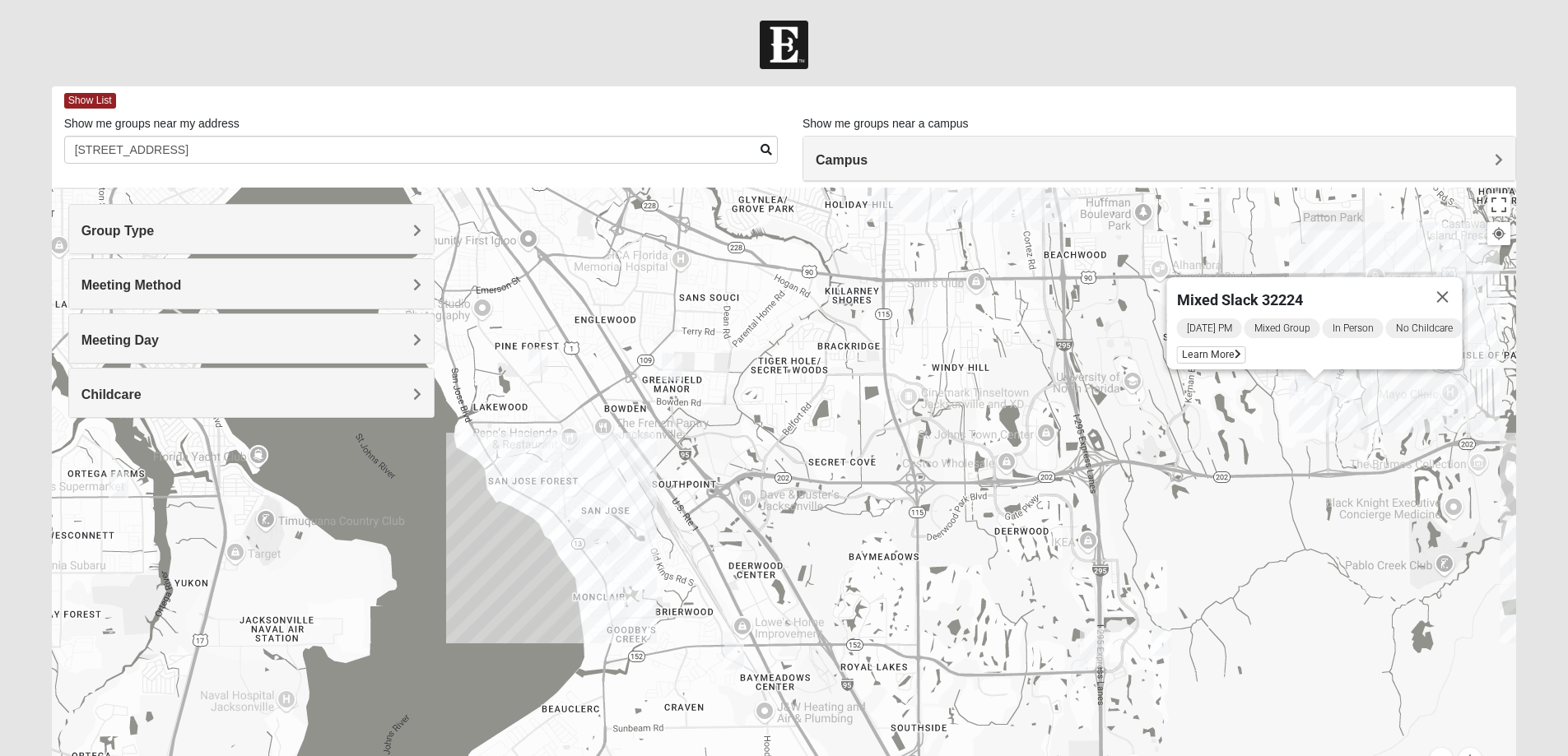
click at [1161, 647] on img "Mixed Craig & Marsha Myers 32256" at bounding box center [1161, 642] width 20 height 27
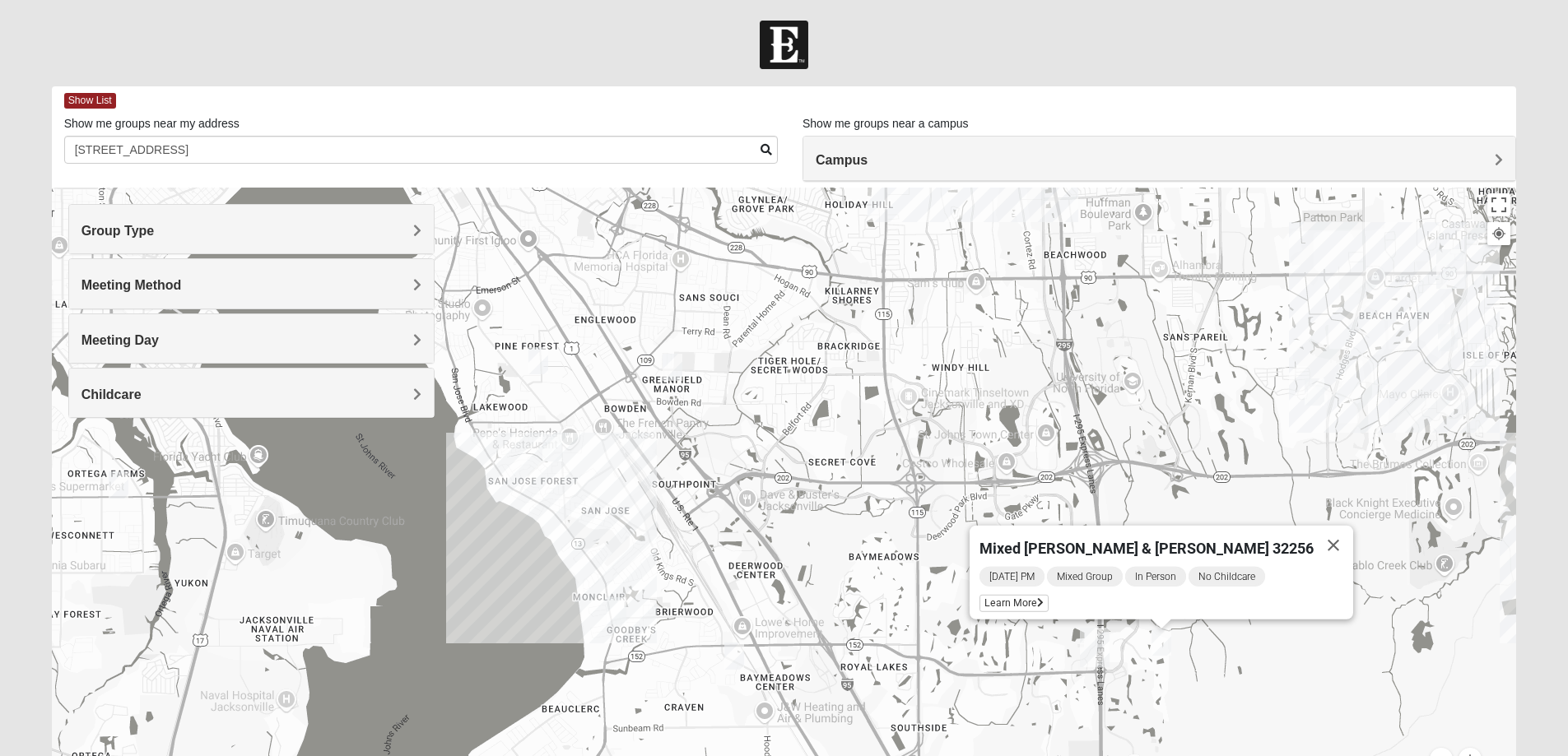
click at [1205, 662] on div "Mixed [PERSON_NAME] & [PERSON_NAME] 32256 [DATE] PM Mixed Group In Person No Ch…" at bounding box center [784, 516] width 1465 height 658
click at [1044, 598] on icon at bounding box center [1040, 603] width 6 height 10
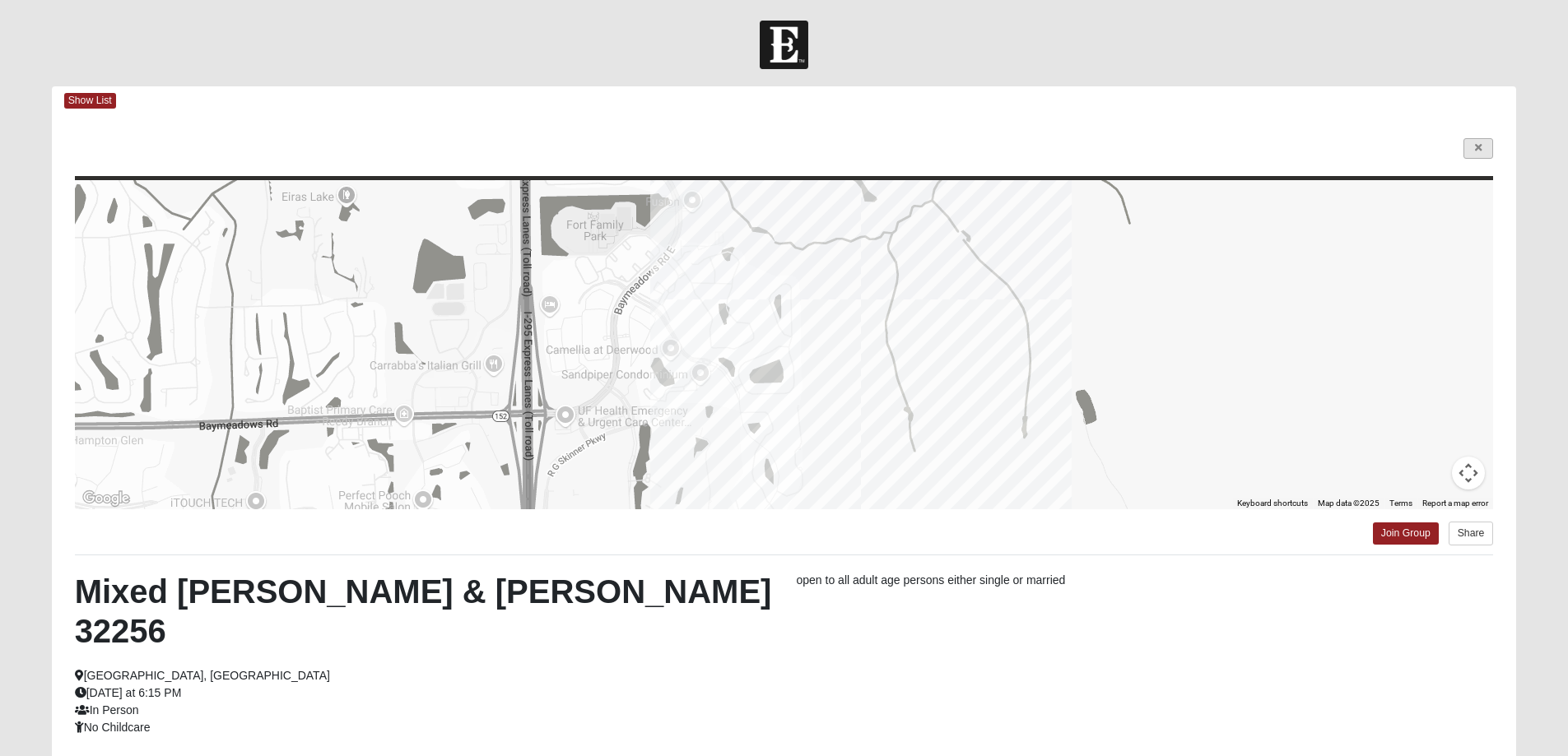
click at [1493, 144] on div "← Move left → Move right ↑ Move up ↓ Move down + Zoom in - Zoom out Home Jump l…" at bounding box center [784, 496] width 1465 height 762
click at [1490, 147] on link at bounding box center [1478, 148] width 29 height 21
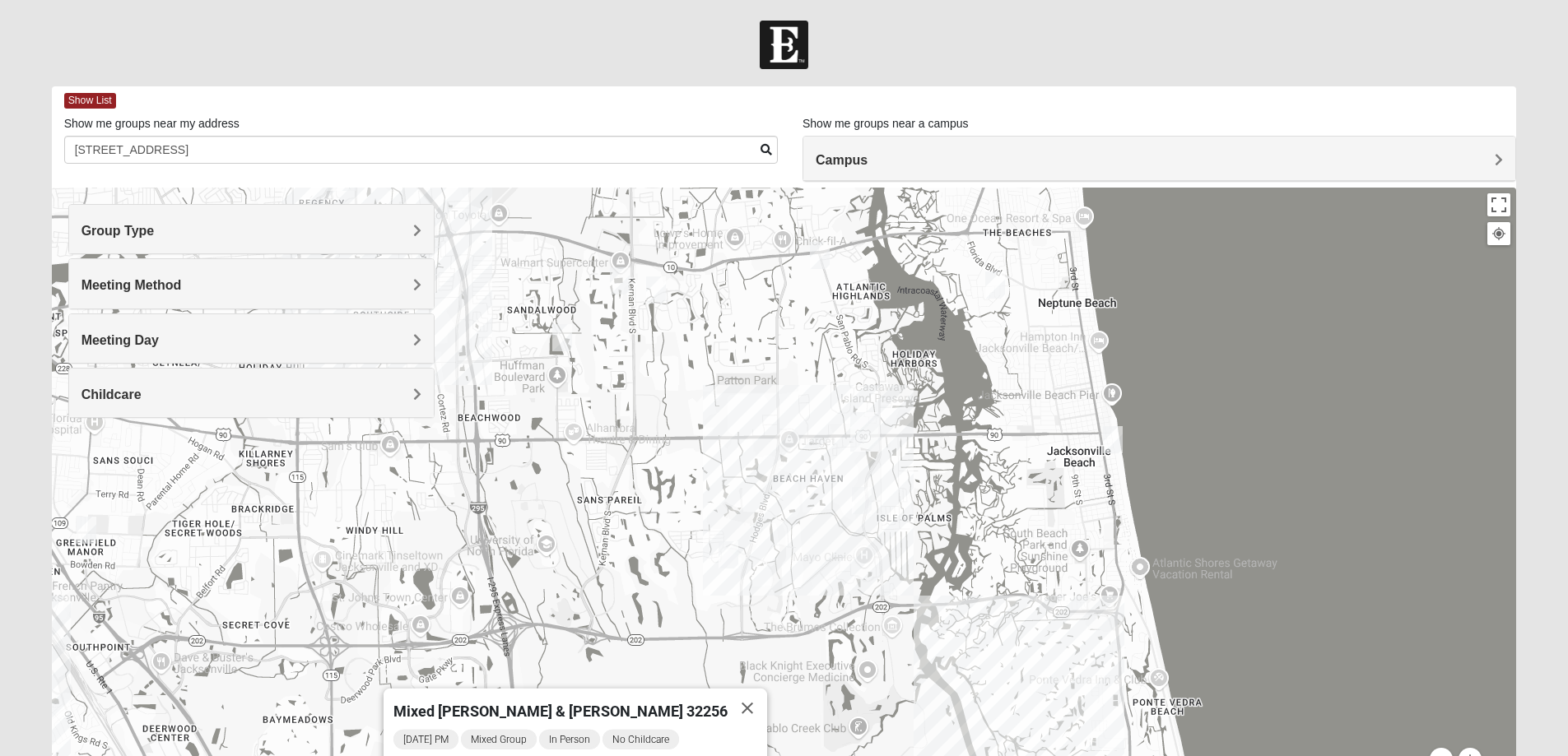
drag, startPoint x: 1370, startPoint y: 414, endPoint x: 777, endPoint y: 583, distance: 616.6
click at [777, 583] on div "Mixed [PERSON_NAME] & [PERSON_NAME] 32256 [DATE] PM Mixed Group In Person No Ch…" at bounding box center [784, 516] width 1465 height 658
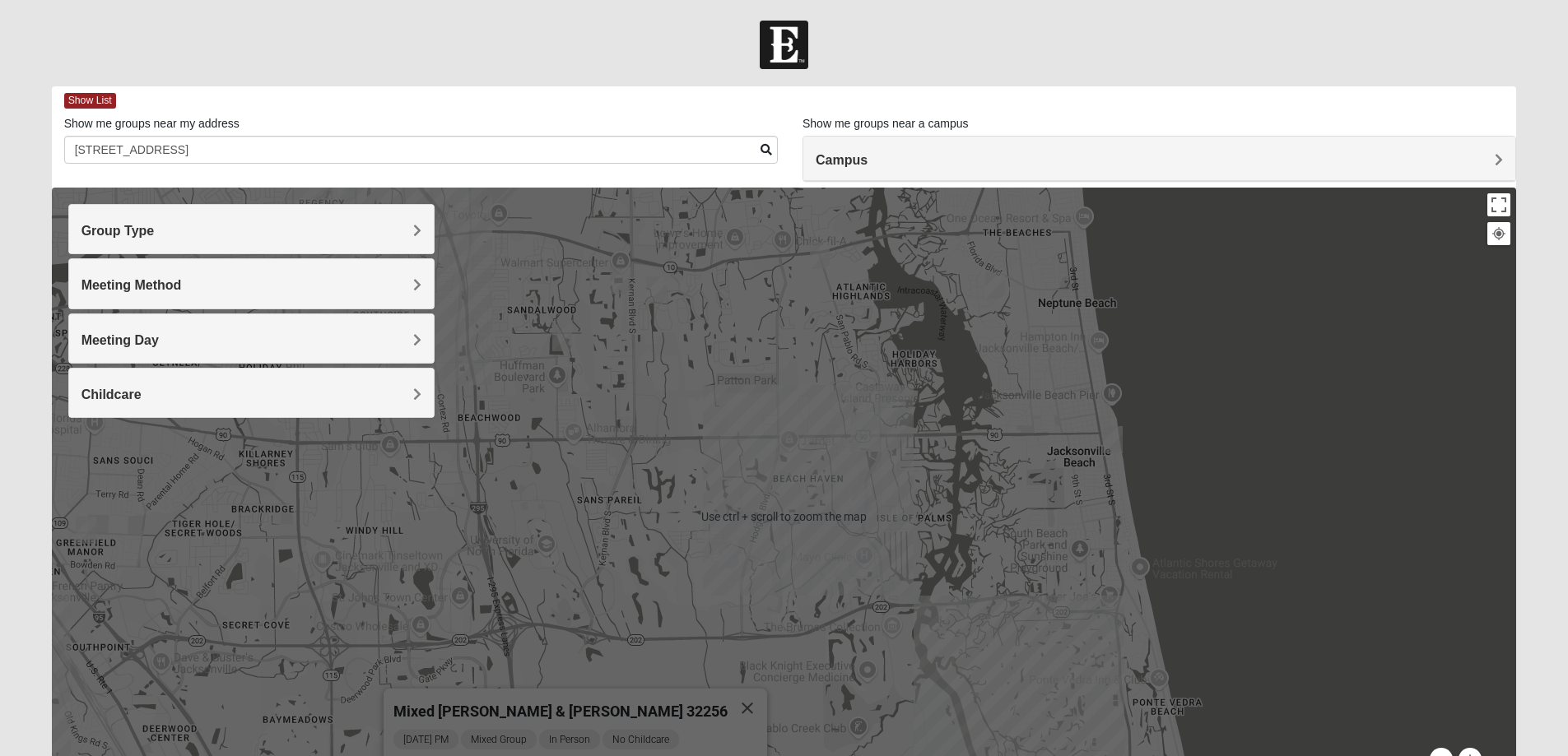
click at [926, 472] on div "Mixed [PERSON_NAME] & [PERSON_NAME] 32256 [DATE] PM Mixed Group In Person No Ch…" at bounding box center [784, 516] width 1465 height 658
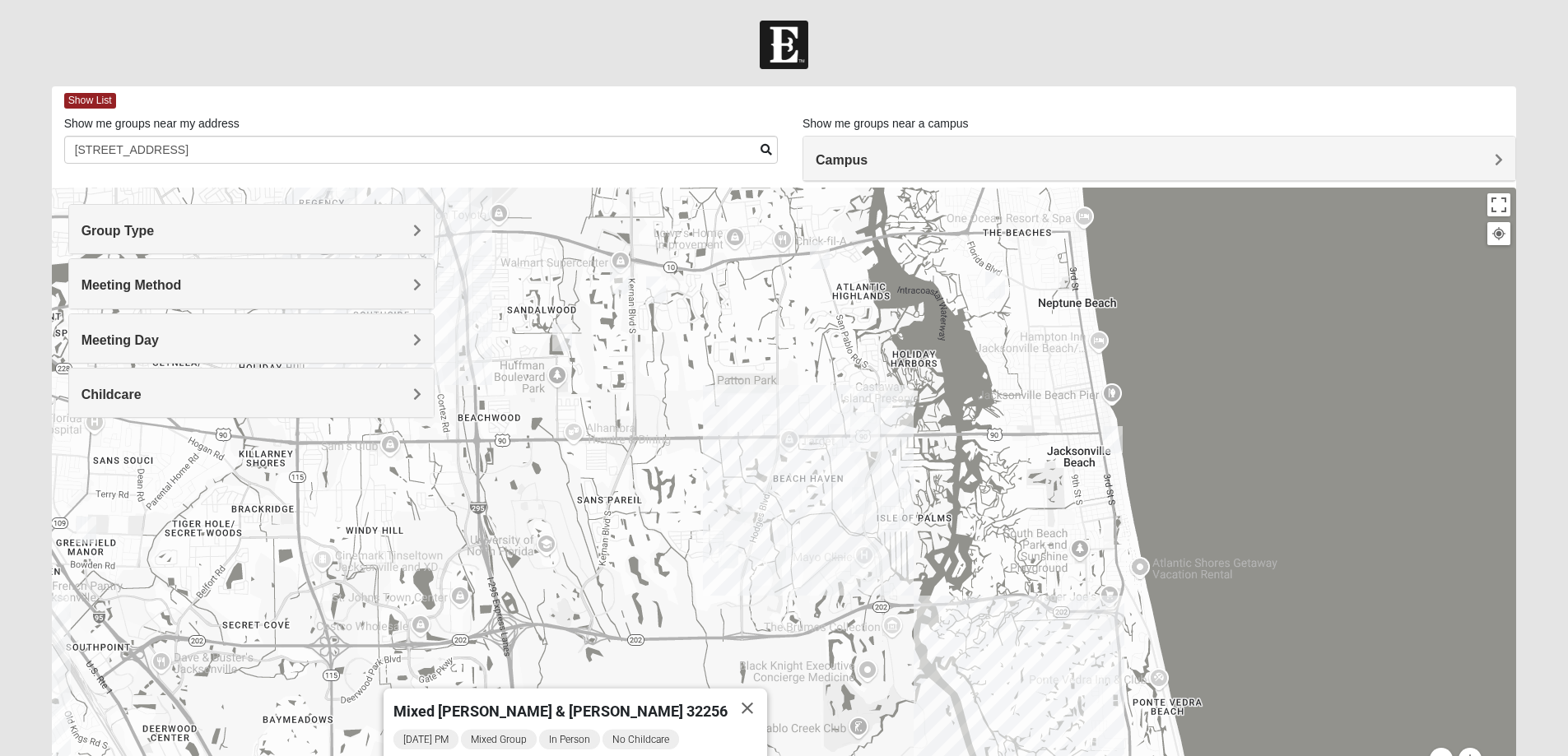
click at [926, 497] on div "Mixed [PERSON_NAME] & [PERSON_NAME] 32256 [DATE] PM Mixed Group In Person No Ch…" at bounding box center [784, 516] width 1465 height 658
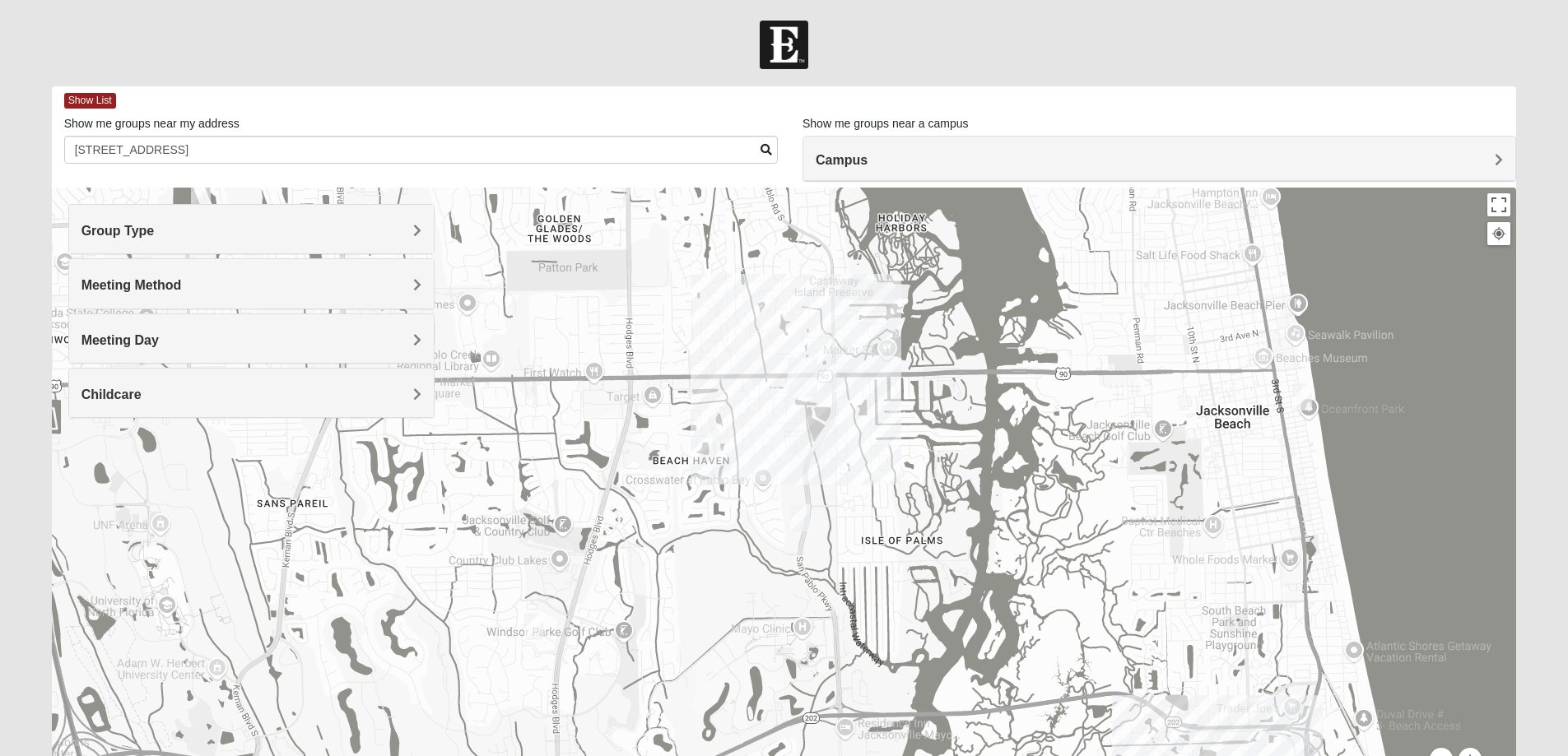
click at [833, 378] on img "On Campus Mixed Blasher 32224" at bounding box center [828, 378] width 20 height 27
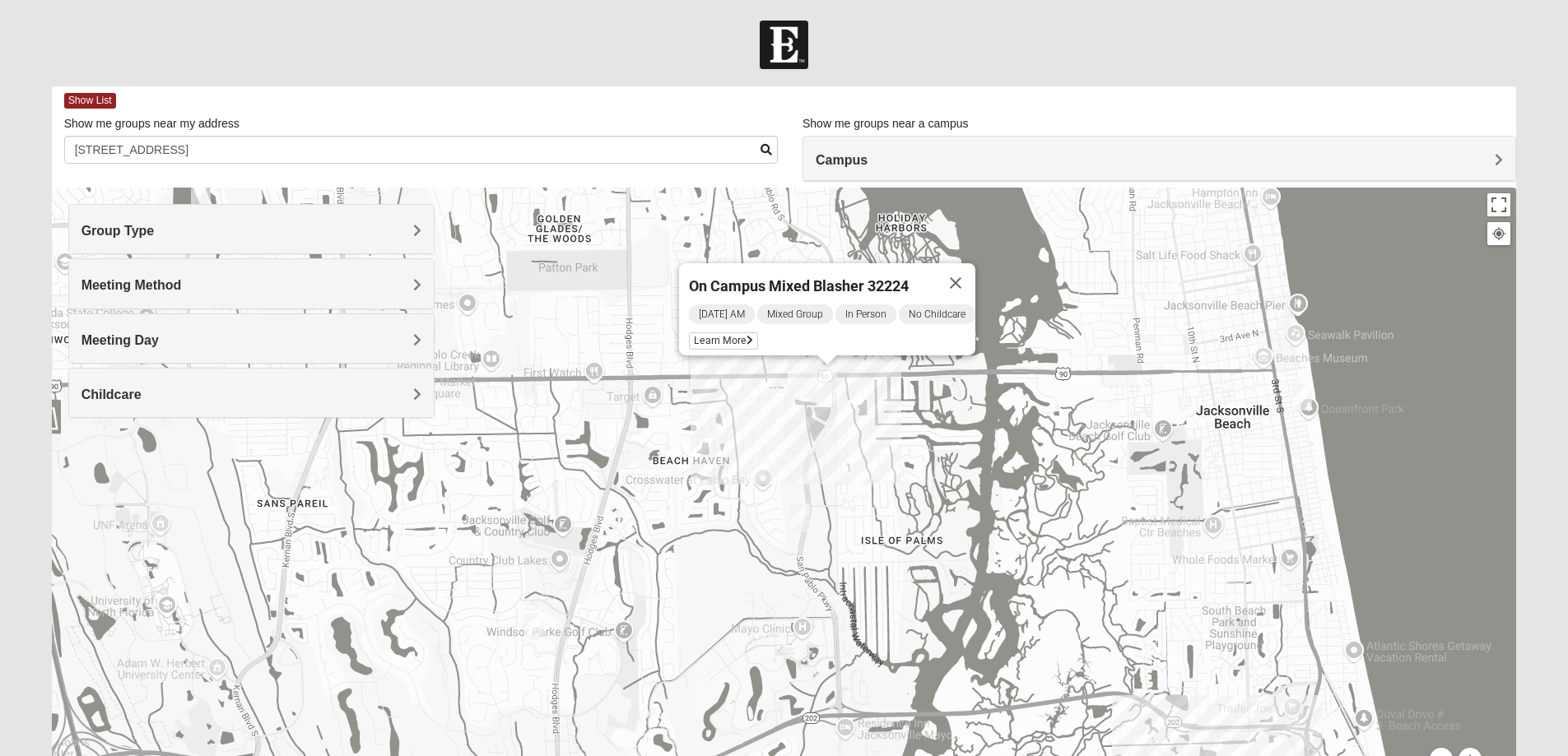
click at [808, 519] on img "Mixed Irish 32224" at bounding box center [800, 518] width 20 height 27
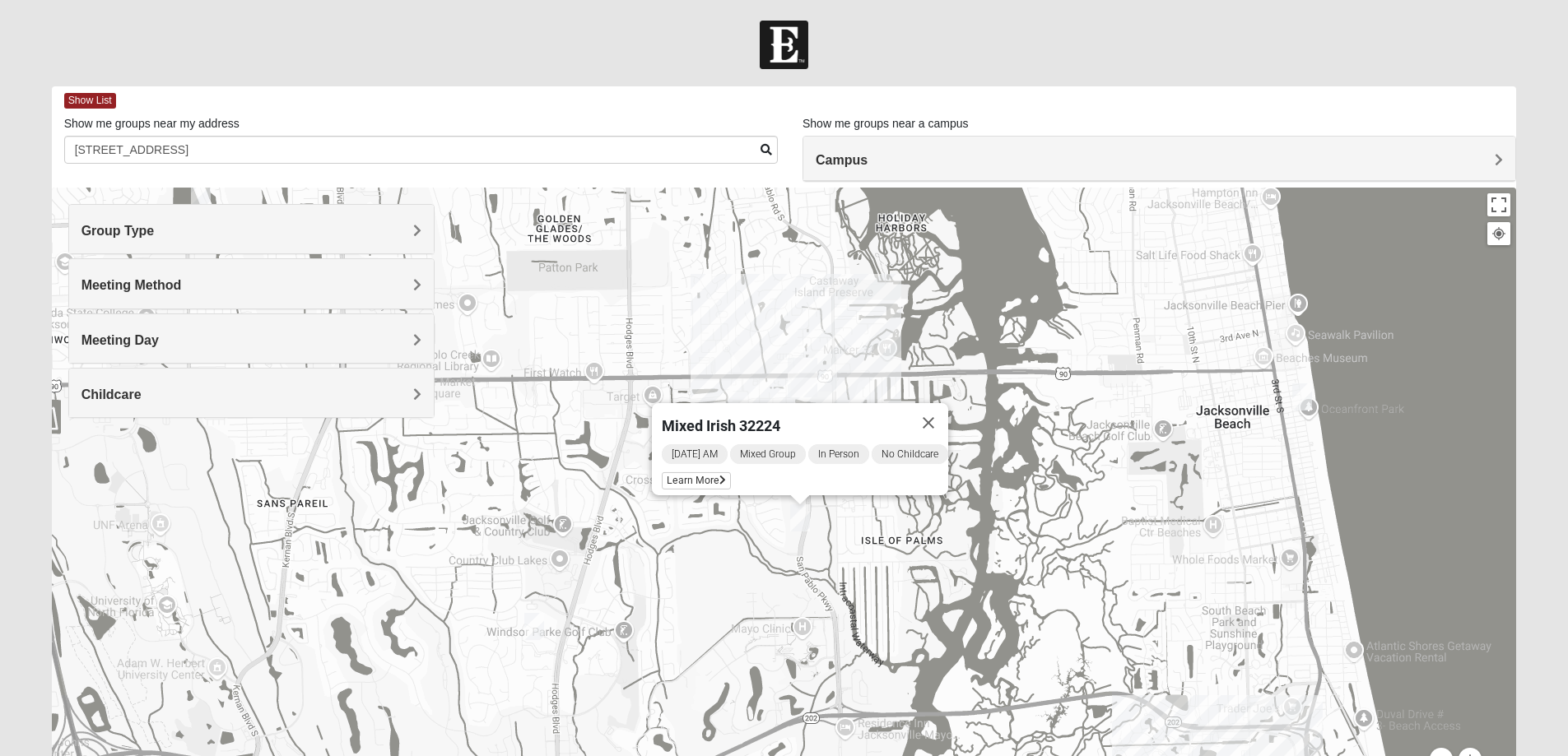
click at [1306, 402] on img "Mixed Watkins 32250" at bounding box center [1302, 397] width 20 height 27
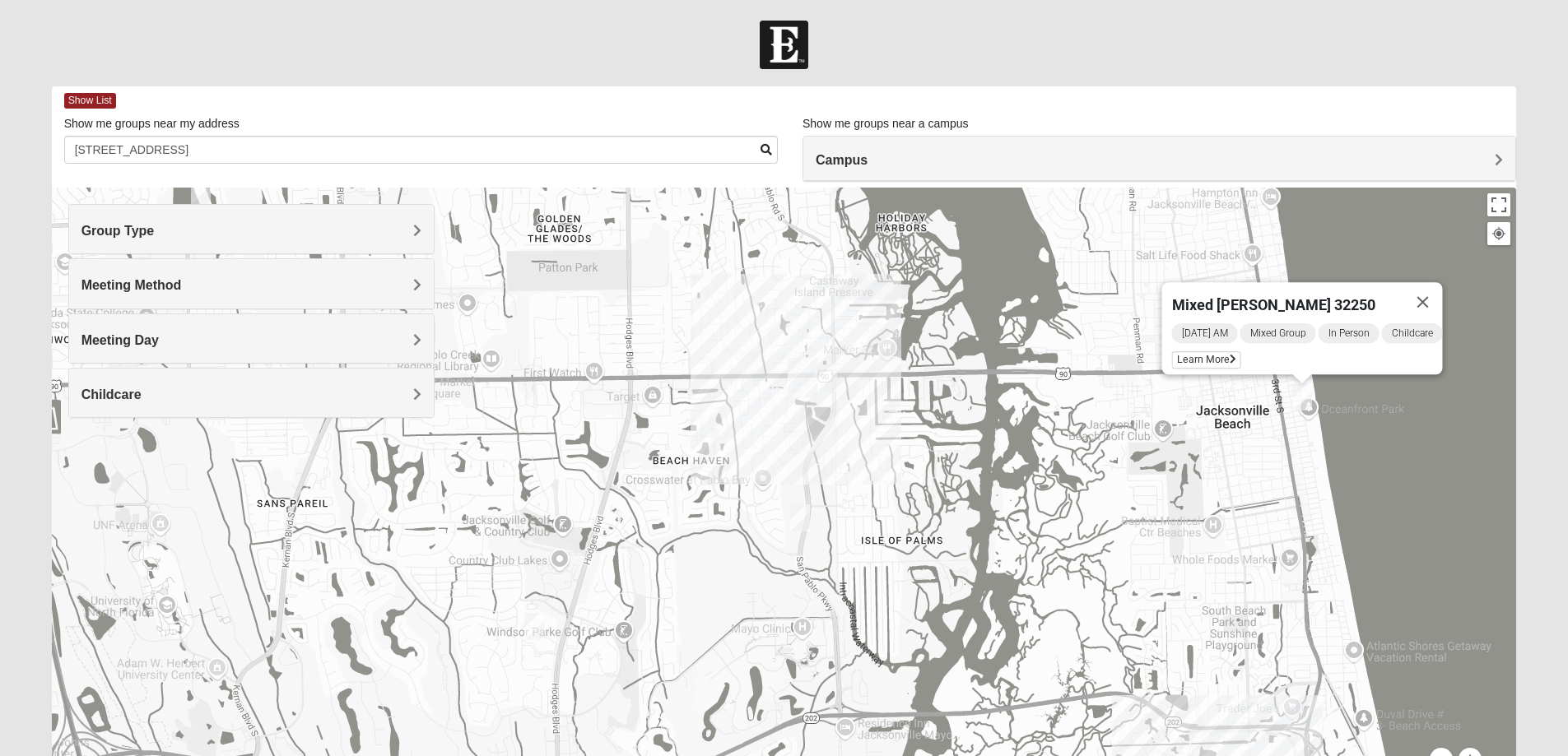
click at [531, 620] on img "Mixed Slack 32224" at bounding box center [534, 627] width 20 height 27
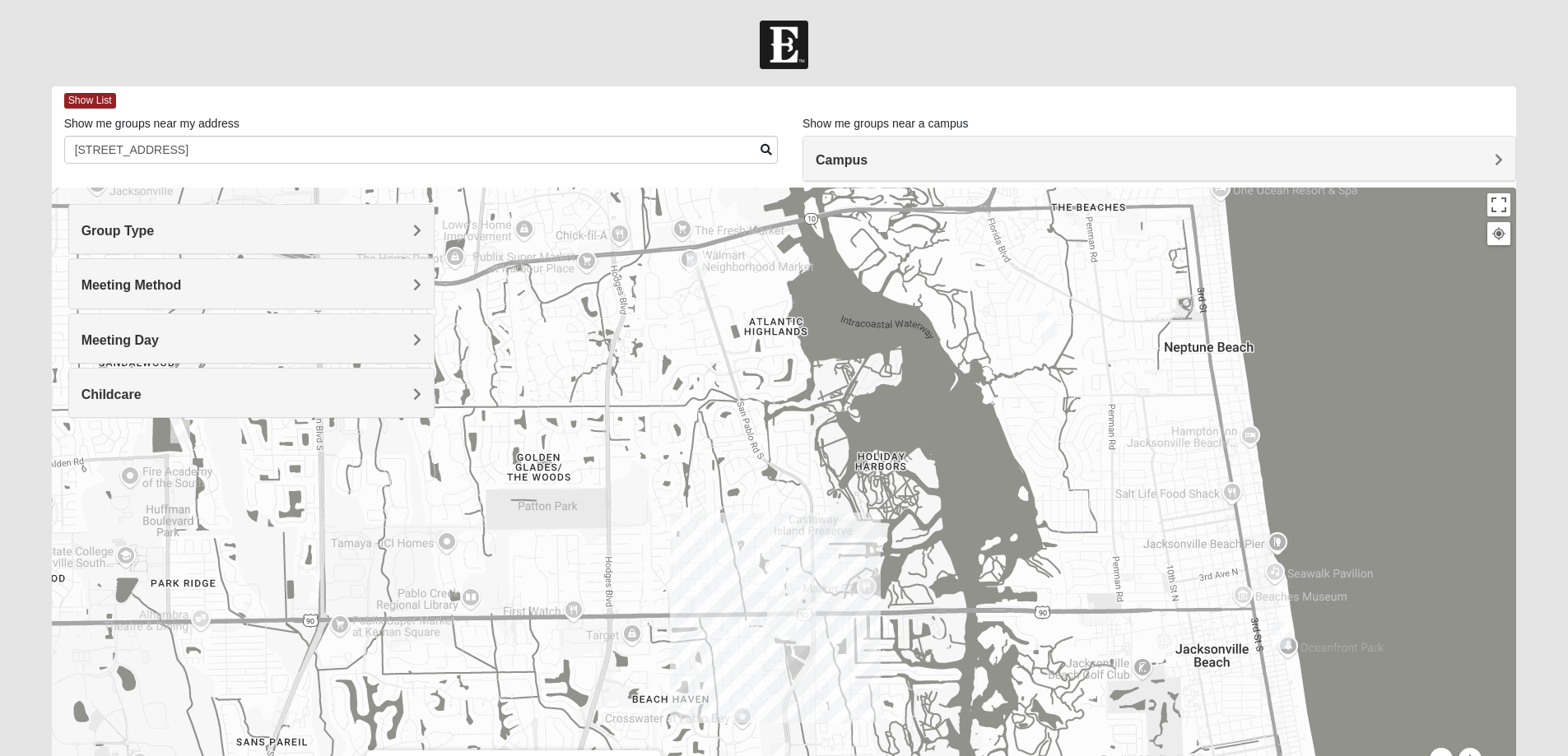
drag, startPoint x: 987, startPoint y: 545, endPoint x: 967, endPoint y: 788, distance: 243.8
click at [967, 755] on html "Log In Find A Group Error Show List Loading Groups" at bounding box center [784, 453] width 1568 height 906
click at [1046, 345] on div "Mixed Slack 32224 [DATE] PM Mixed Group In Person No Childcare Learn More" at bounding box center [784, 516] width 1465 height 658
click at [1047, 334] on img "Mixed Carter 32266" at bounding box center [1047, 325] width 20 height 27
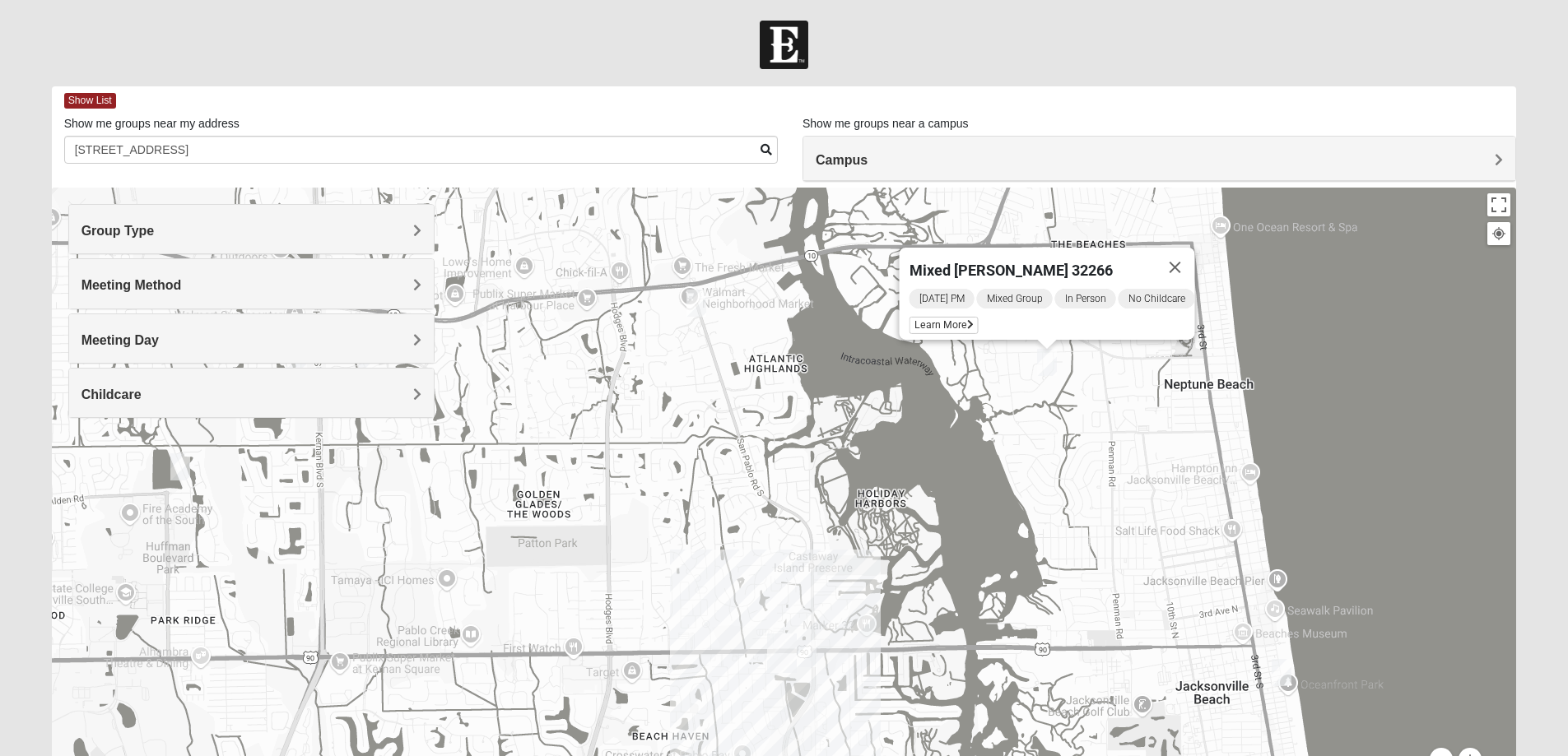
click at [699, 293] on img "Mixed Luehring 32224" at bounding box center [697, 303] width 20 height 27
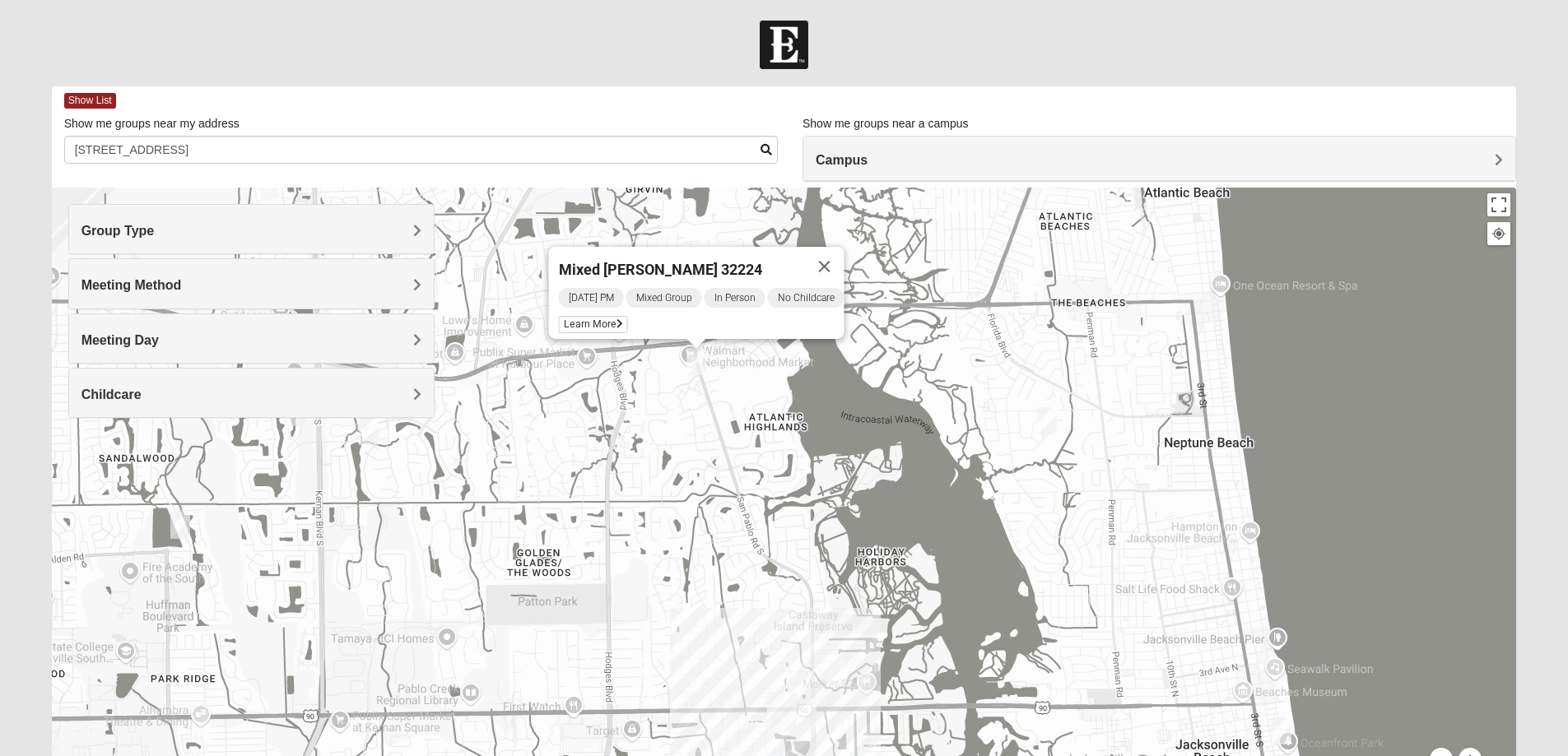
drag, startPoint x: 840, startPoint y: 565, endPoint x: 845, endPoint y: 430, distance: 135.1
click at [845, 430] on div "Mixed [PERSON_NAME] 32224 [DATE] PM Mixed Group In Person No Childcare Learn Mo…" at bounding box center [784, 516] width 1465 height 658
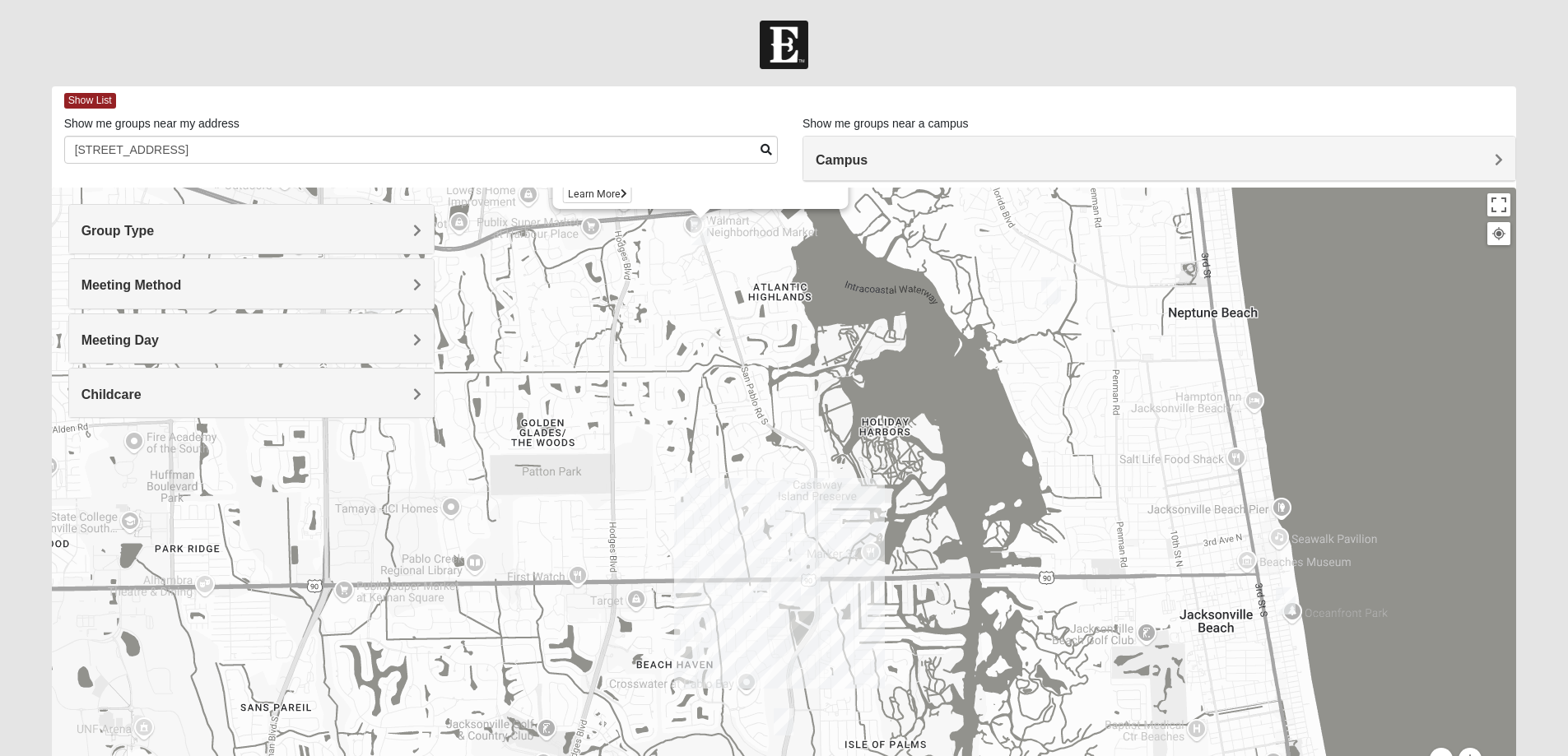
click at [793, 573] on img "San Pablo" at bounding box center [786, 581] width 29 height 39
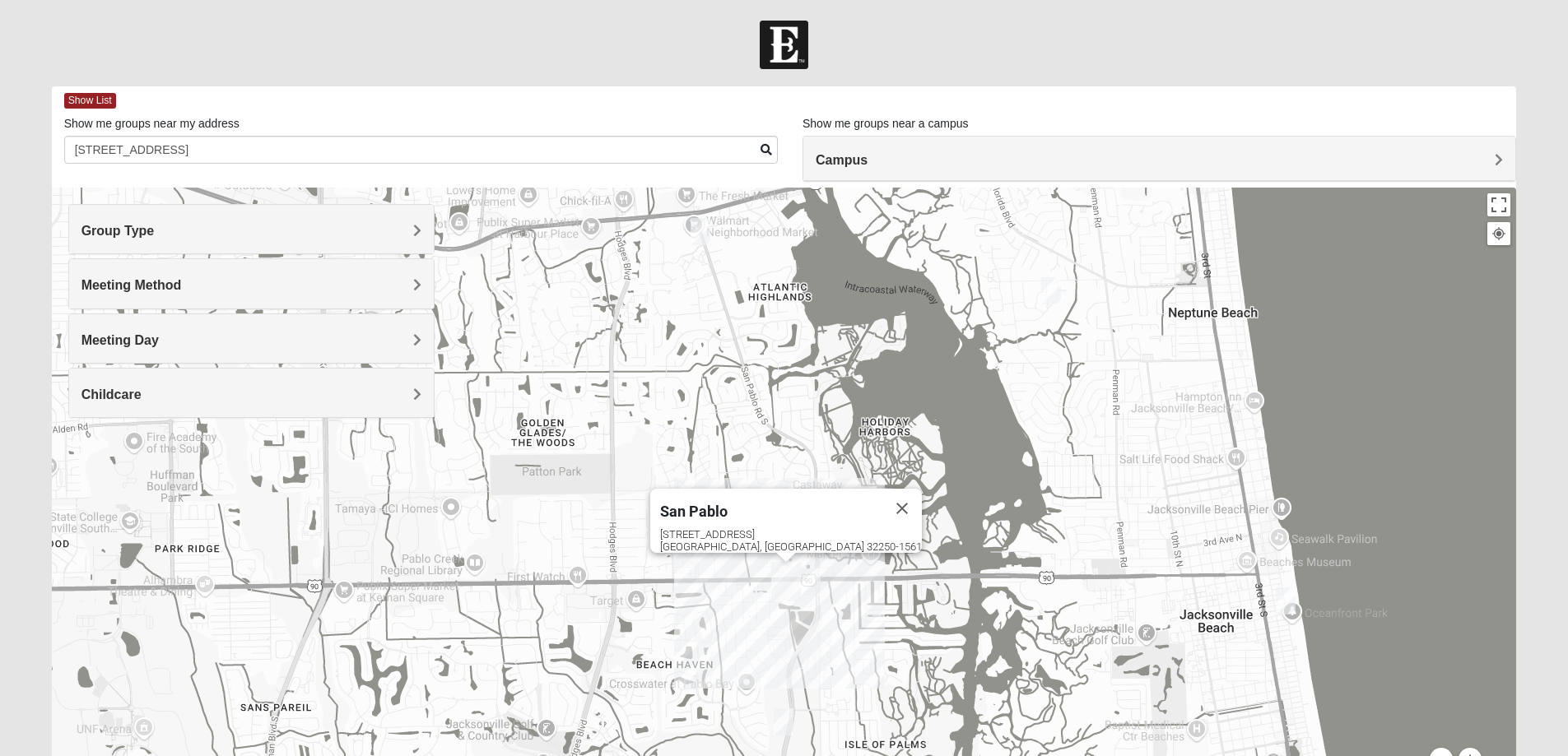
click at [728, 508] on span "San Pablo" at bounding box center [694, 511] width 68 height 17
click at [854, 626] on div "[GEOGRAPHIC_DATA] [STREET_ADDRESS]" at bounding box center [784, 516] width 1465 height 658
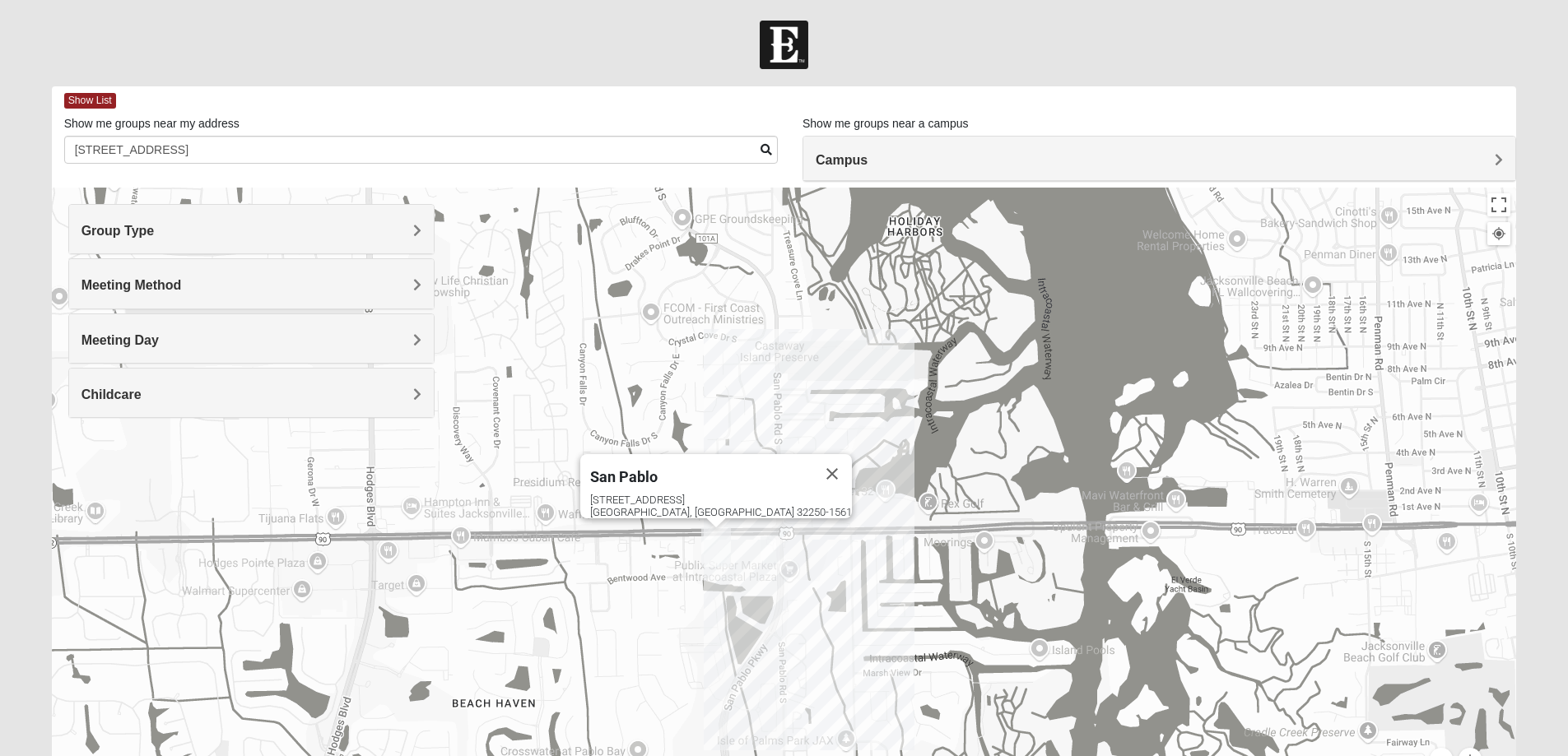
click at [734, 523] on div "[GEOGRAPHIC_DATA] [STREET_ADDRESS]" at bounding box center [784, 516] width 1465 height 658
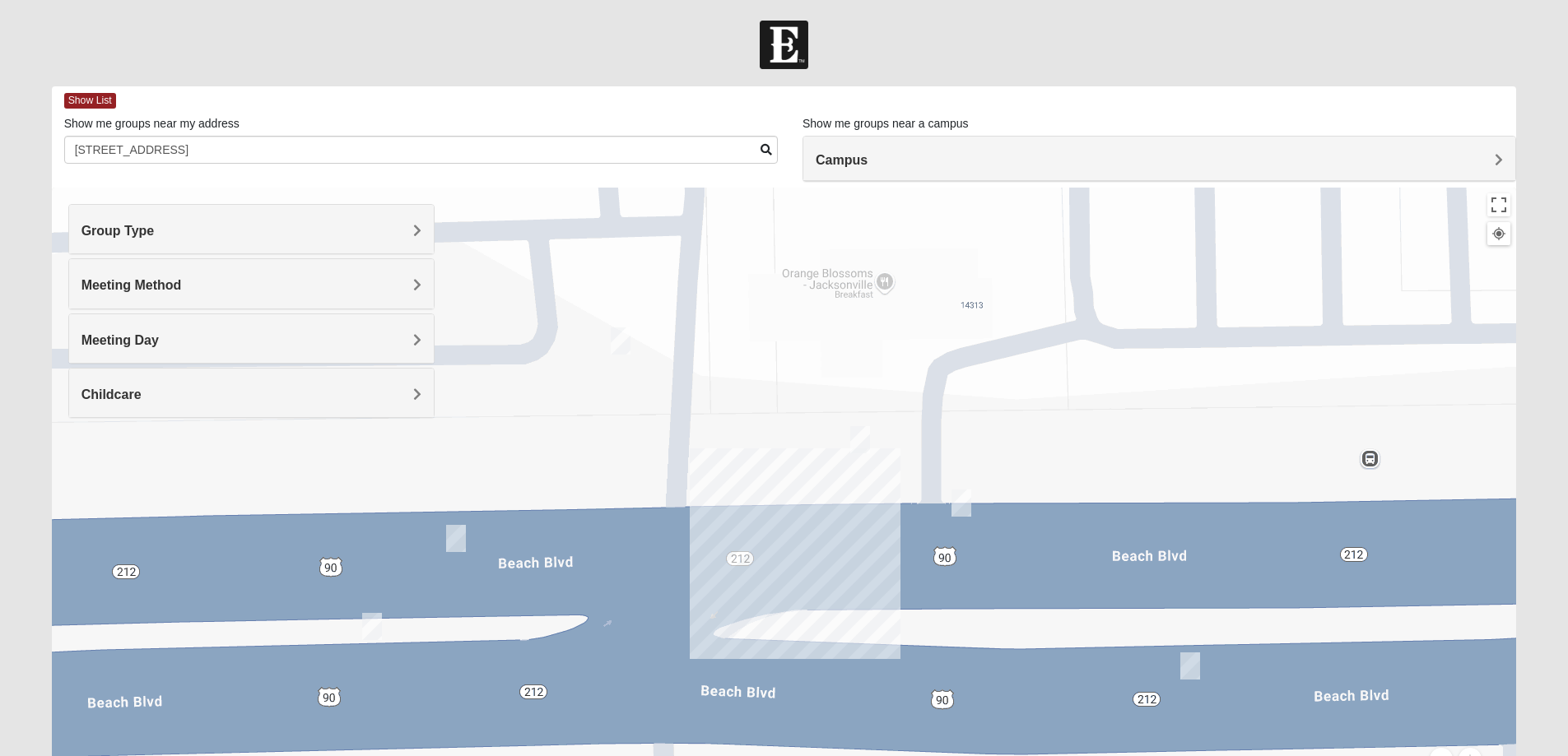
click at [615, 338] on img "On Campus Mixed Vito 32233" at bounding box center [621, 341] width 20 height 27
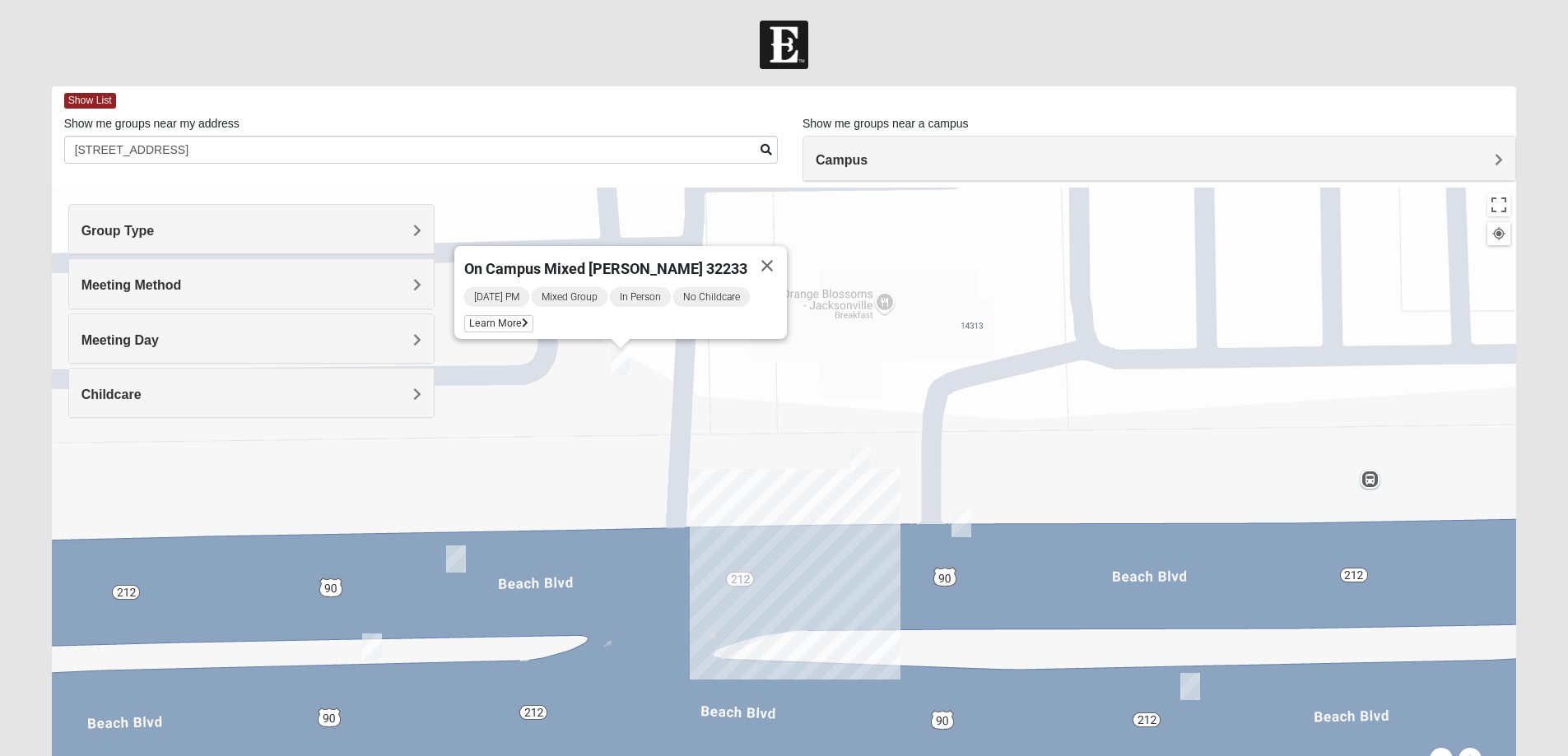
click at [874, 472] on div "On Campus Mixed [PERSON_NAME] 32233 [DATE] PM Mixed Group In Person No Childcar…" at bounding box center [784, 516] width 1465 height 658
click at [857, 465] on img "On Campus Mixed Salazar 32250" at bounding box center [861, 460] width 20 height 27
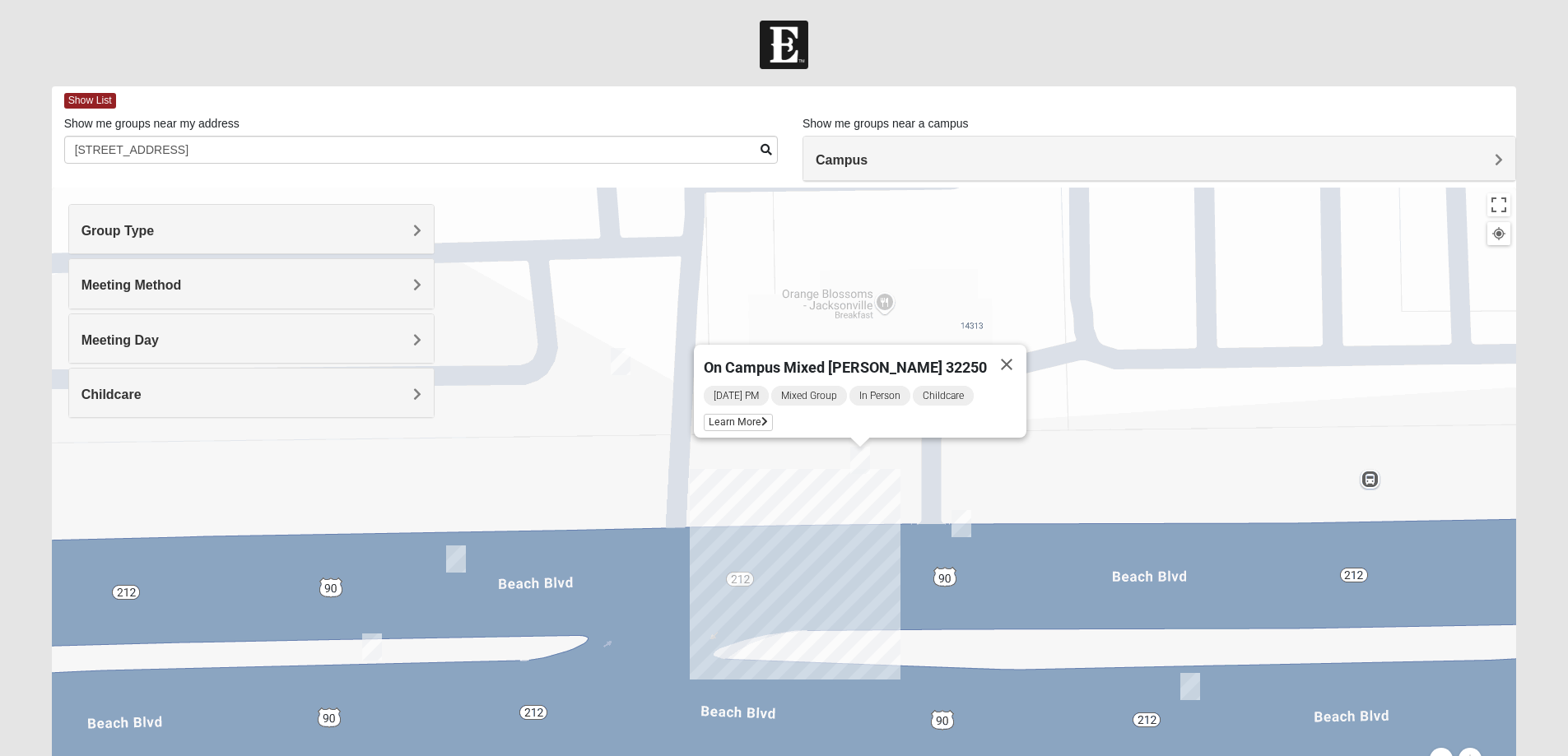
click at [973, 523] on div "On Campus Mixed [PERSON_NAME] 32250 [DATE] PM Mixed Group In Person Childcare L…" at bounding box center [784, 516] width 1465 height 658
click at [968, 527] on img "On Campus Mixed Simpson 32250" at bounding box center [961, 523] width 20 height 27
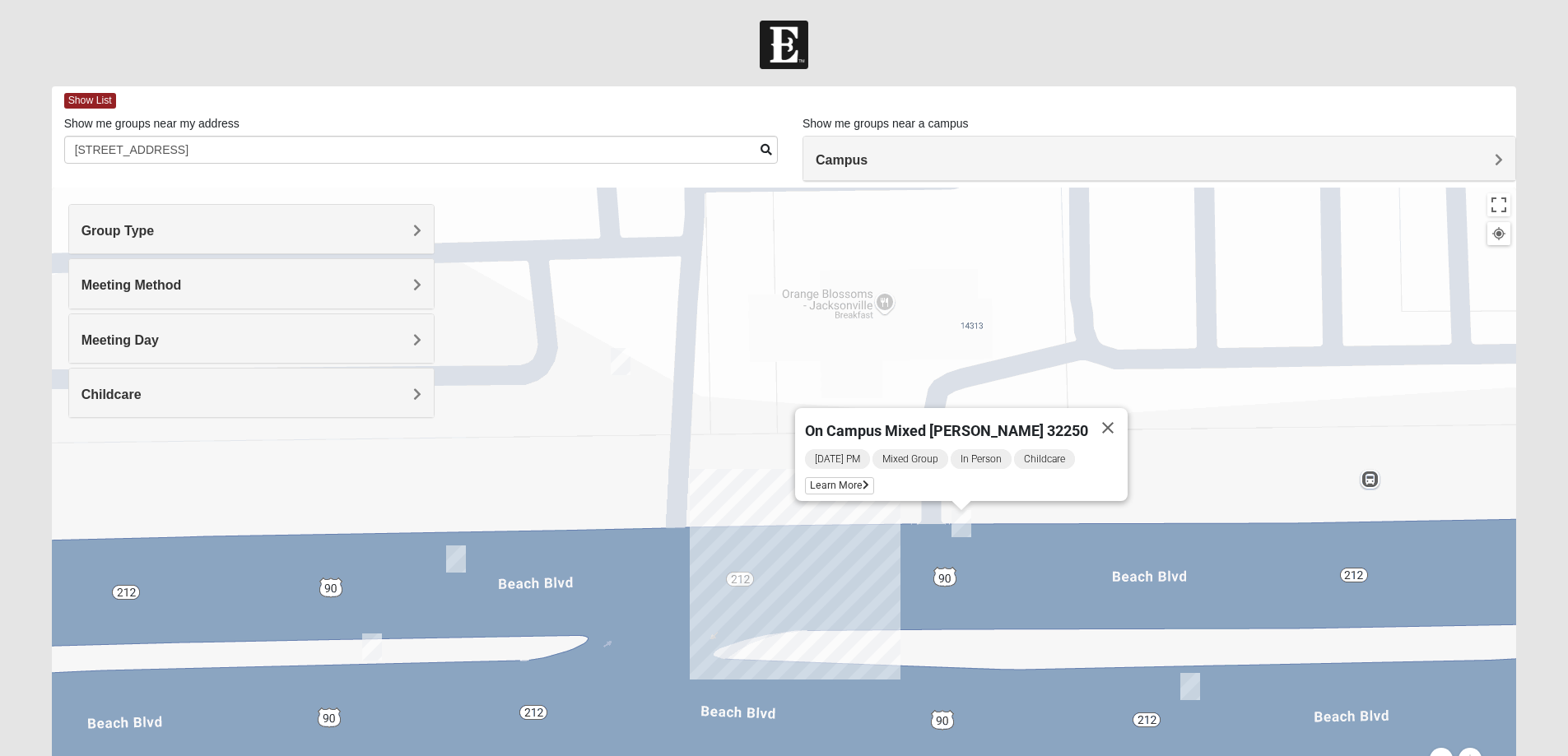
click at [1194, 682] on img "On Campus Mixed Salas 32250" at bounding box center [1191, 686] width 20 height 27
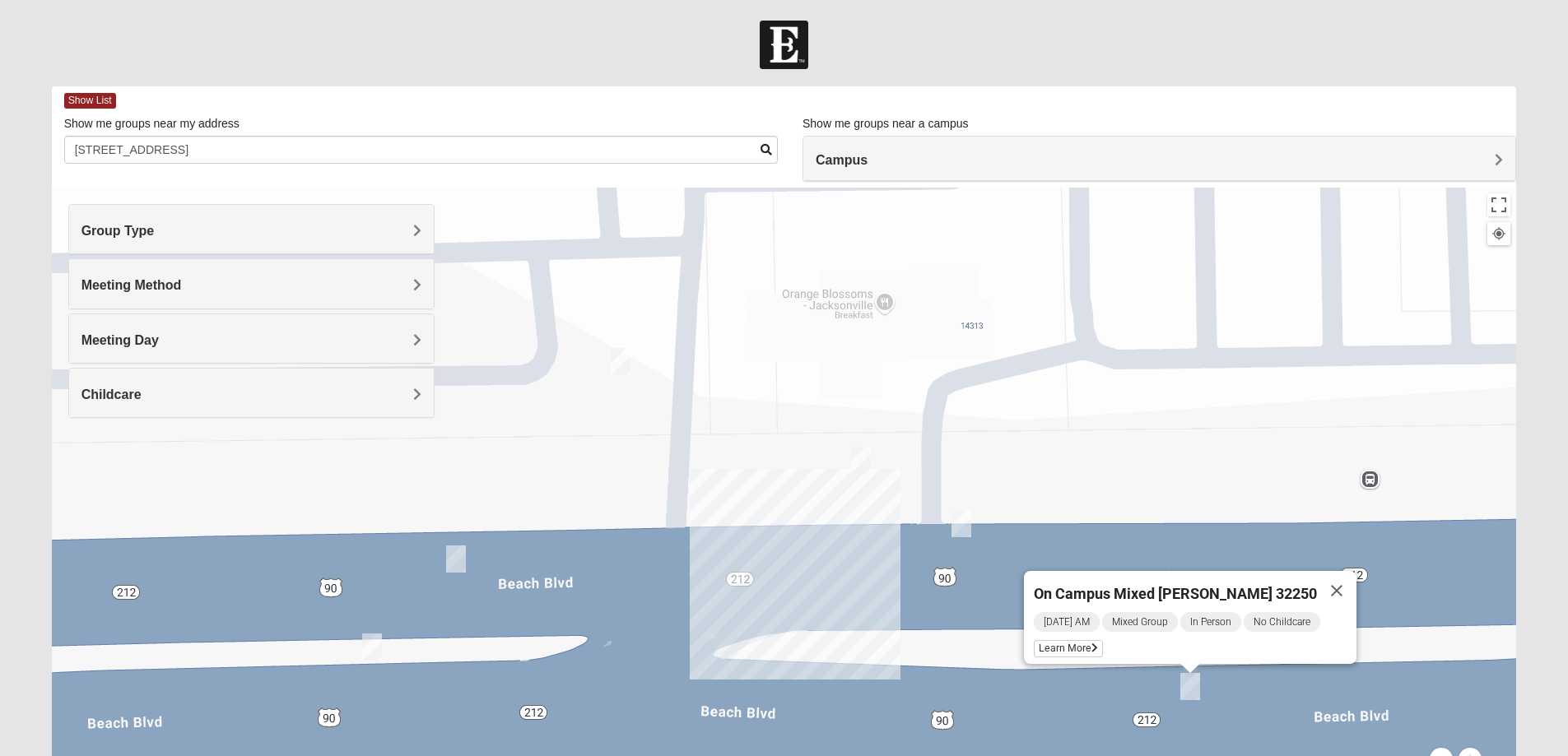
click at [456, 564] on img "On Campus Mixed Long 32250" at bounding box center [456, 559] width 20 height 27
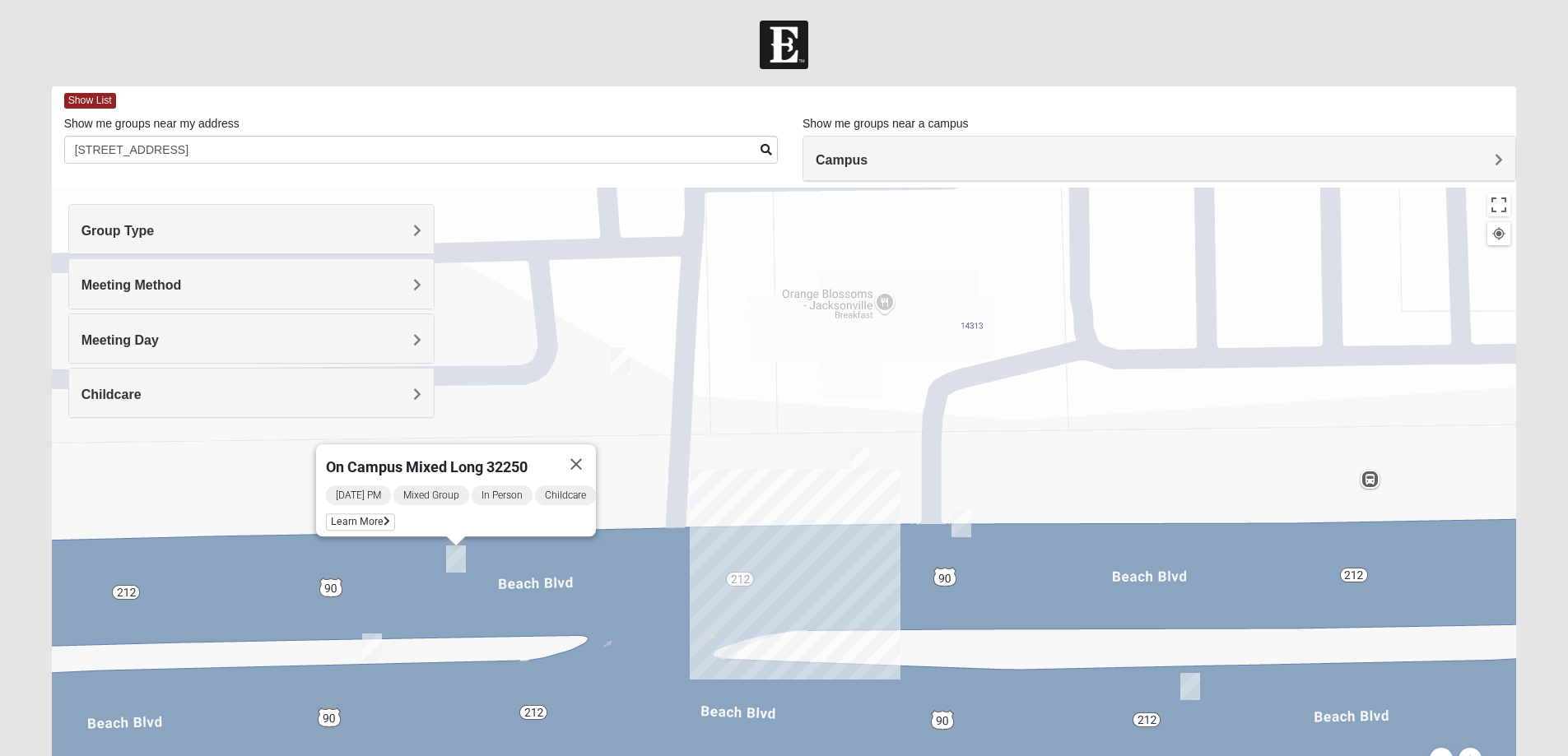
click at [374, 655] on img "On Campus Mixed Smith 32250" at bounding box center [372, 647] width 20 height 27
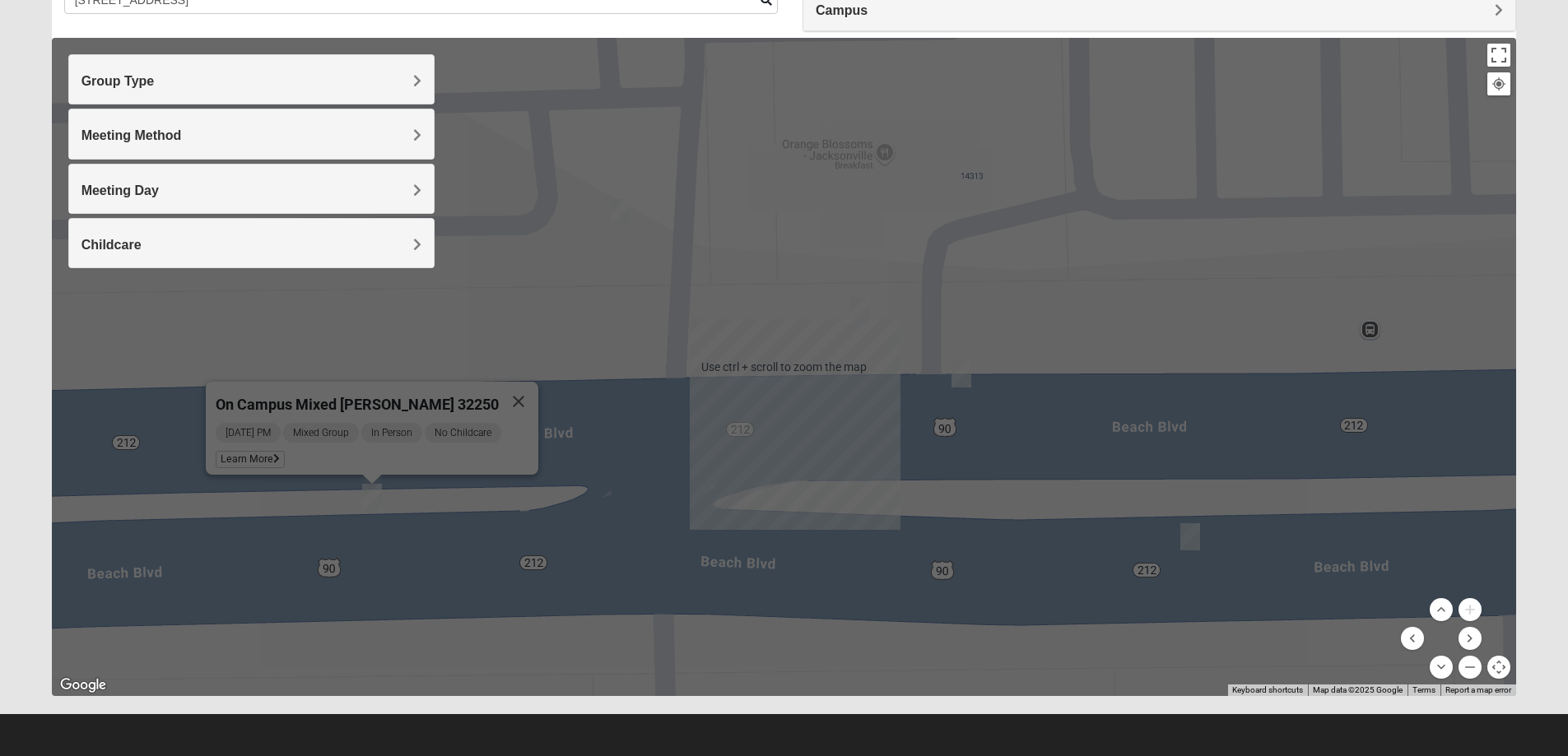
scroll to position [68, 0]
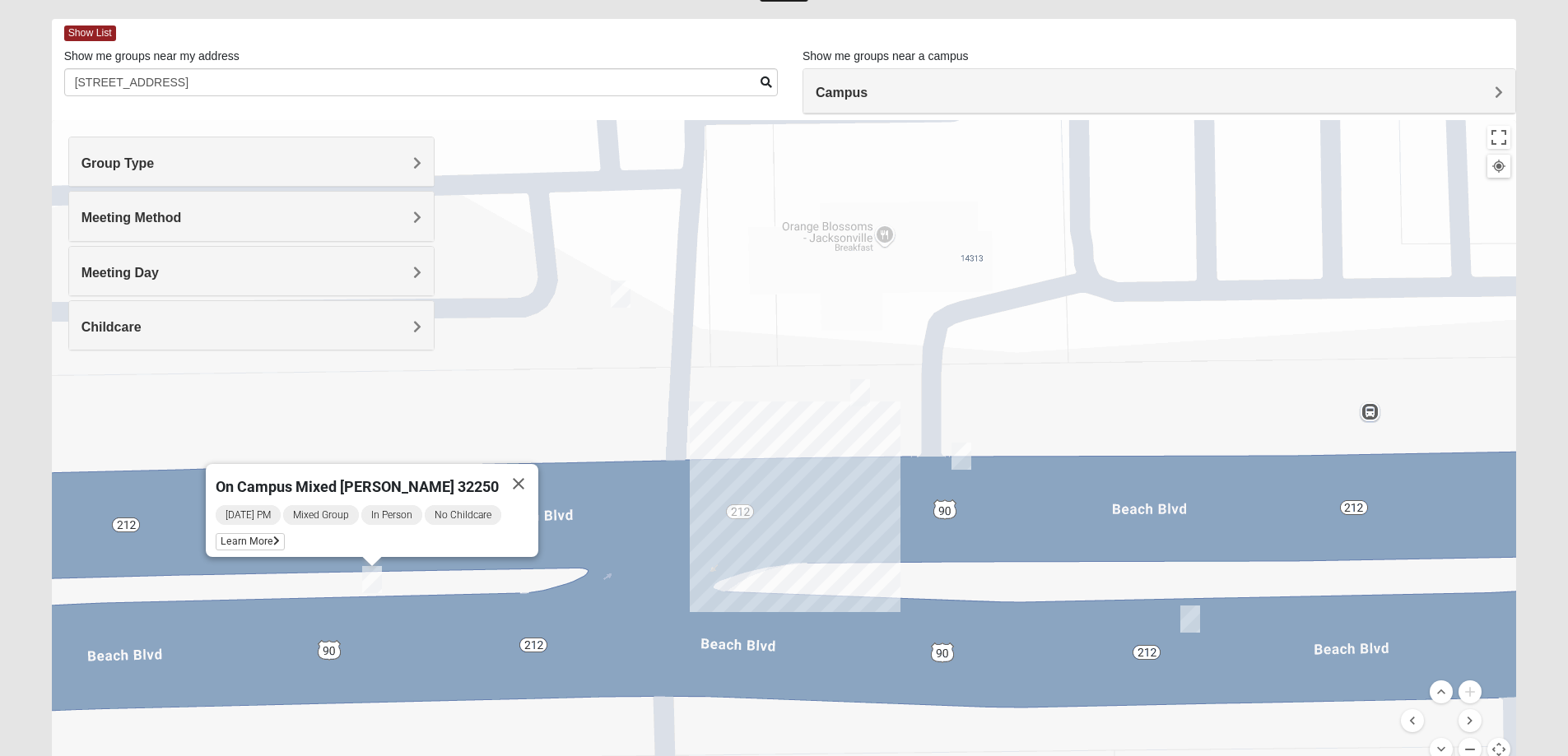
click at [1466, 741] on button "Zoom out" at bounding box center [1471, 750] width 23 height 23
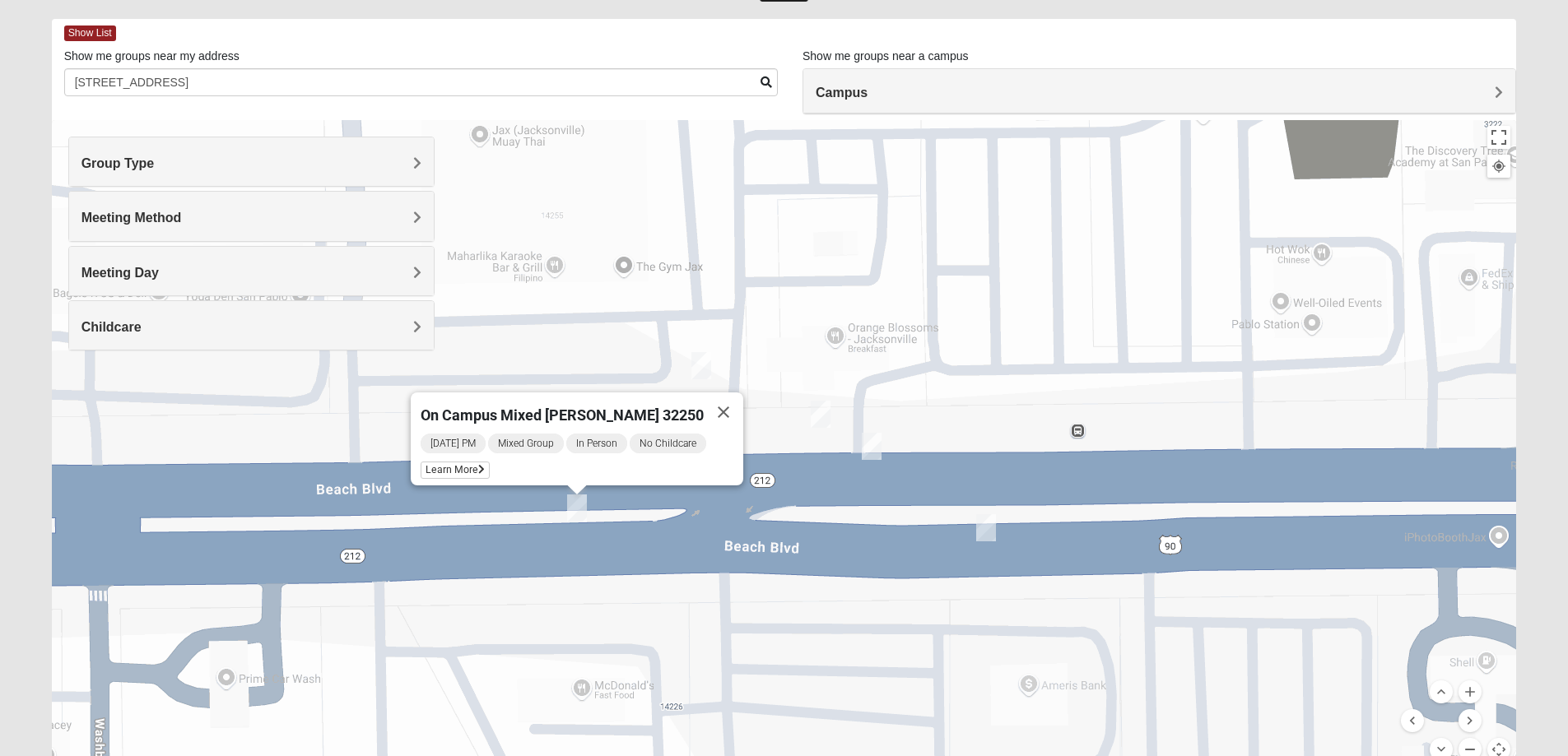
click at [1466, 741] on button "Zoom out" at bounding box center [1471, 750] width 23 height 23
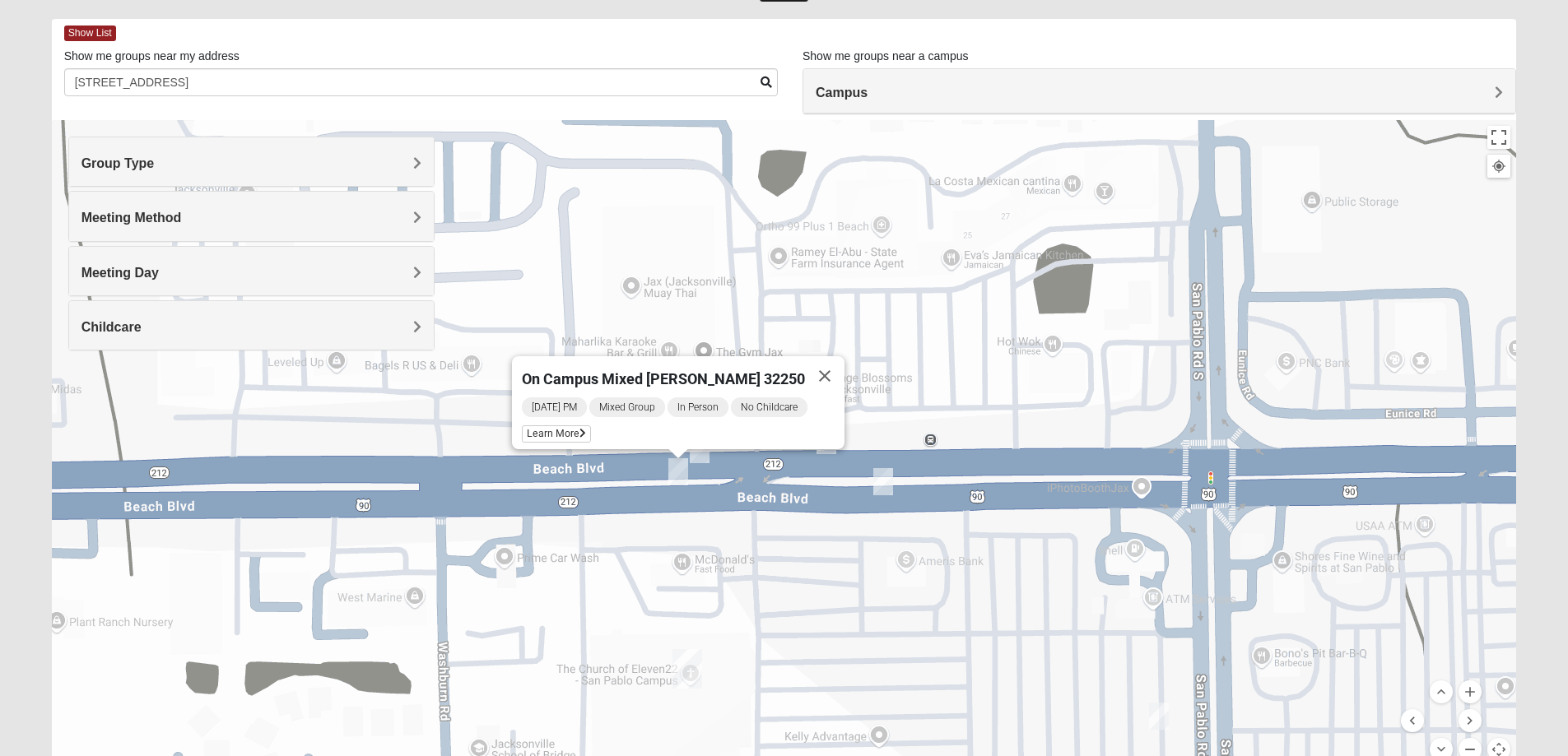
click at [1466, 741] on button "Zoom out" at bounding box center [1471, 750] width 23 height 23
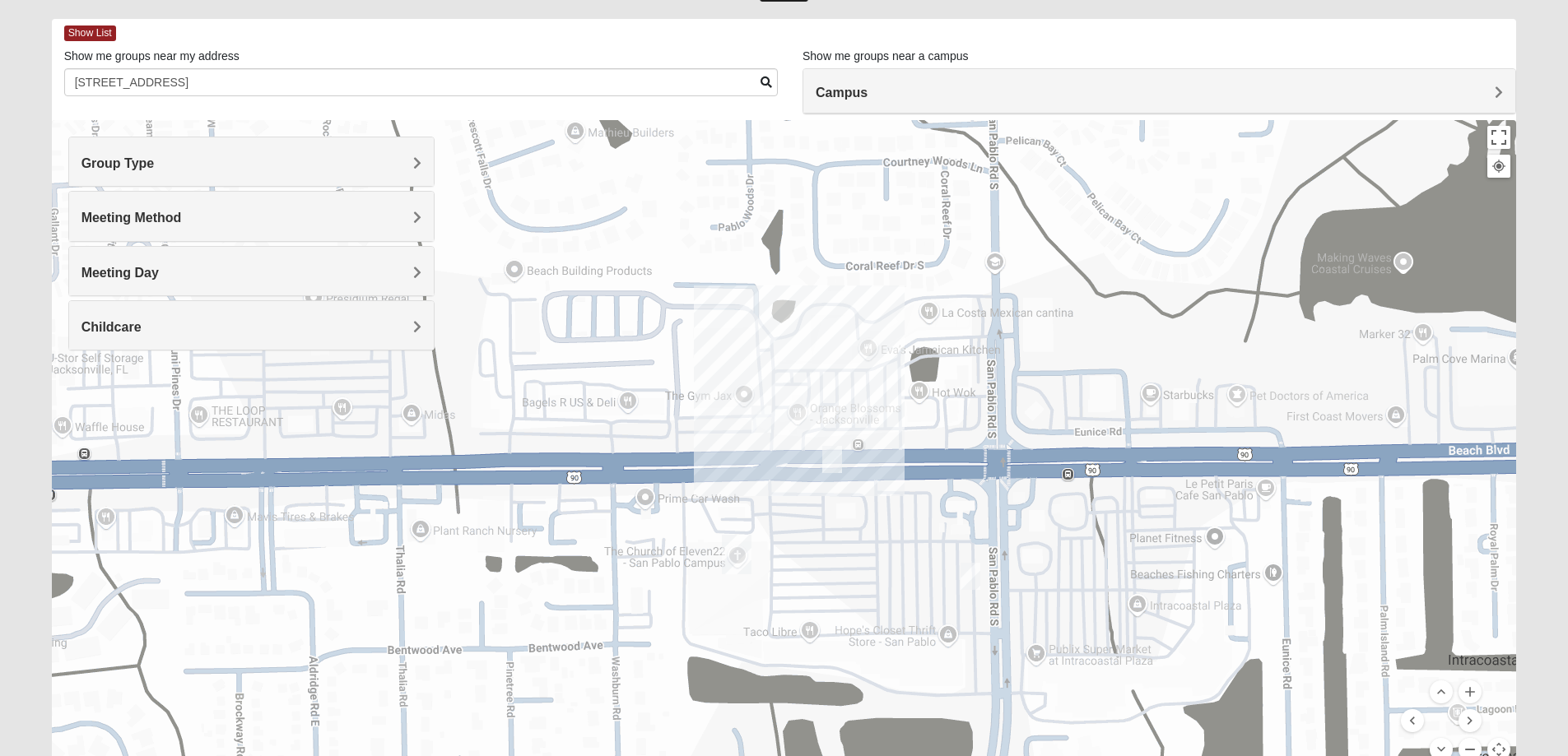
click at [1466, 741] on button "Zoom out" at bounding box center [1471, 750] width 23 height 23
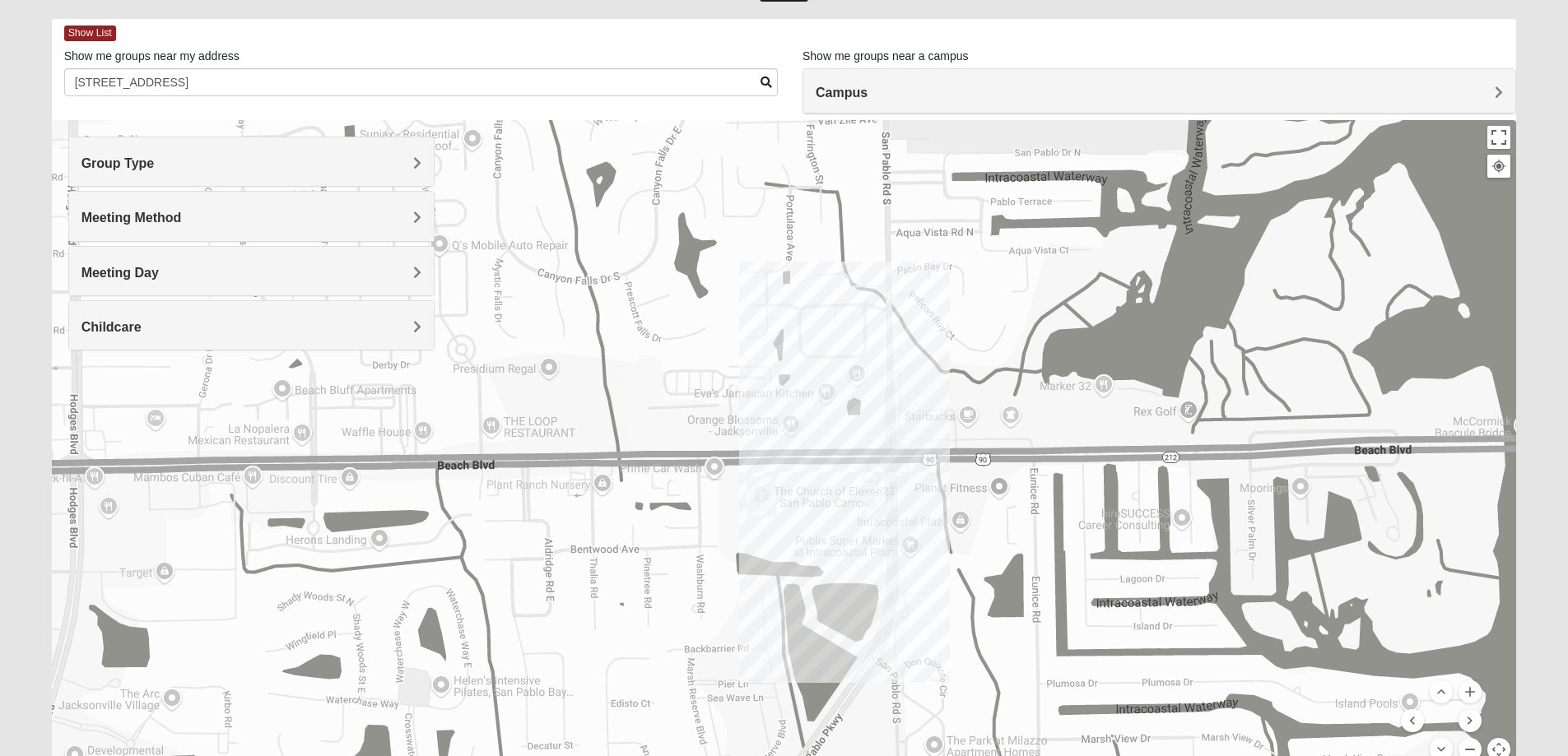
click at [1466, 741] on button "Zoom out" at bounding box center [1471, 750] width 23 height 23
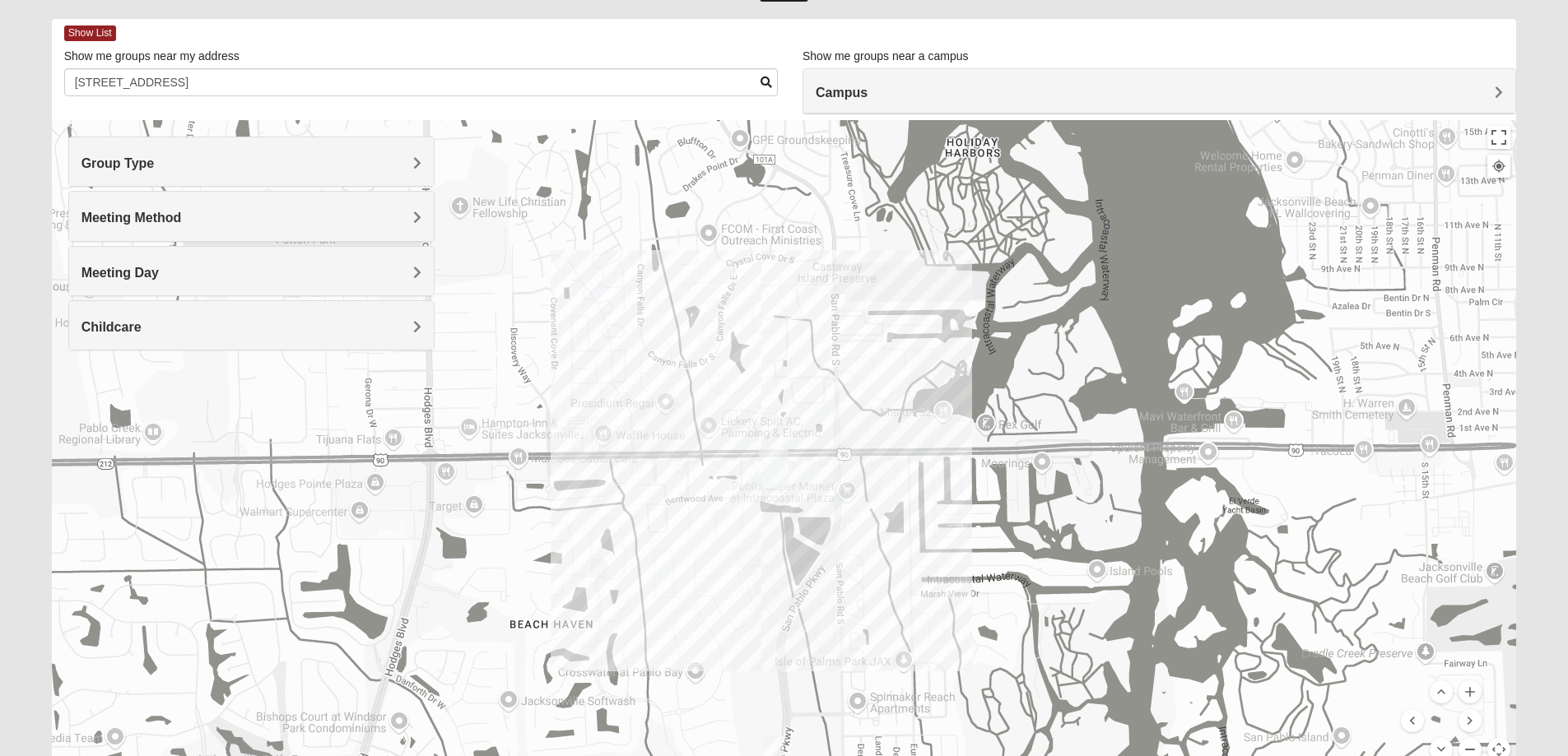
click at [1466, 741] on button "Zoom out" at bounding box center [1471, 750] width 23 height 23
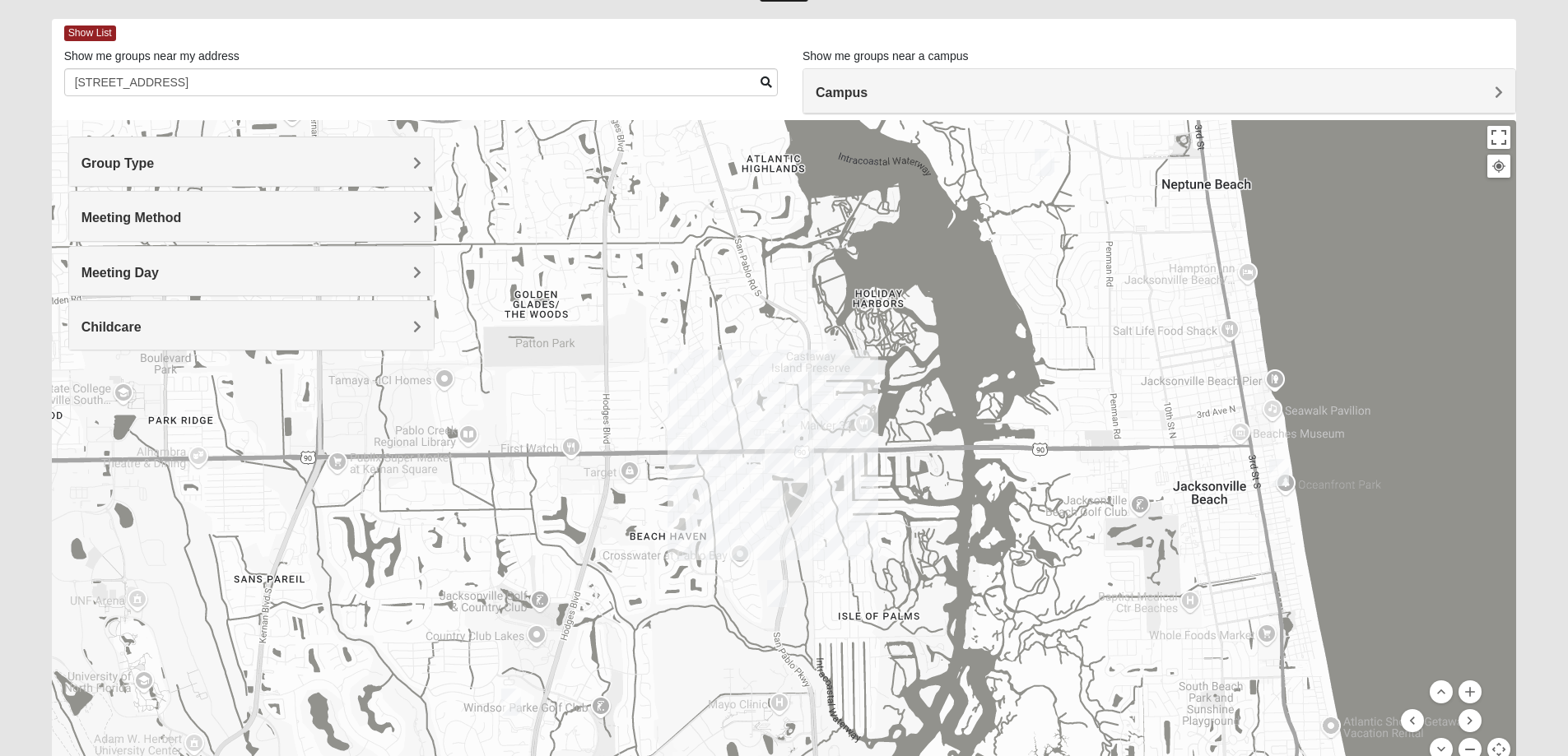
click at [1466, 741] on button "Zoom out" at bounding box center [1471, 750] width 23 height 23
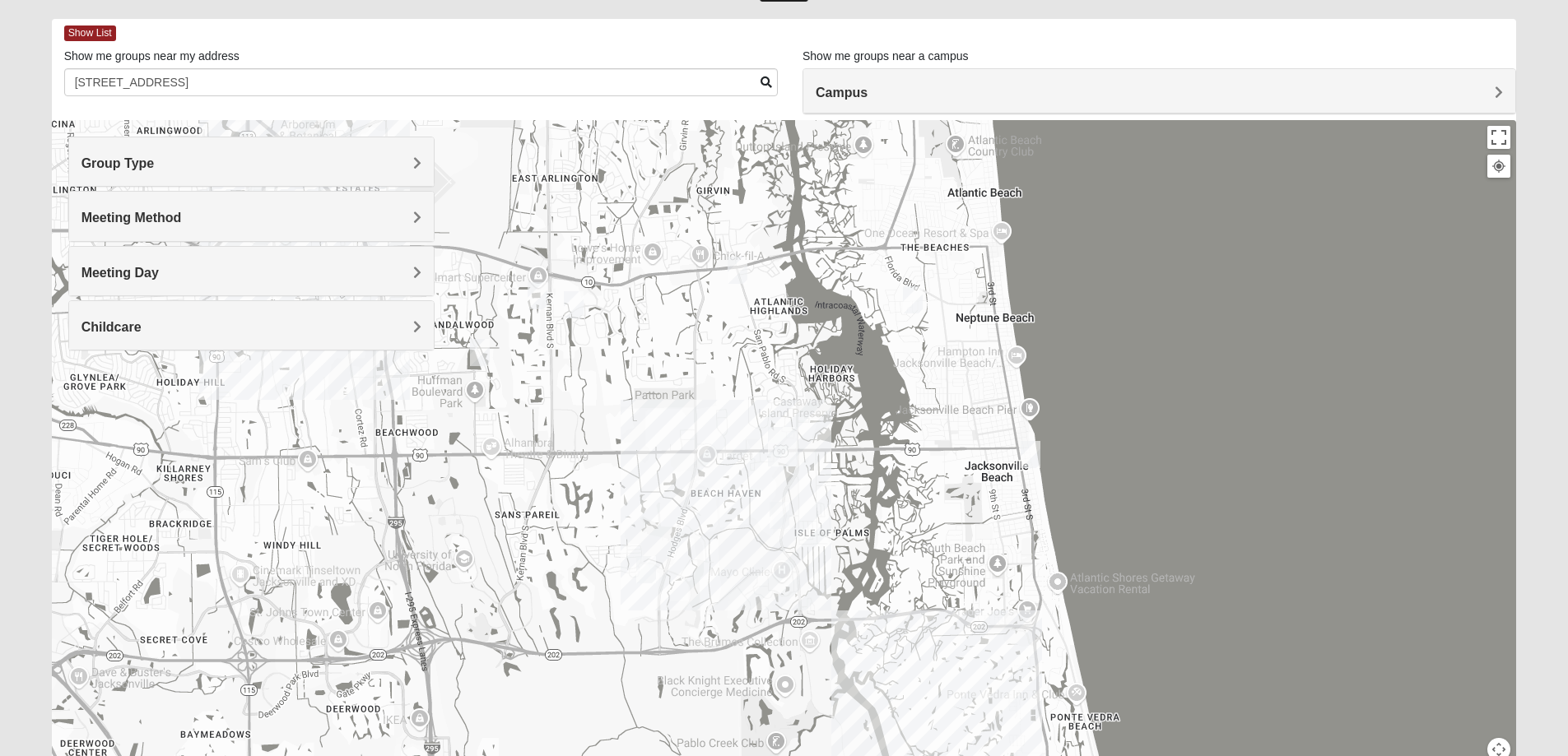
click at [772, 519] on img "Mixed Irish 32224" at bounding box center [780, 515] width 20 height 27
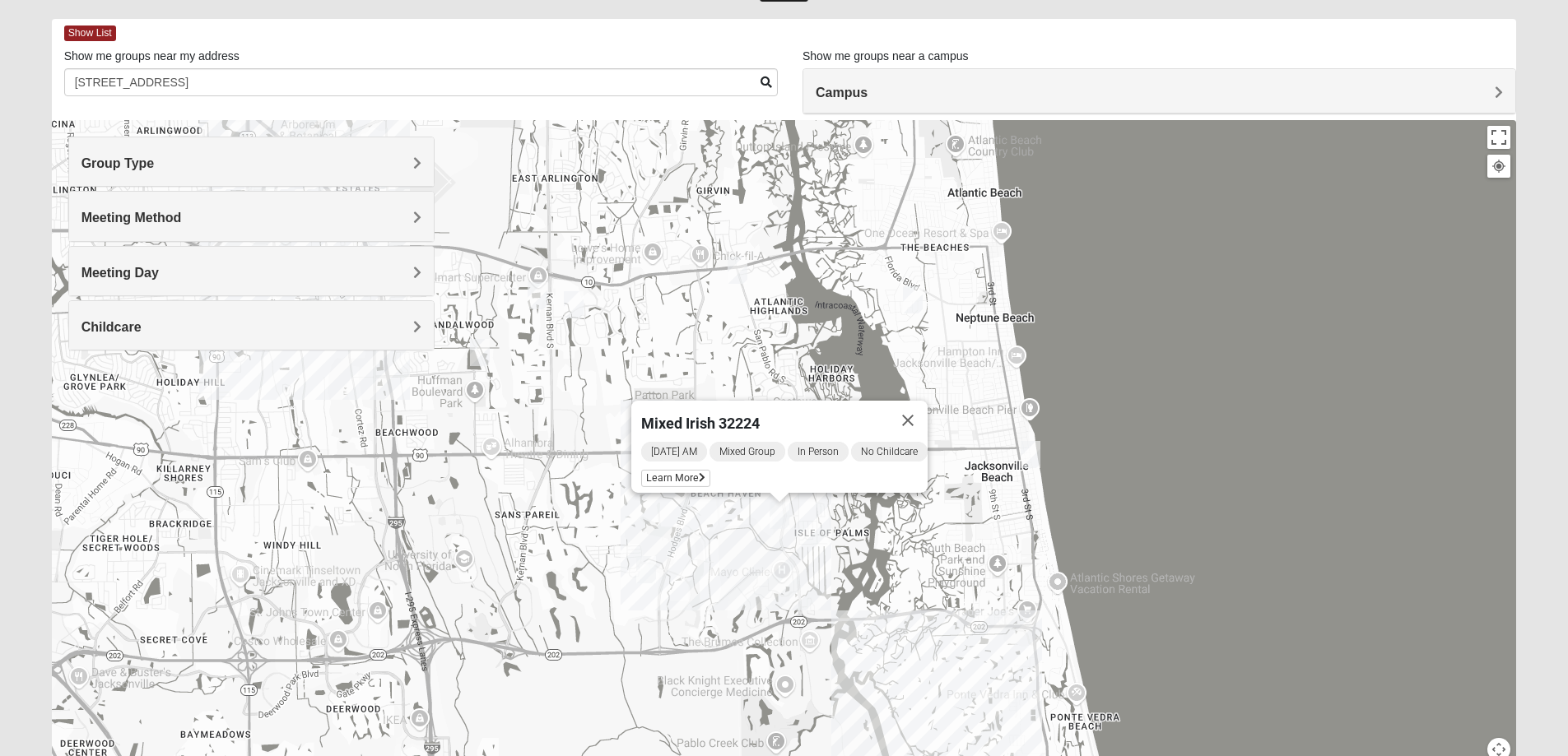
click at [644, 571] on img "Mixed Slack 32224" at bounding box center [647, 570] width 20 height 27
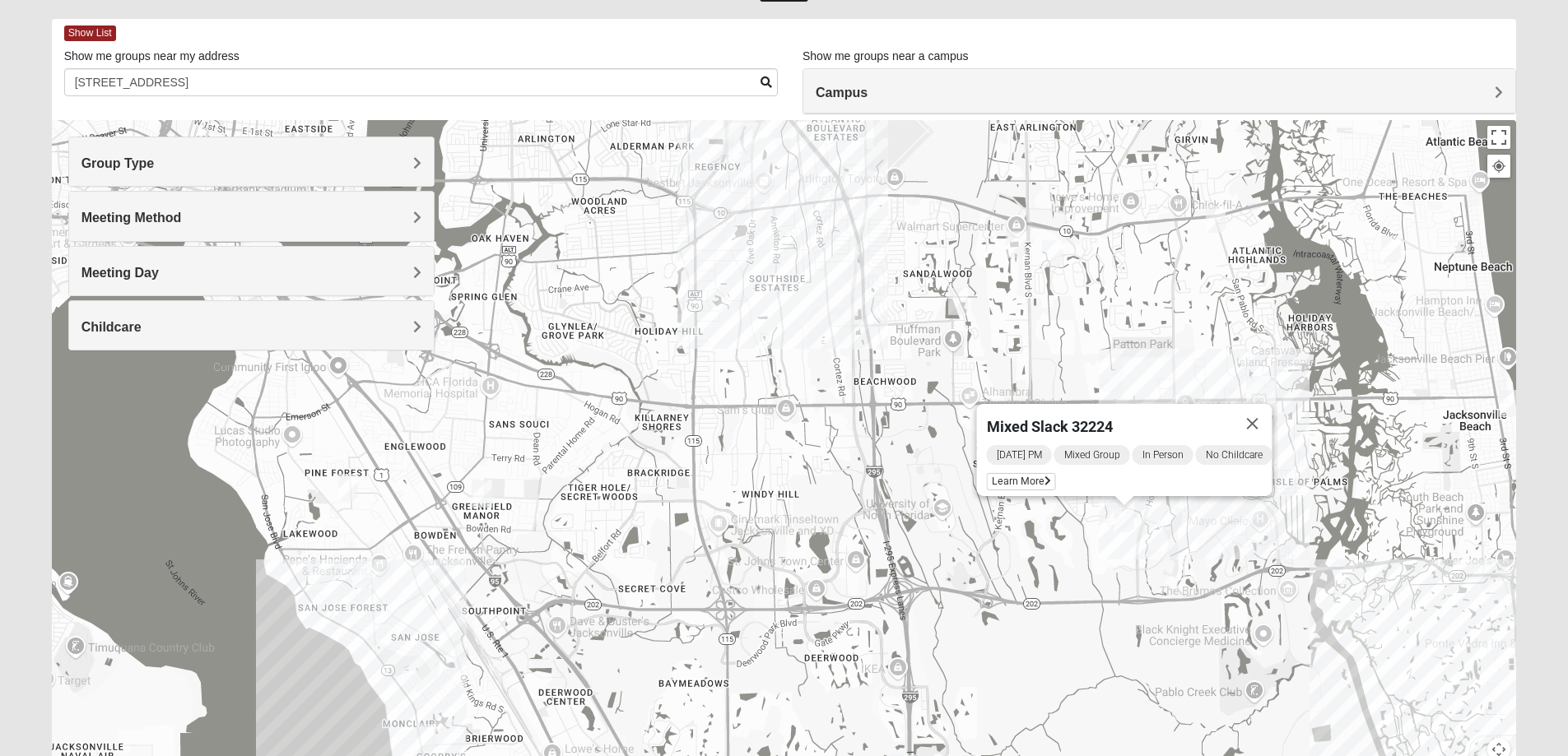
drag, startPoint x: 557, startPoint y: 597, endPoint x: 1040, endPoint y: 546, distance: 485.7
click at [1040, 546] on div "Mixed Slack 32224 [DATE] PM Mixed Group In Person No Childcare Learn More" at bounding box center [784, 449] width 1465 height 658
click at [358, 572] on img "Mixed Mann 32217" at bounding box center [362, 575] width 20 height 27
click at [365, 580] on img "Mixed Mann 32217" at bounding box center [363, 575] width 20 height 27
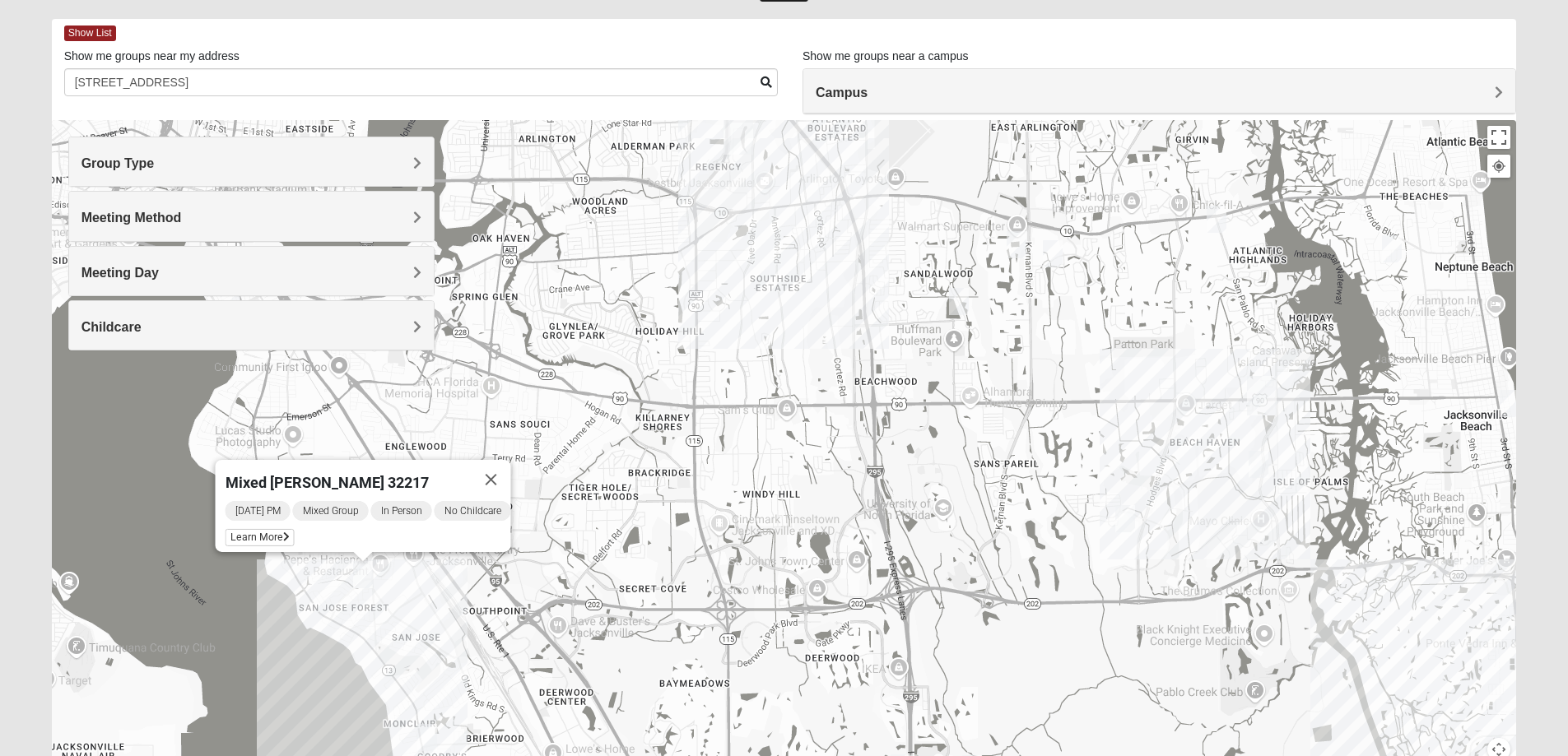
click at [383, 596] on div "Mixed [PERSON_NAME] 32217 [DATE] PM Mixed Group In Person No Childcare Learn Mo…" at bounding box center [784, 449] width 1465 height 658
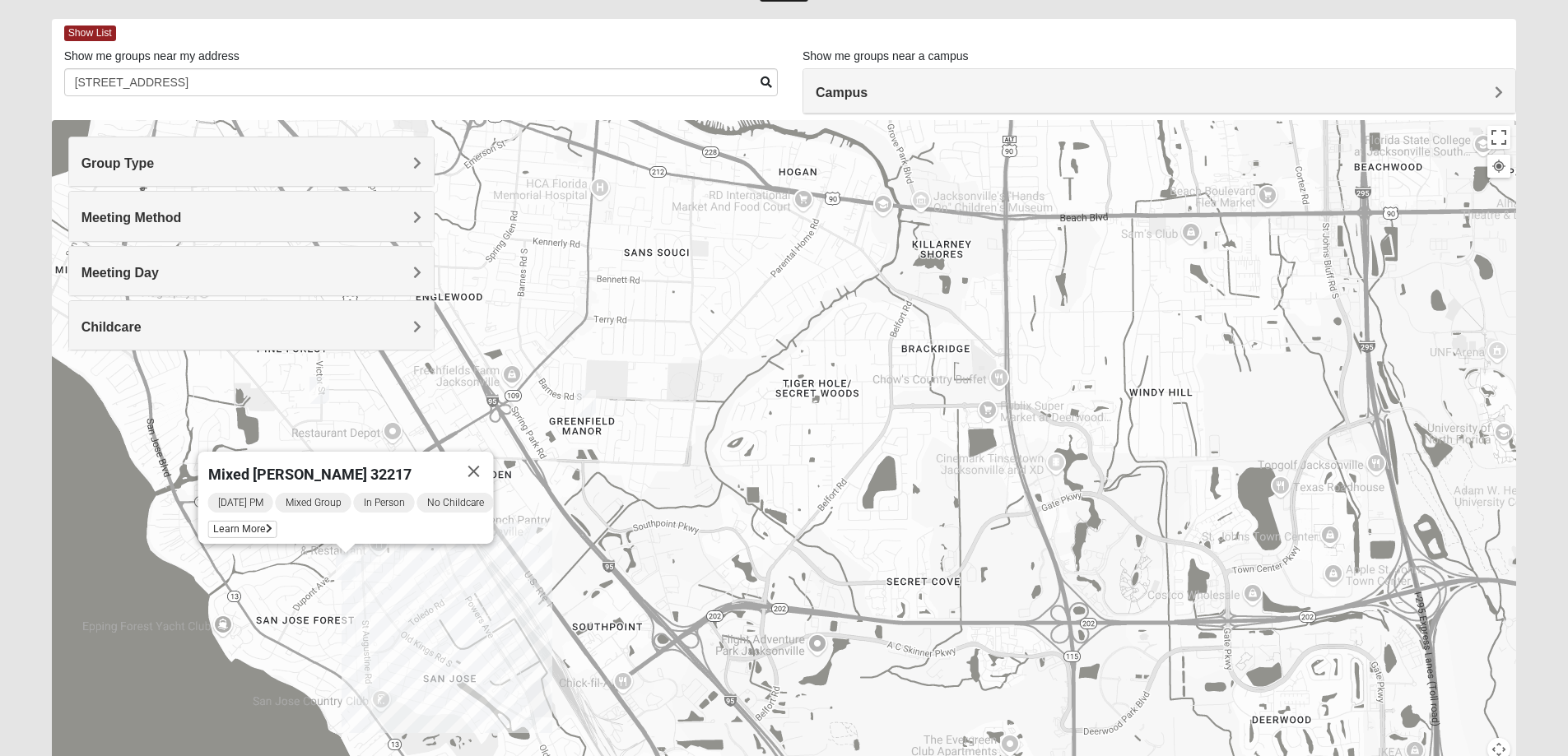
click at [386, 585] on div "Mixed [PERSON_NAME] 32217 [DATE] PM Mixed Group In Person No Childcare Learn Mo…" at bounding box center [784, 449] width 1465 height 658
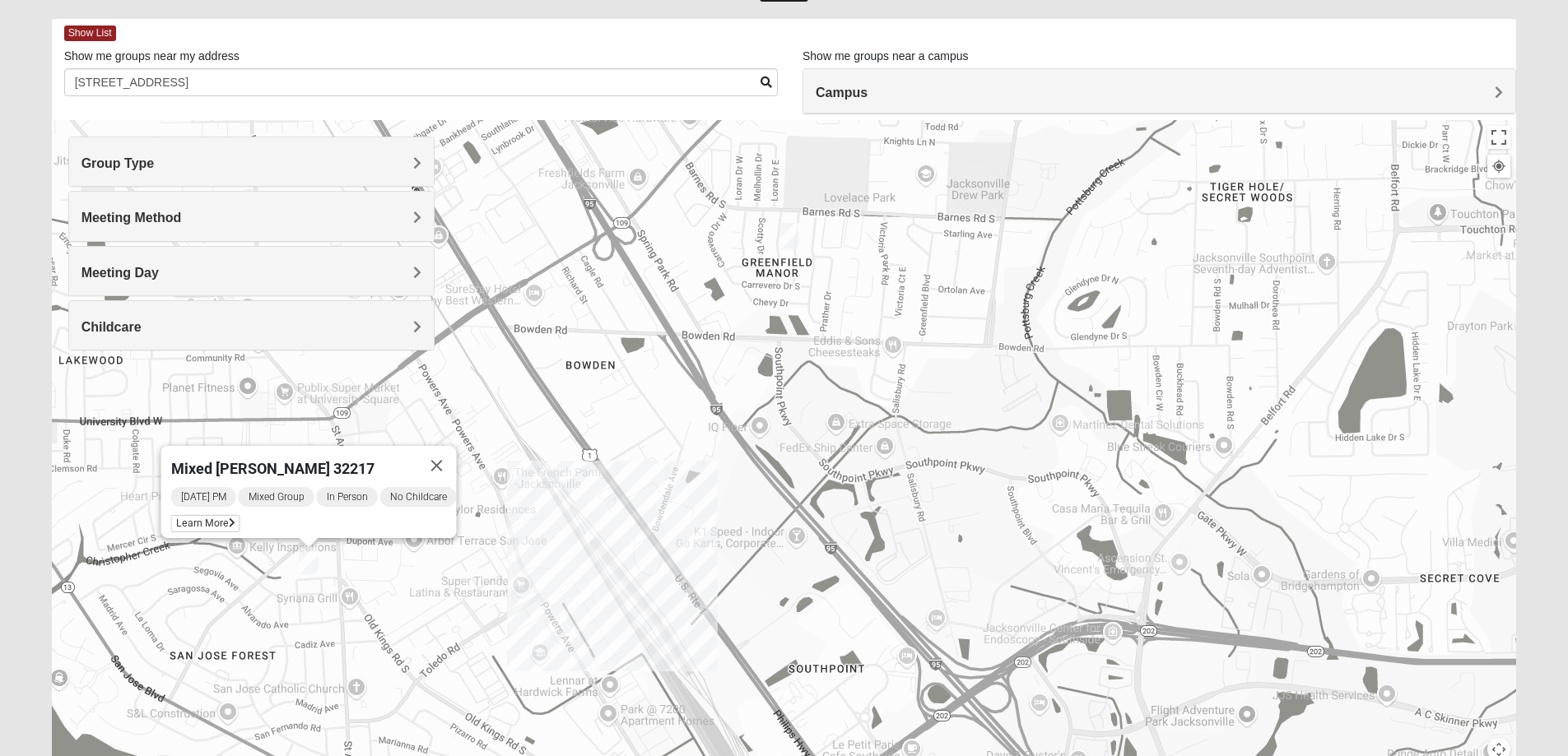
click at [384, 586] on div "Mixed [PERSON_NAME] 32217 [DATE] PM Mixed Group In Person No Childcare Learn Mo…" at bounding box center [784, 449] width 1465 height 658
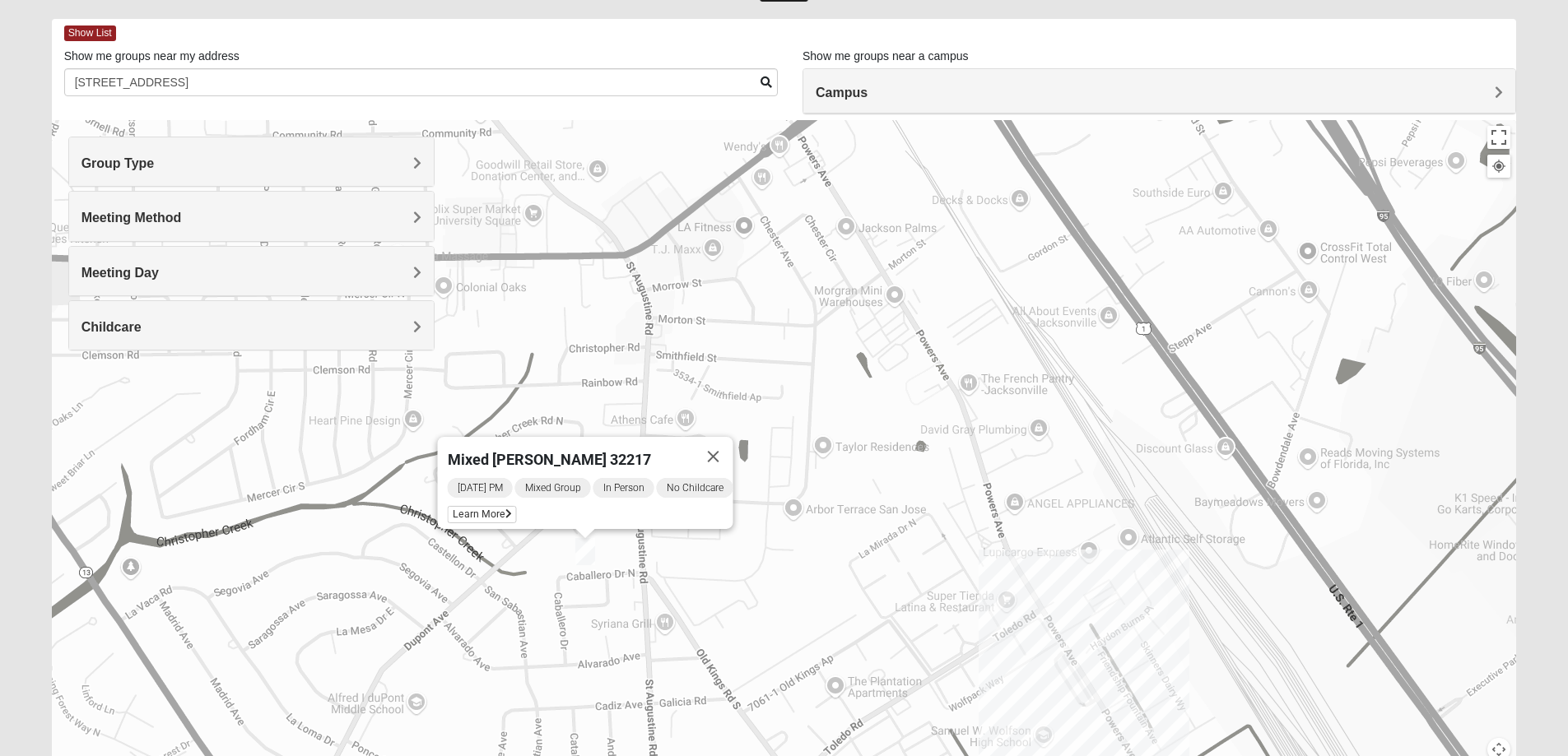
drag, startPoint x: 368, startPoint y: 583, endPoint x: 722, endPoint y: 587, distance: 354.0
click at [722, 587] on div "Mixed [PERSON_NAME] 32217 [DATE] PM Mixed Group In Person No Childcare Learn Mo…" at bounding box center [784, 449] width 1465 height 658
click at [572, 579] on div "Mixed [PERSON_NAME] 32217 [DATE] PM Mixed Group In Person No Childcare Learn Mo…" at bounding box center [784, 449] width 1465 height 658
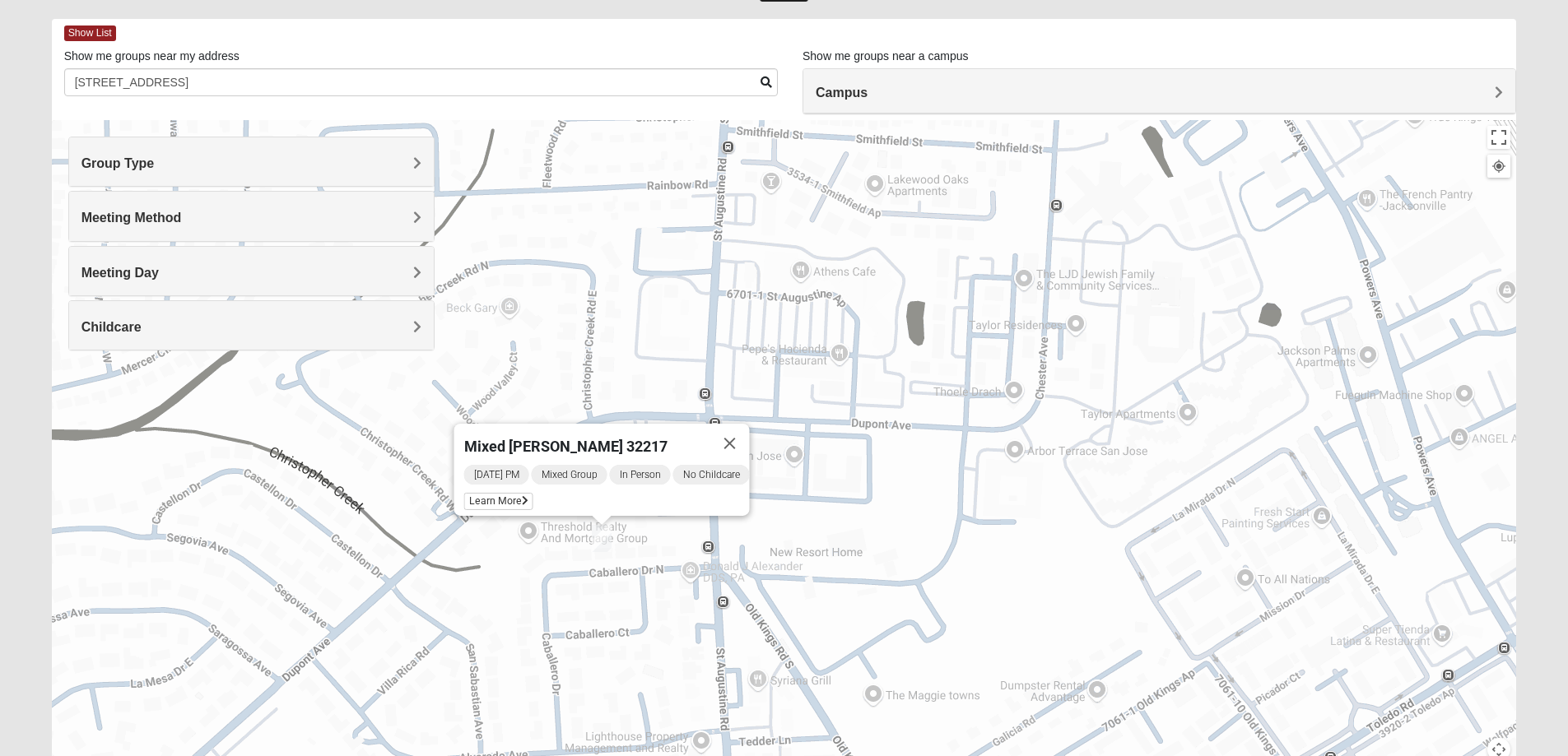
click at [640, 553] on div "Mixed [PERSON_NAME] 32217 [DATE] PM Mixed Group In Person No Childcare Learn Mo…" at bounding box center [784, 449] width 1465 height 658
click at [622, 551] on div "Mixed [PERSON_NAME] 32217 [DATE] PM Mixed Group In Person No Childcare Learn Mo…" at bounding box center [784, 449] width 1465 height 658
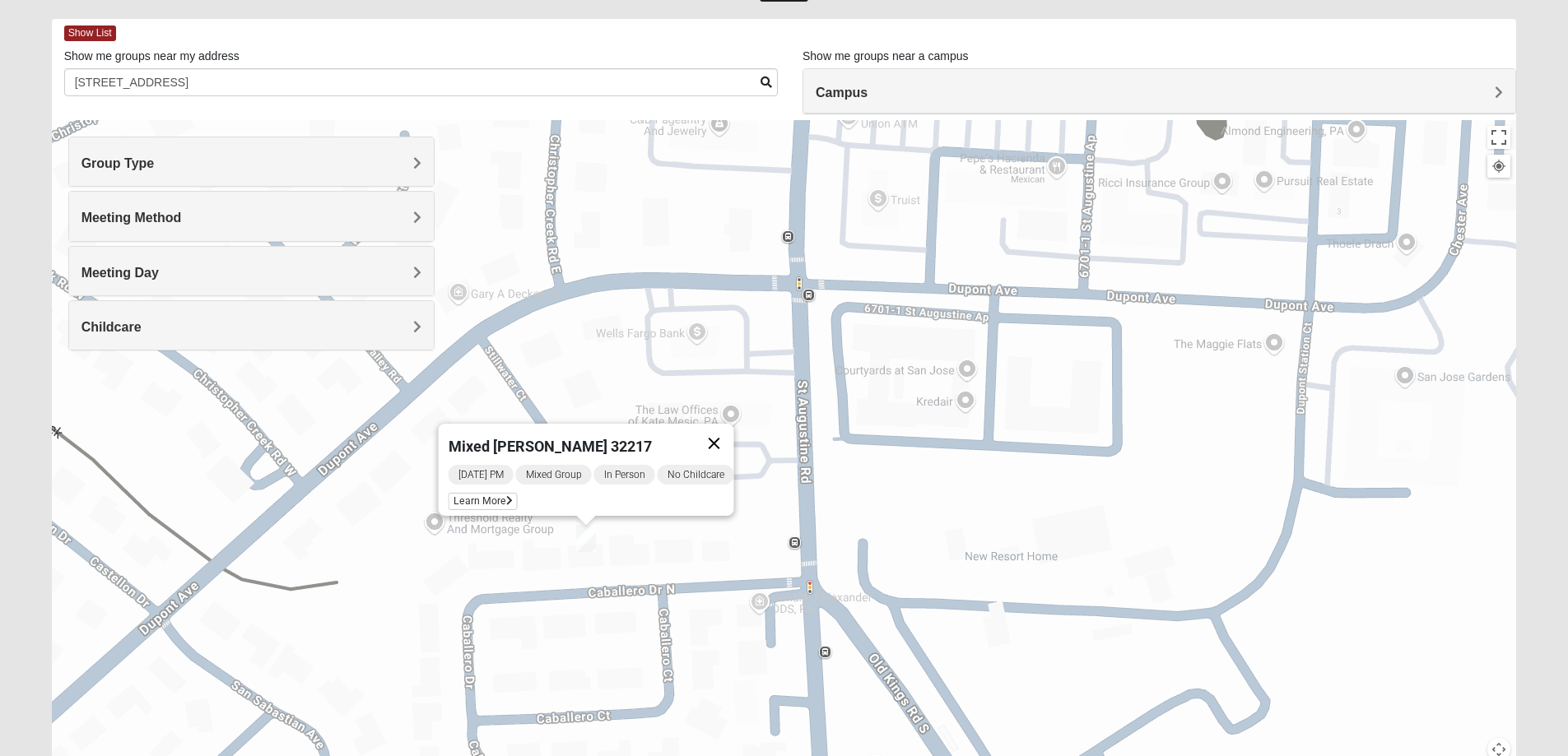
click at [724, 433] on button "Close" at bounding box center [714, 443] width 39 height 39
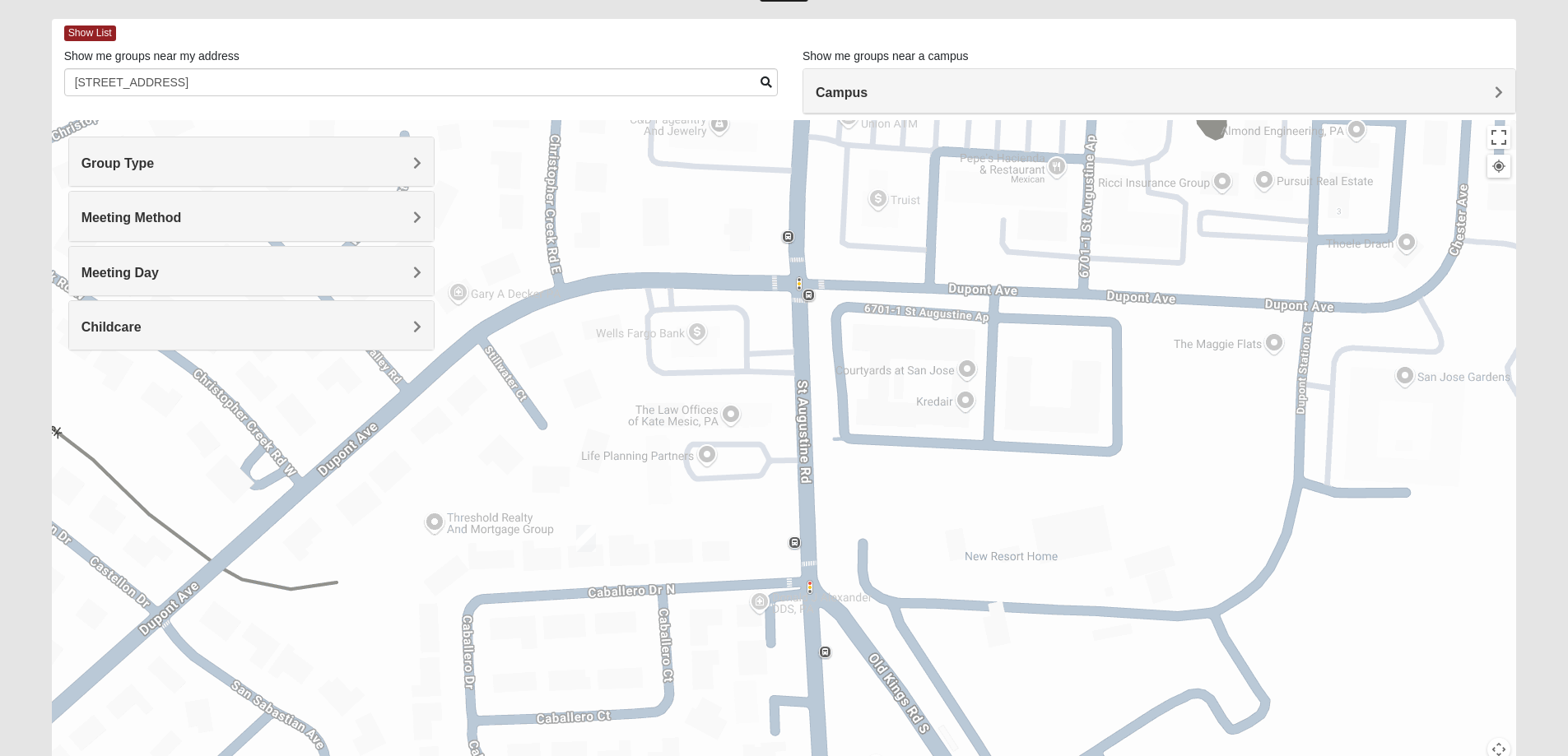
scroll to position [150, 0]
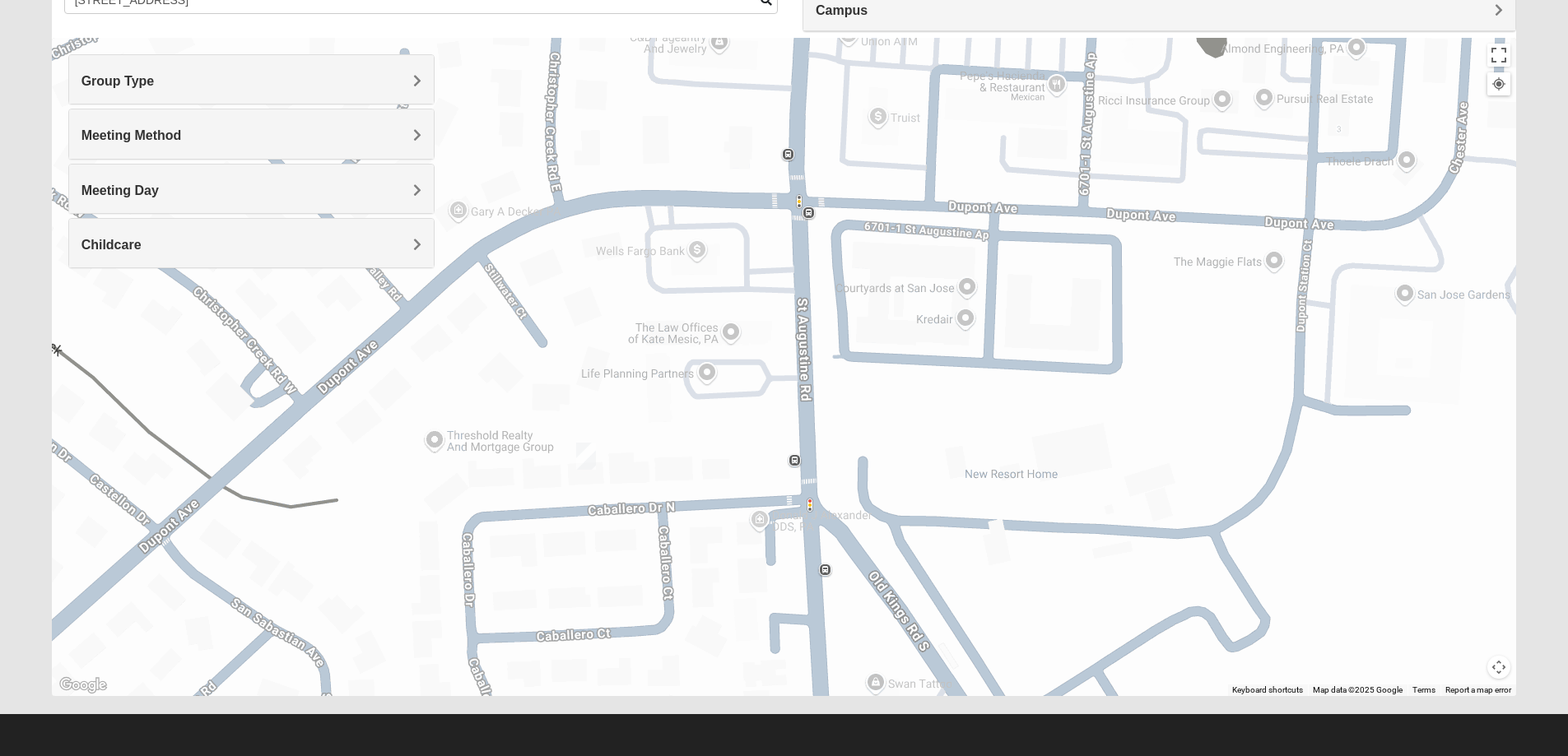
click at [1497, 679] on div "To navigate, press the arrow keys." at bounding box center [784, 366] width 1465 height 658
click at [1499, 667] on button "Map camera controls" at bounding box center [1499, 668] width 23 height 23
click at [676, 473] on div at bounding box center [784, 366] width 1465 height 658
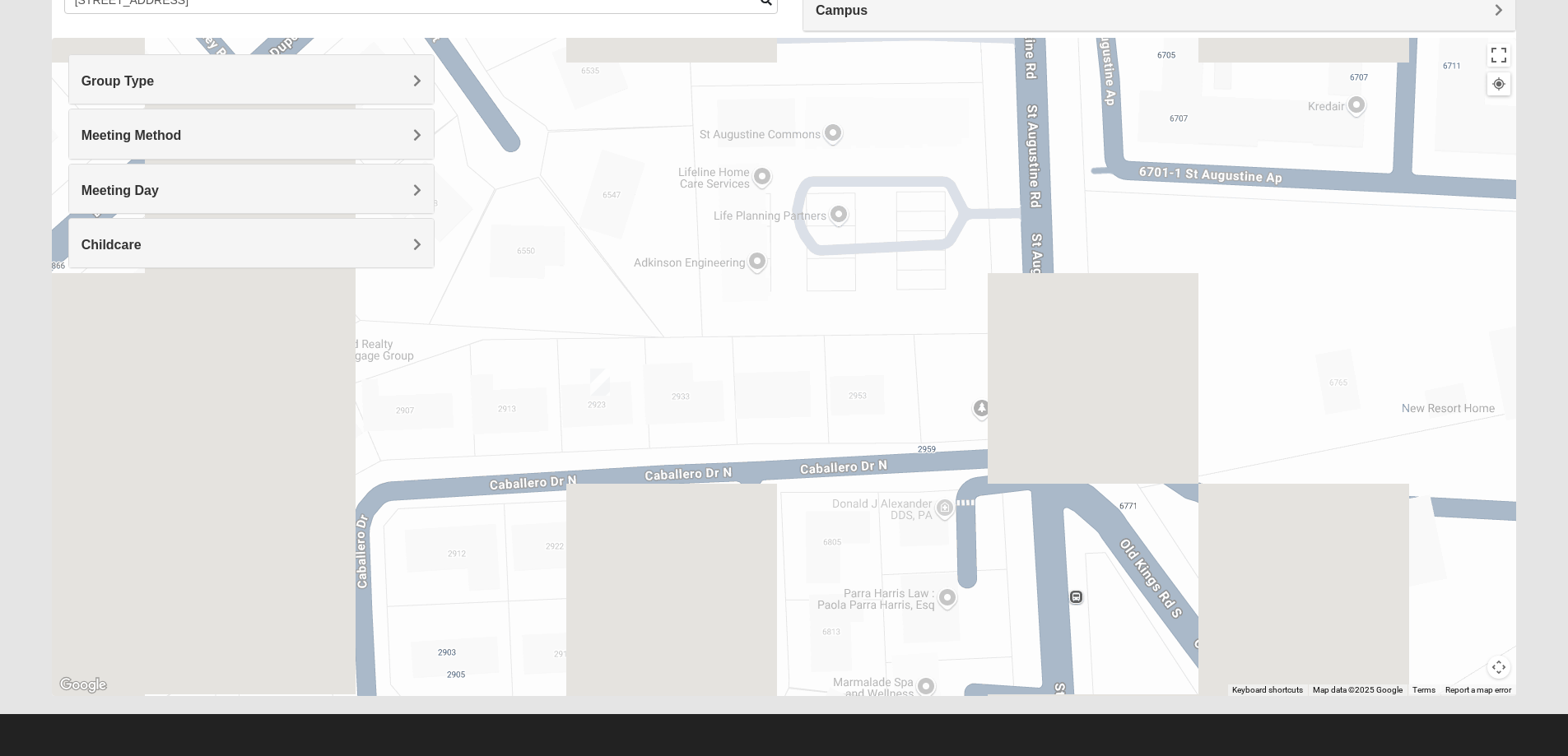
drag, startPoint x: 580, startPoint y: 526, endPoint x: 684, endPoint y: 453, distance: 127.1
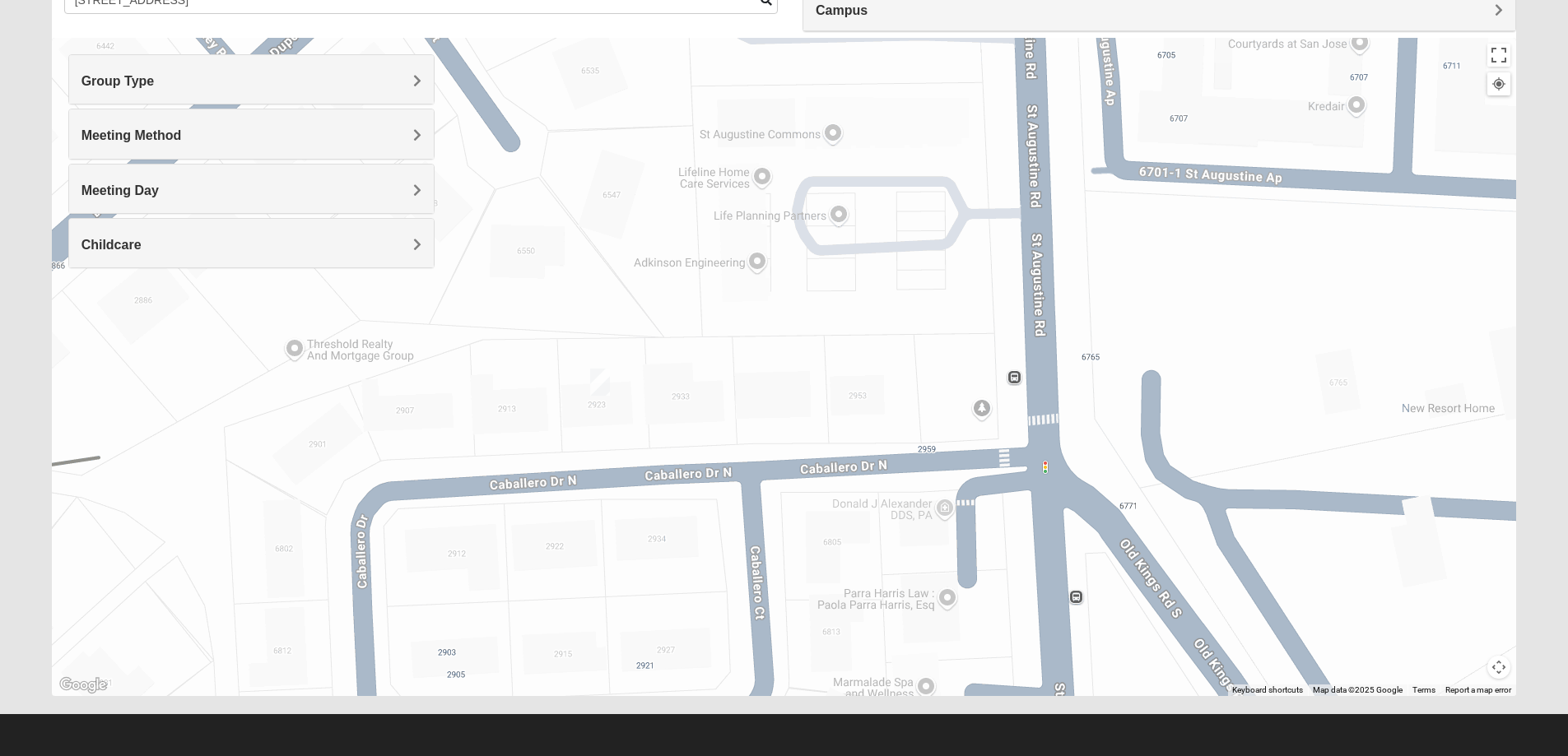
click at [684, 453] on div at bounding box center [784, 366] width 1465 height 658
click at [594, 383] on img "Mixed Mann 32217" at bounding box center [600, 382] width 20 height 27
click at [502, 337] on span "Learn More" at bounding box center [497, 345] width 70 height 17
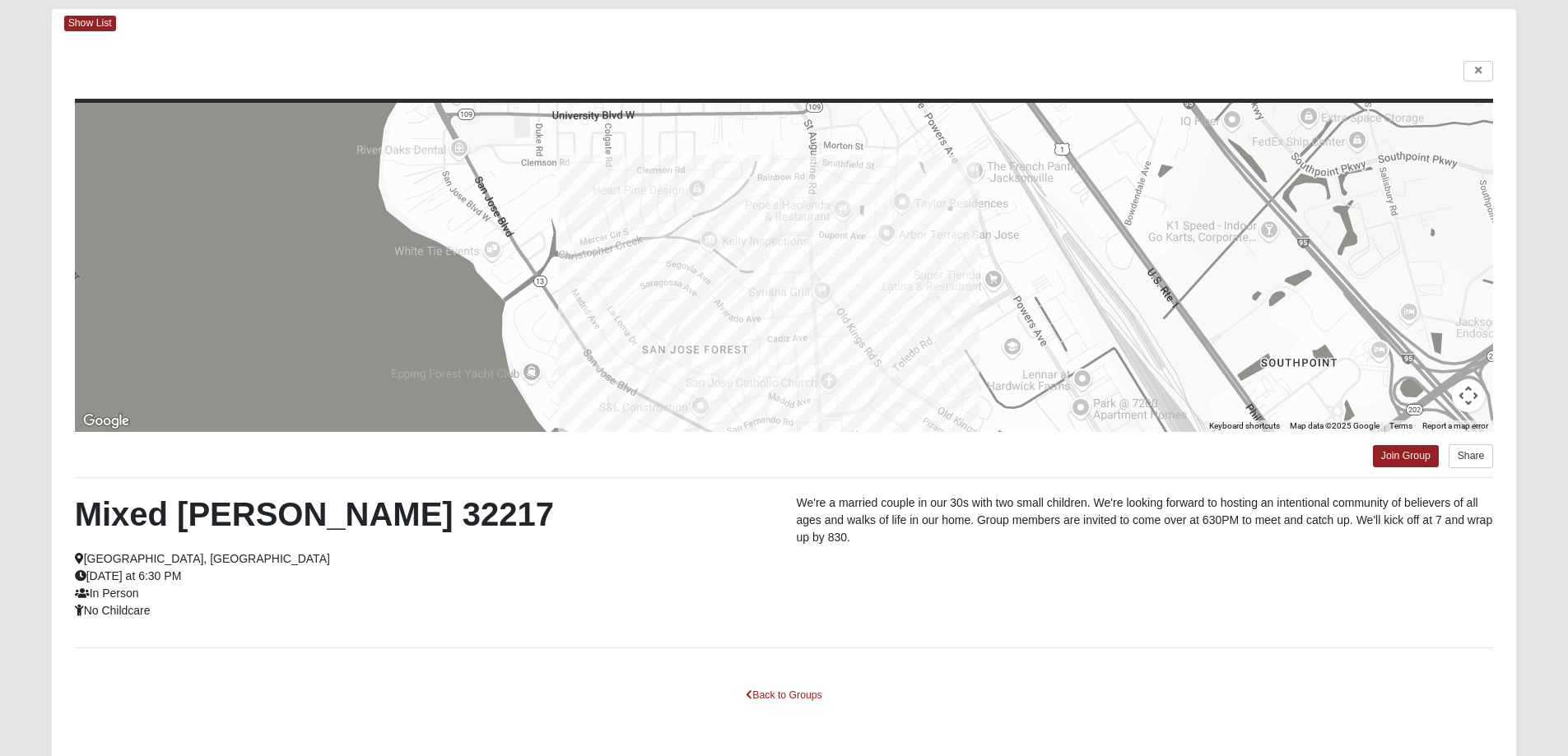
scroll to position [142, 0]
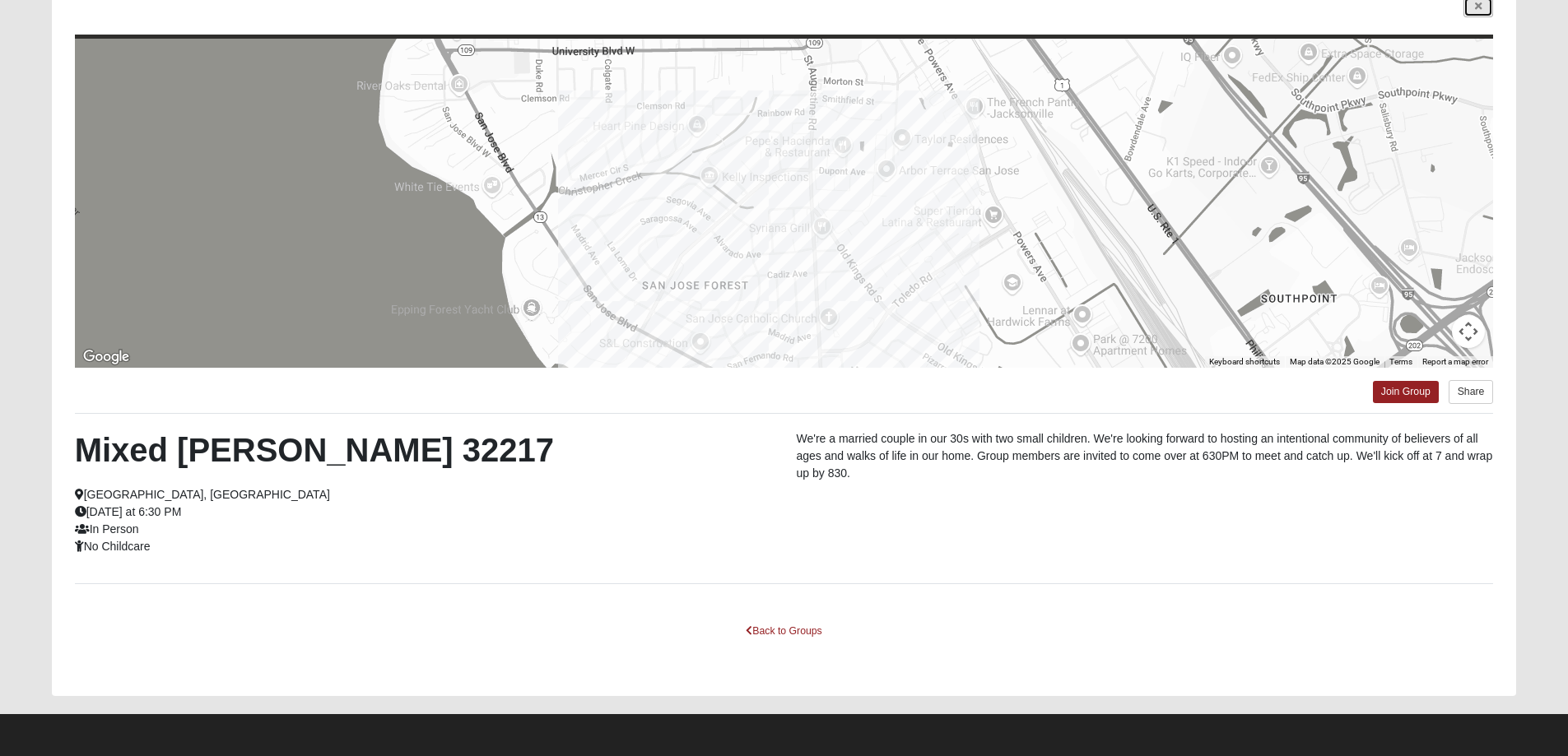
click at [1473, 9] on link at bounding box center [1478, 6] width 29 height 21
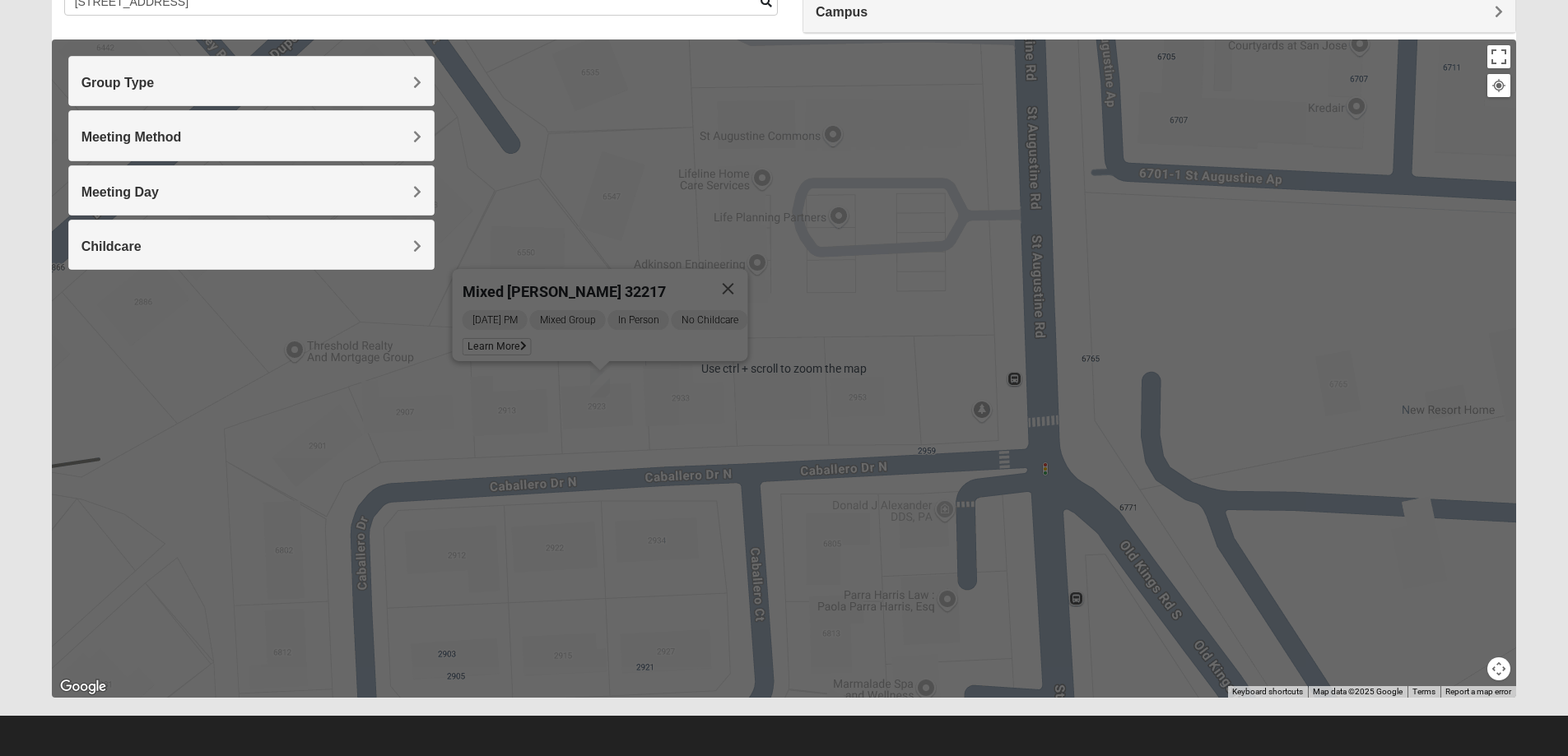
scroll to position [150, 0]
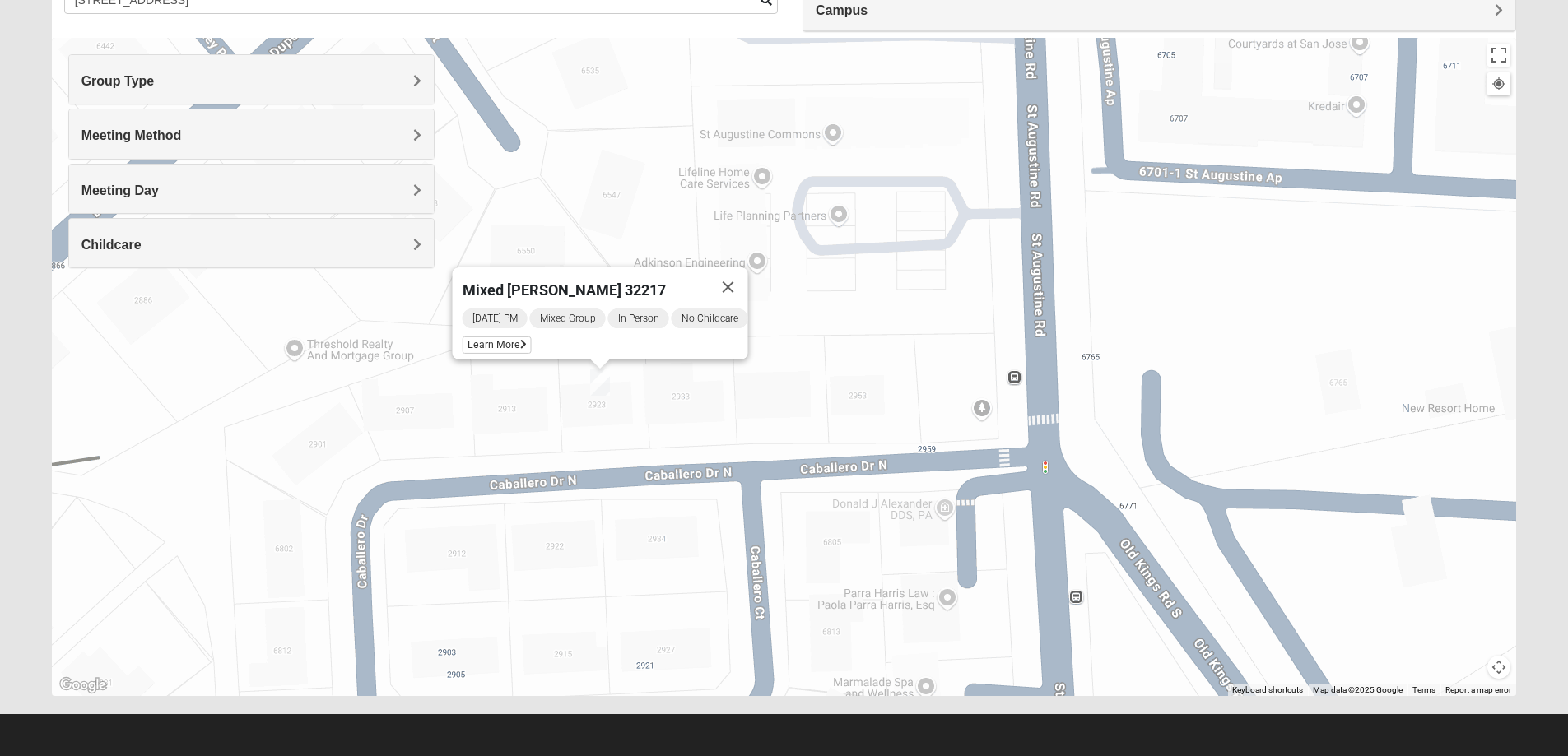
click at [1504, 674] on button "Map camera controls" at bounding box center [1499, 668] width 23 height 23
click at [1472, 664] on button "Zoom out" at bounding box center [1471, 668] width 23 height 23
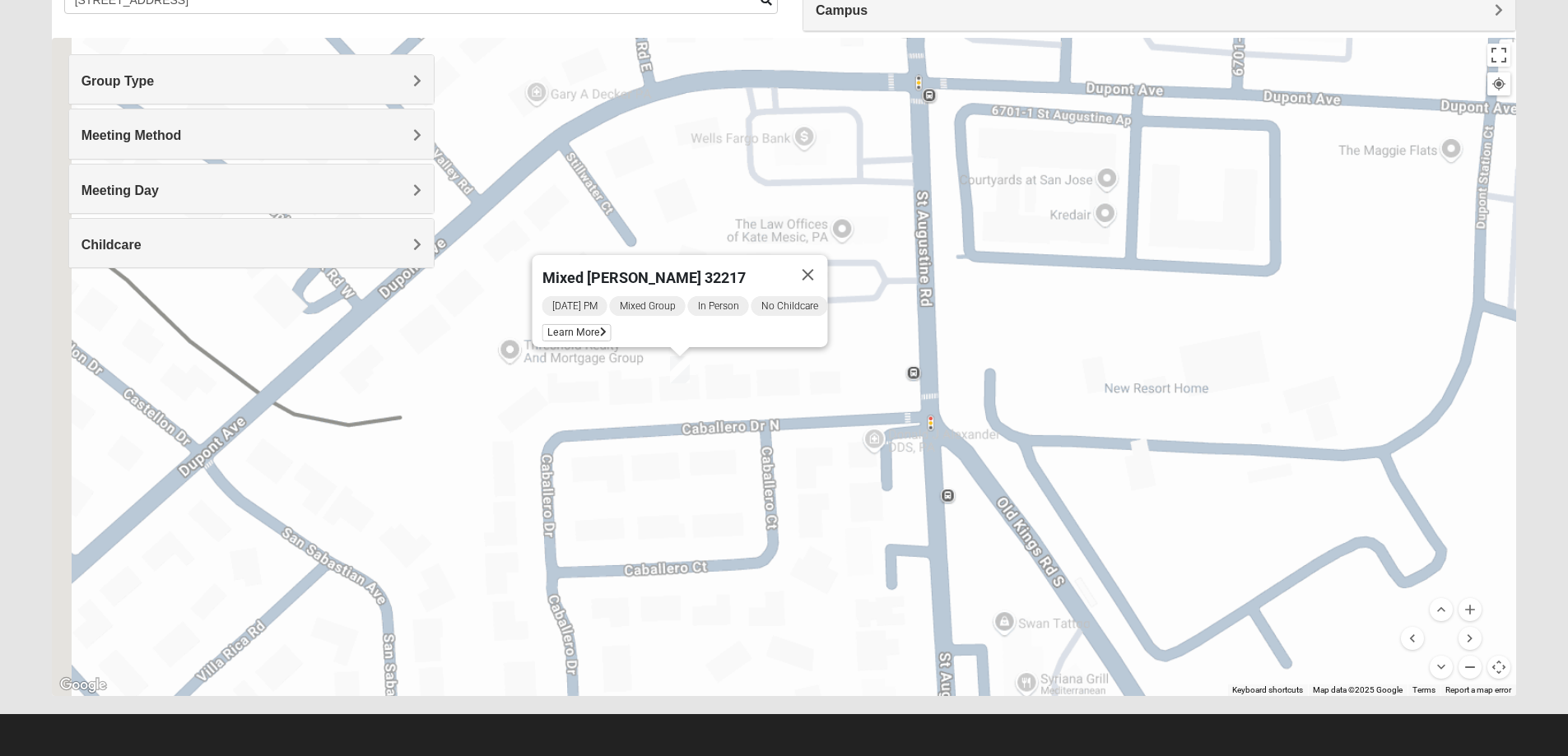
click at [1472, 664] on button "Zoom out" at bounding box center [1471, 668] width 23 height 23
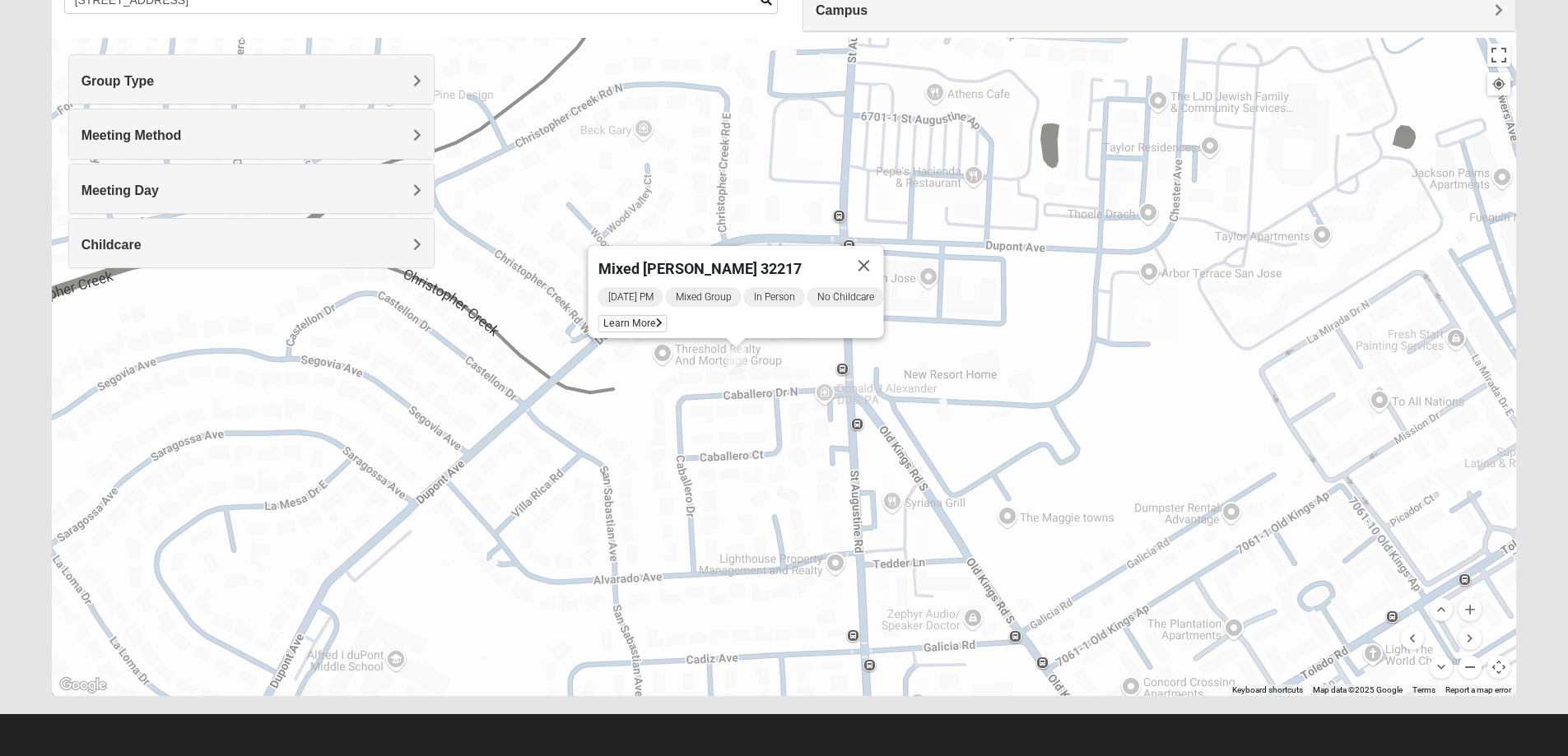
click at [1472, 664] on button "Zoom out" at bounding box center [1471, 668] width 23 height 23
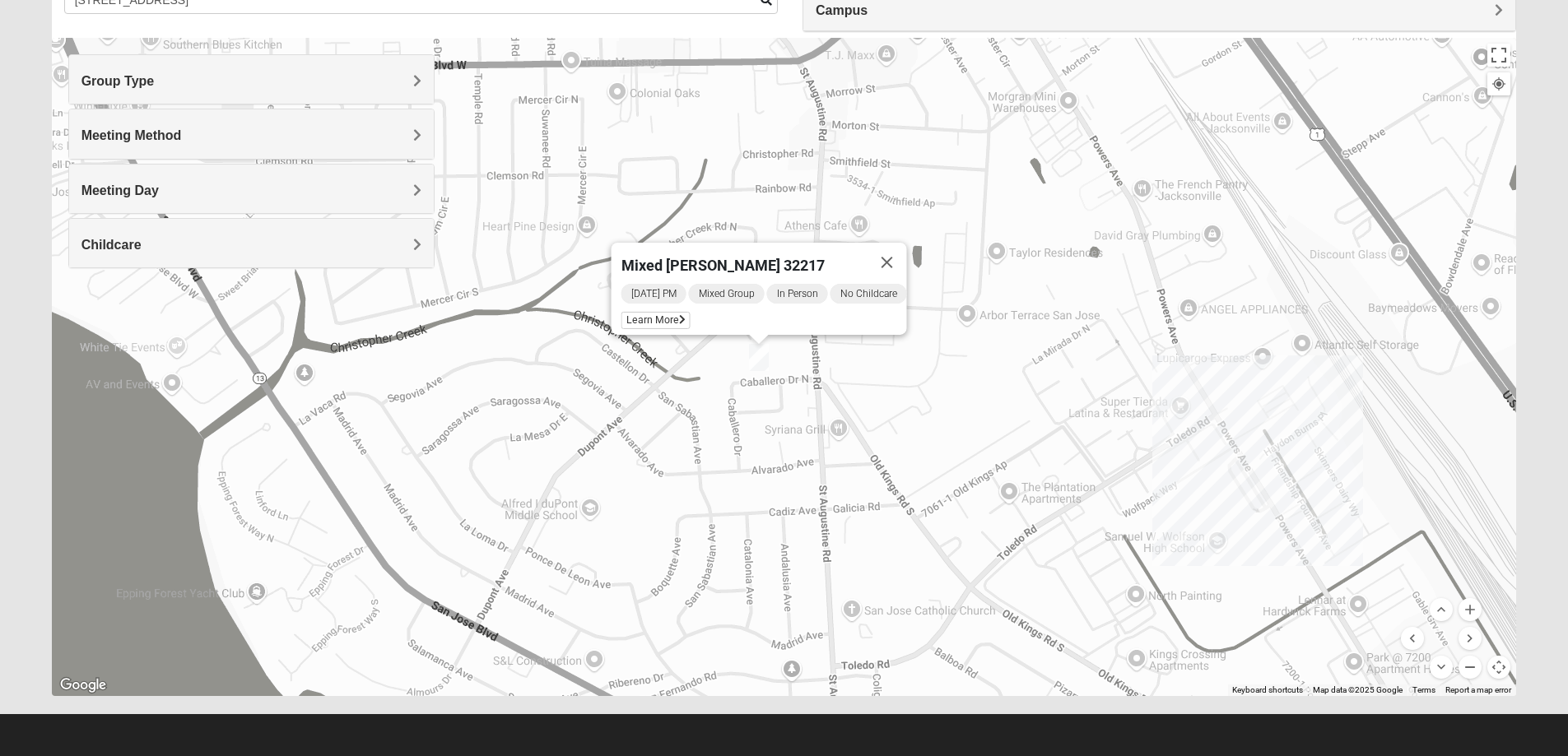
click at [1472, 664] on button "Zoom out" at bounding box center [1471, 668] width 23 height 23
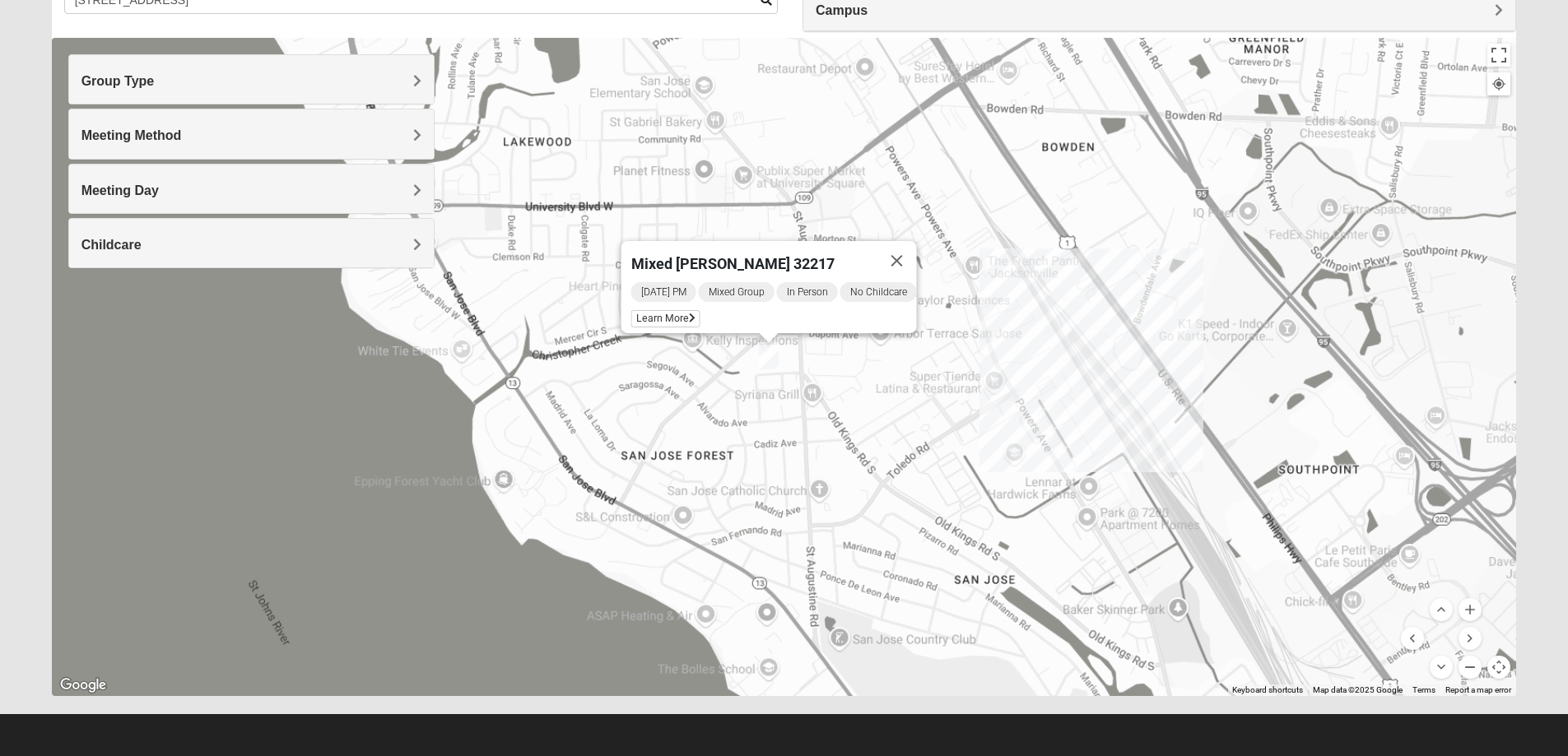
click at [1472, 664] on button "Zoom out" at bounding box center [1471, 668] width 23 height 23
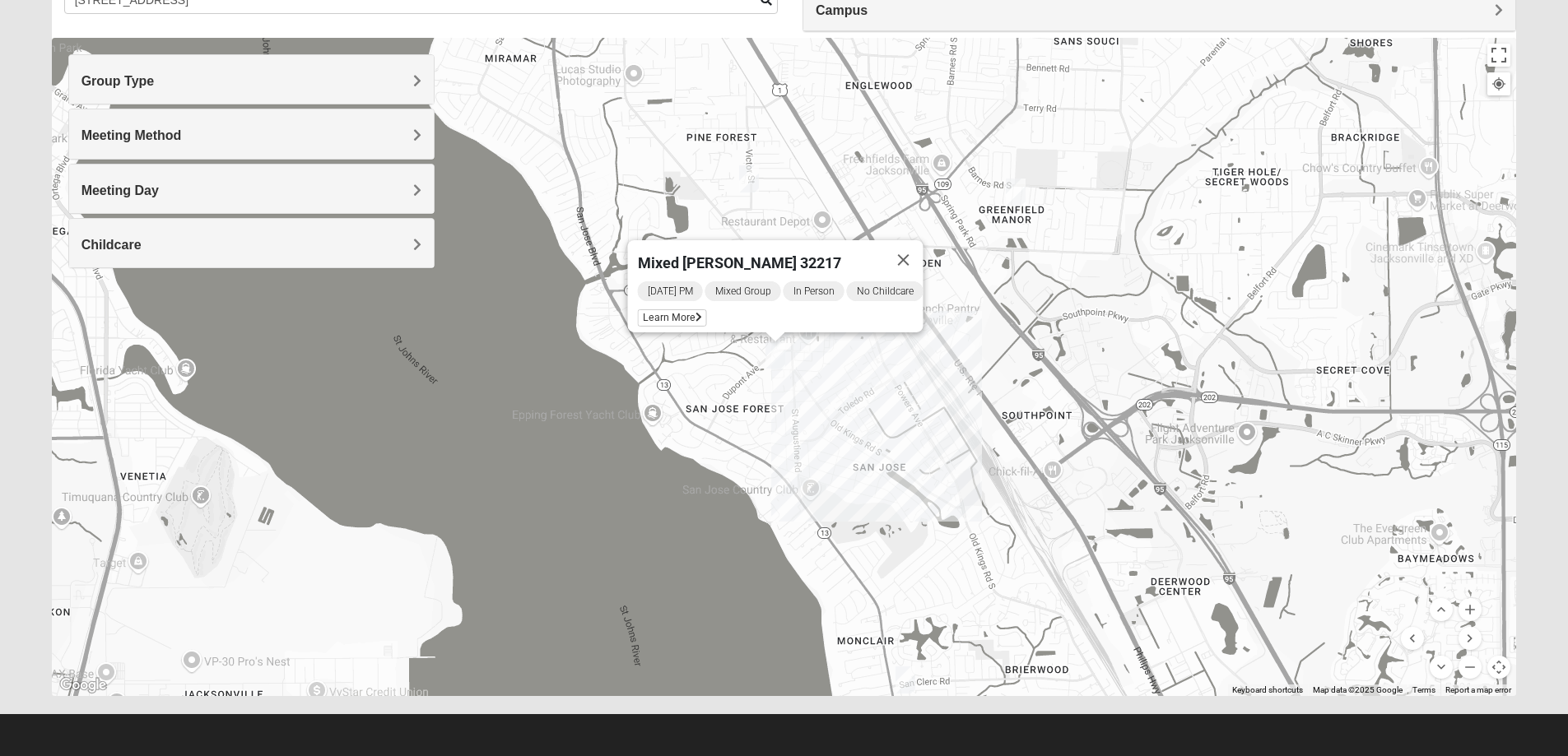
click at [1019, 187] on img "Mixed Hunt 32216" at bounding box center [1016, 192] width 20 height 27
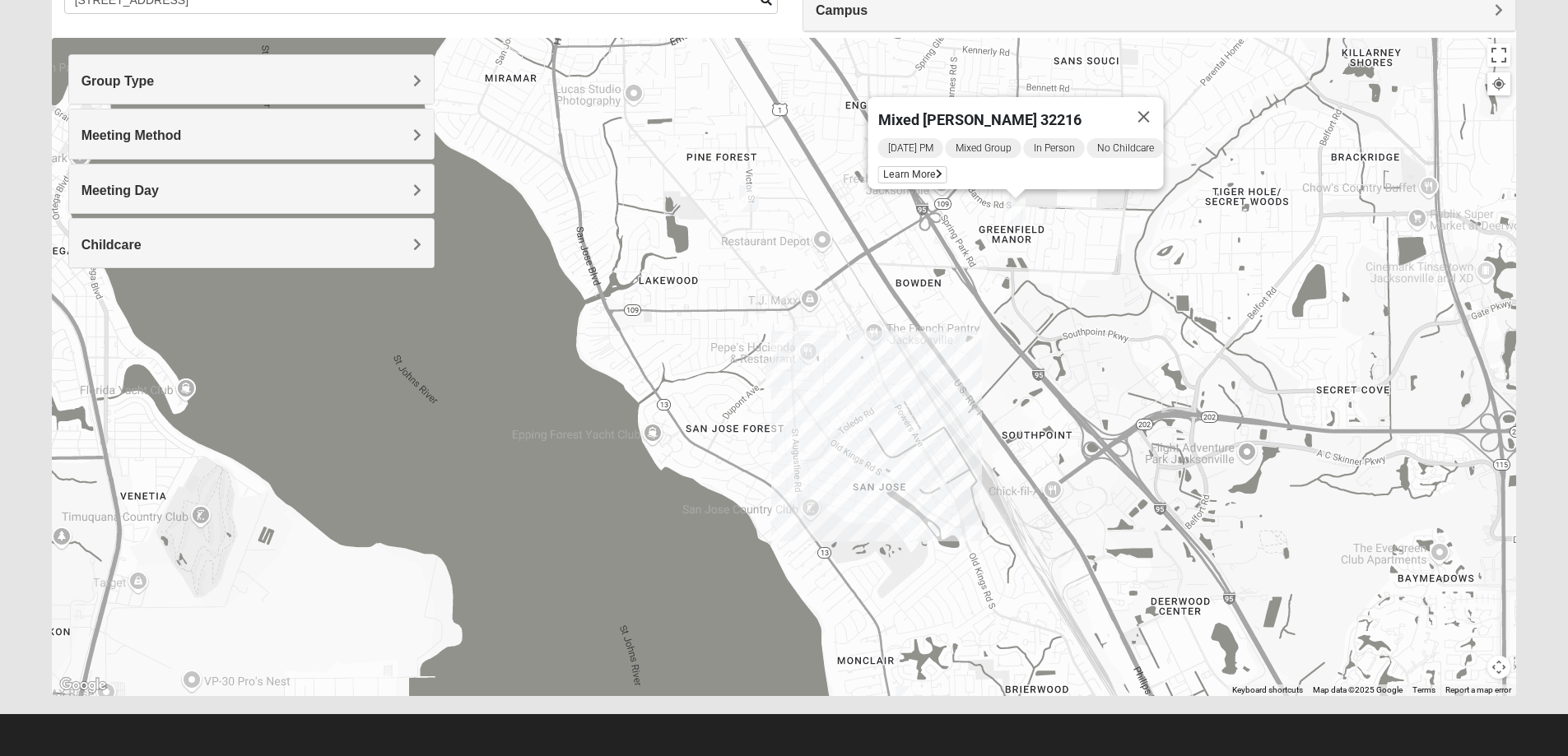
click at [751, 196] on img "Mixed Brown 32207" at bounding box center [749, 199] width 20 height 27
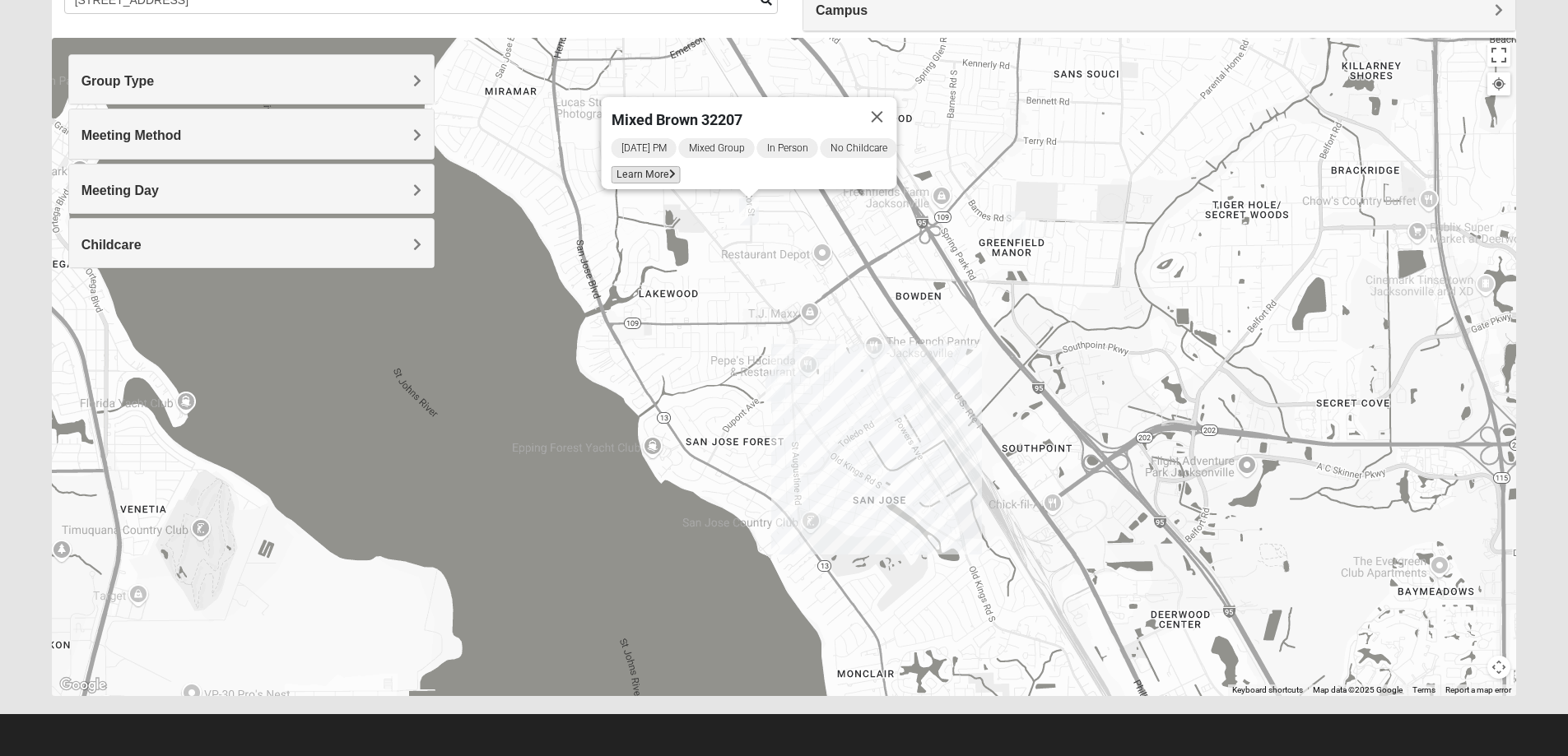
click at [636, 166] on span "Learn More" at bounding box center [646, 174] width 70 height 17
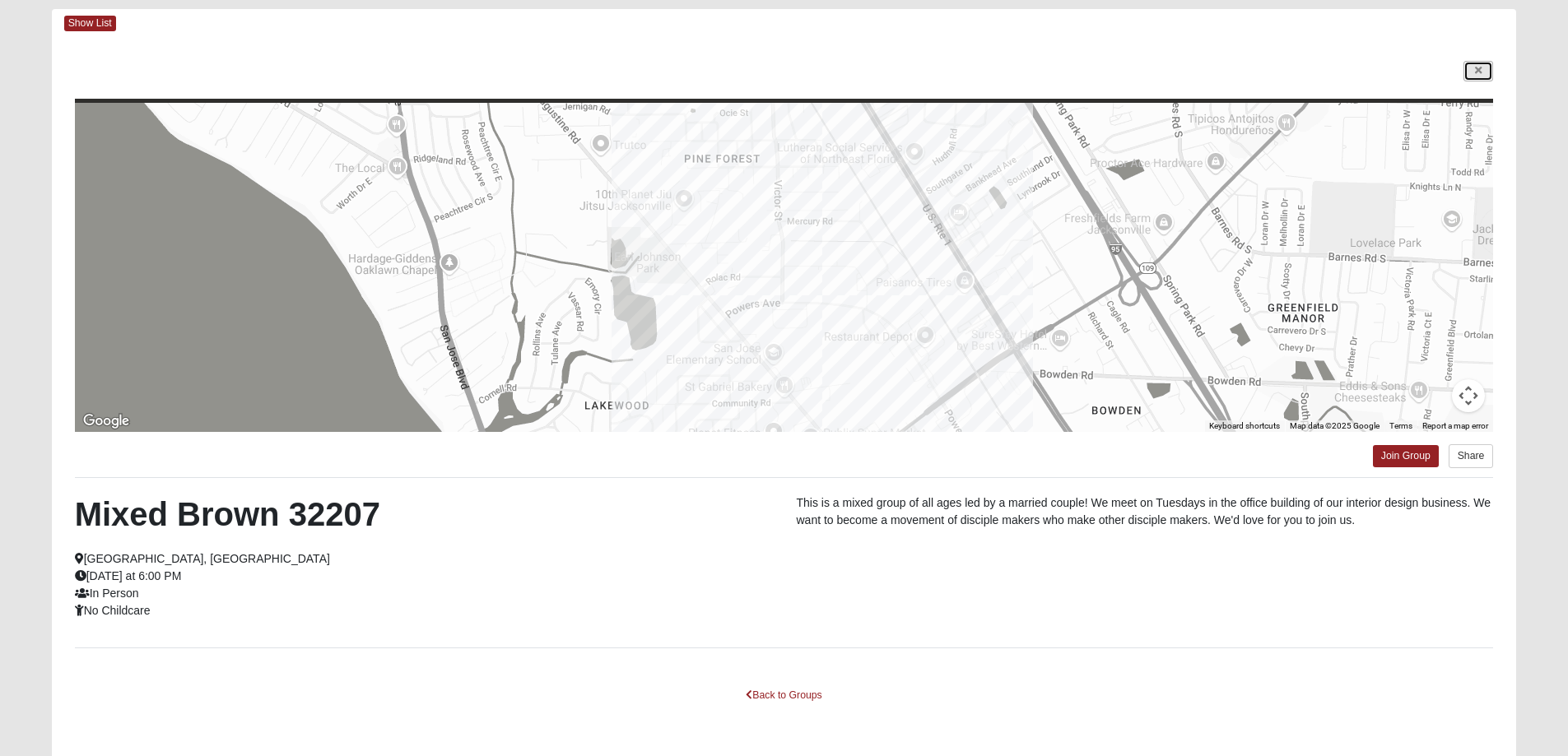
click at [1480, 74] on icon at bounding box center [1478, 70] width 6 height 10
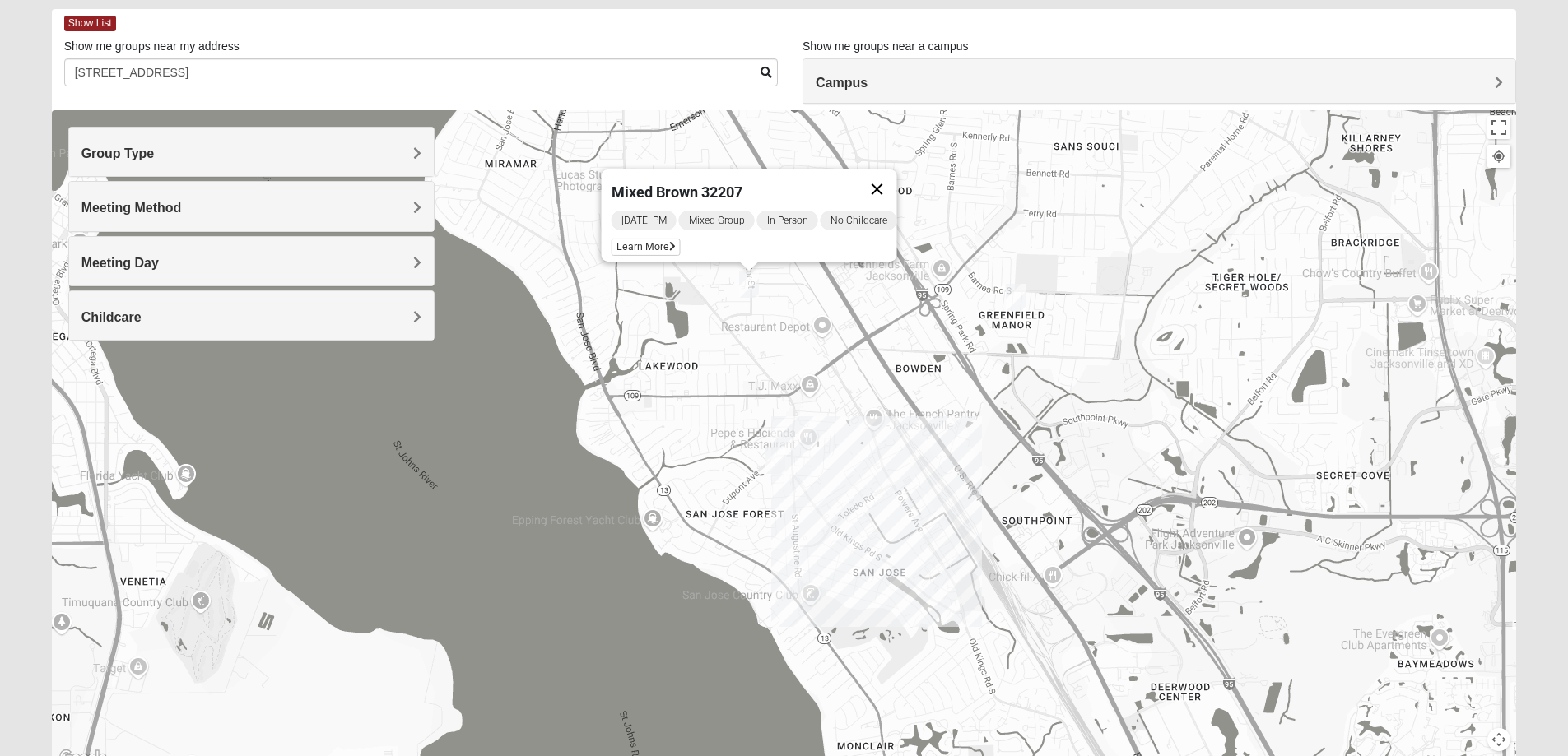
click at [884, 180] on button "Close" at bounding box center [877, 189] width 39 height 39
